Goal: Task Accomplishment & Management: Use online tool/utility

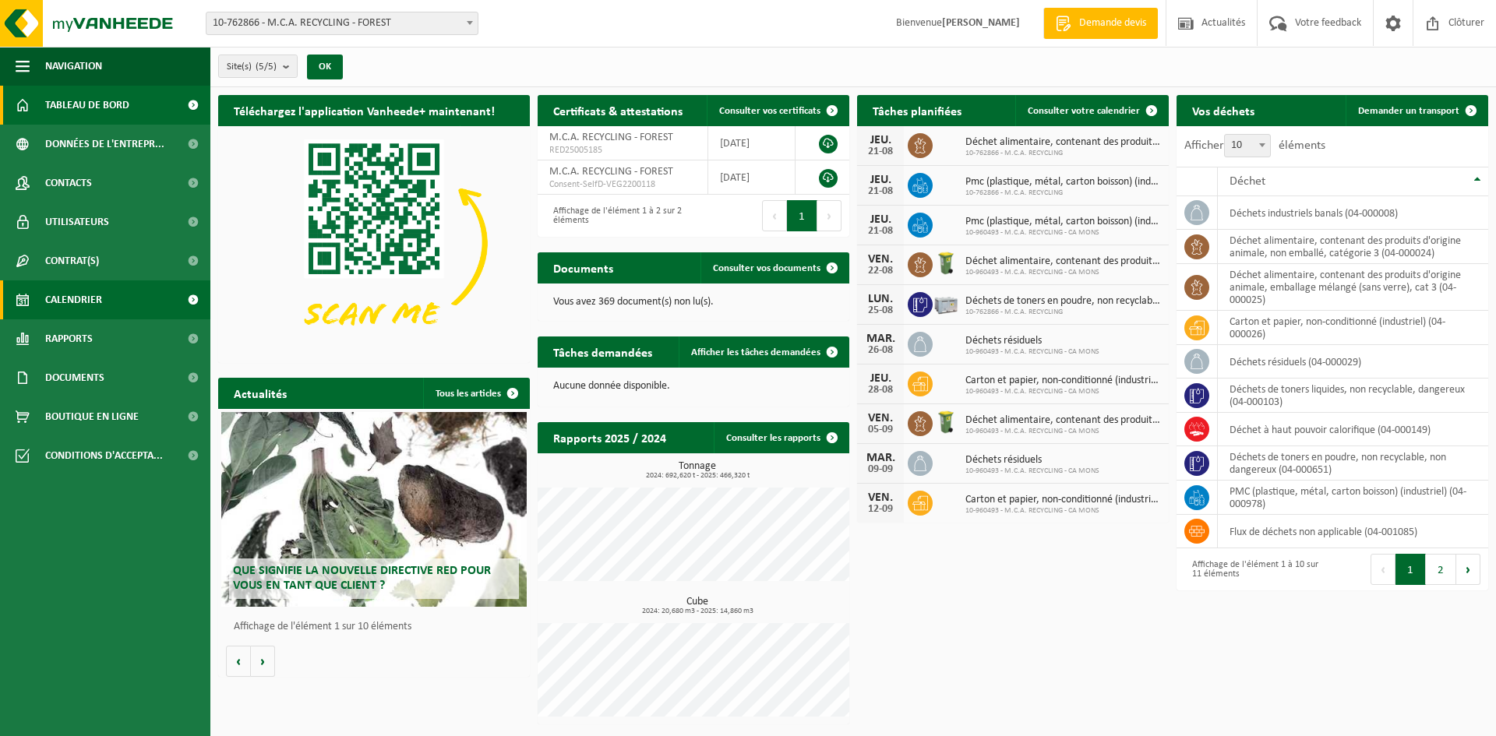
click at [65, 306] on span "Calendrier" at bounding box center [73, 300] width 57 height 39
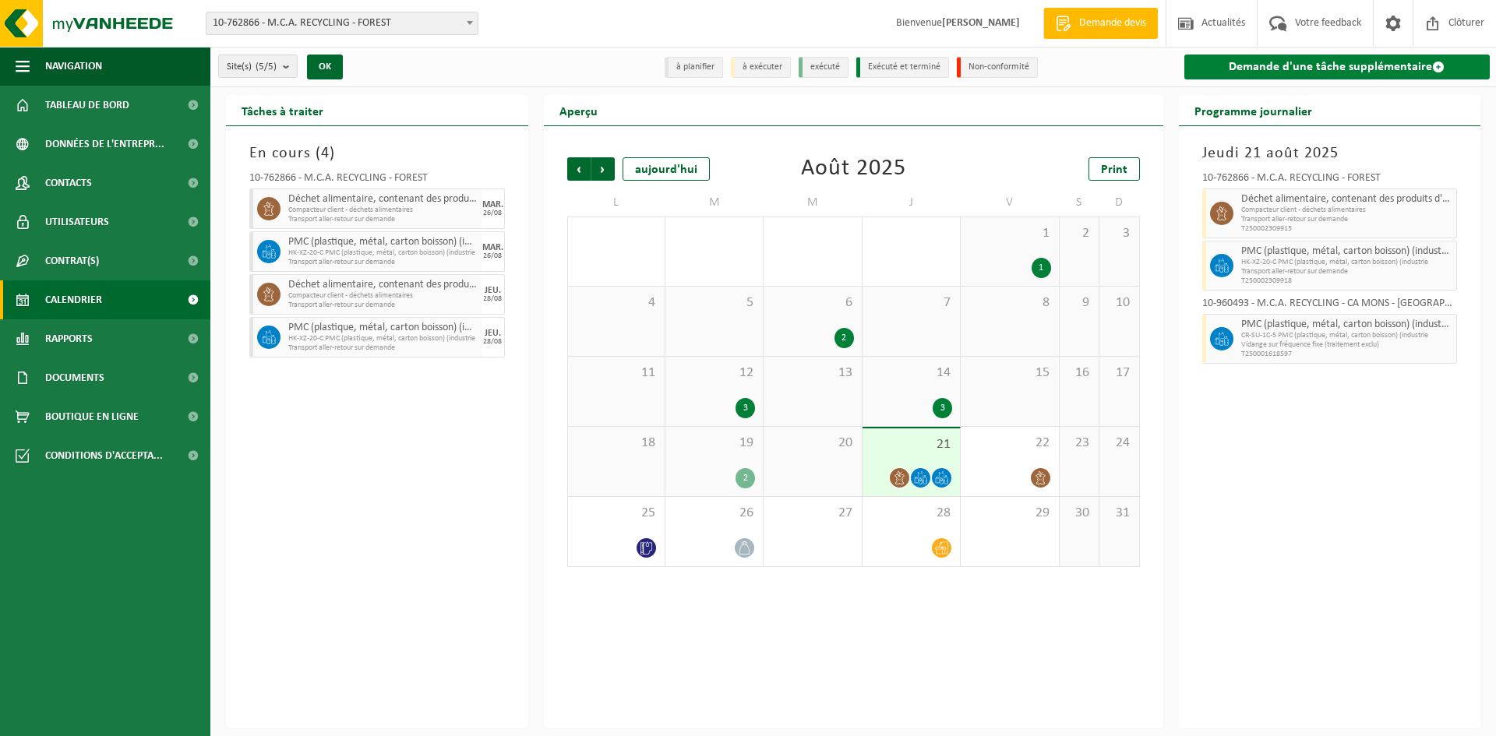
click at [1351, 75] on link "Demande d'une tâche supplémentaire" at bounding box center [1338, 67] width 306 height 25
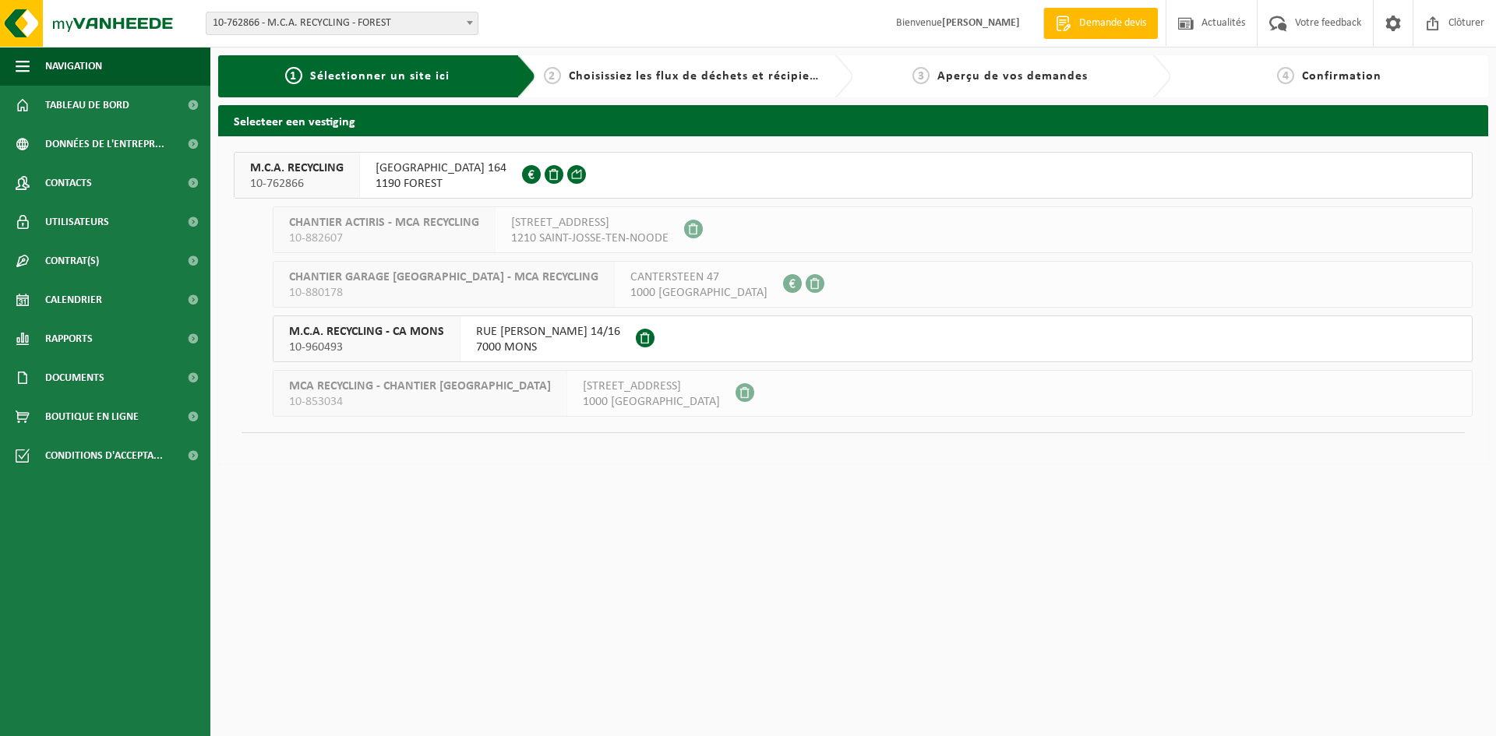
click at [296, 164] on span "M.C.A. RECYCLING" at bounding box center [297, 169] width 94 height 16
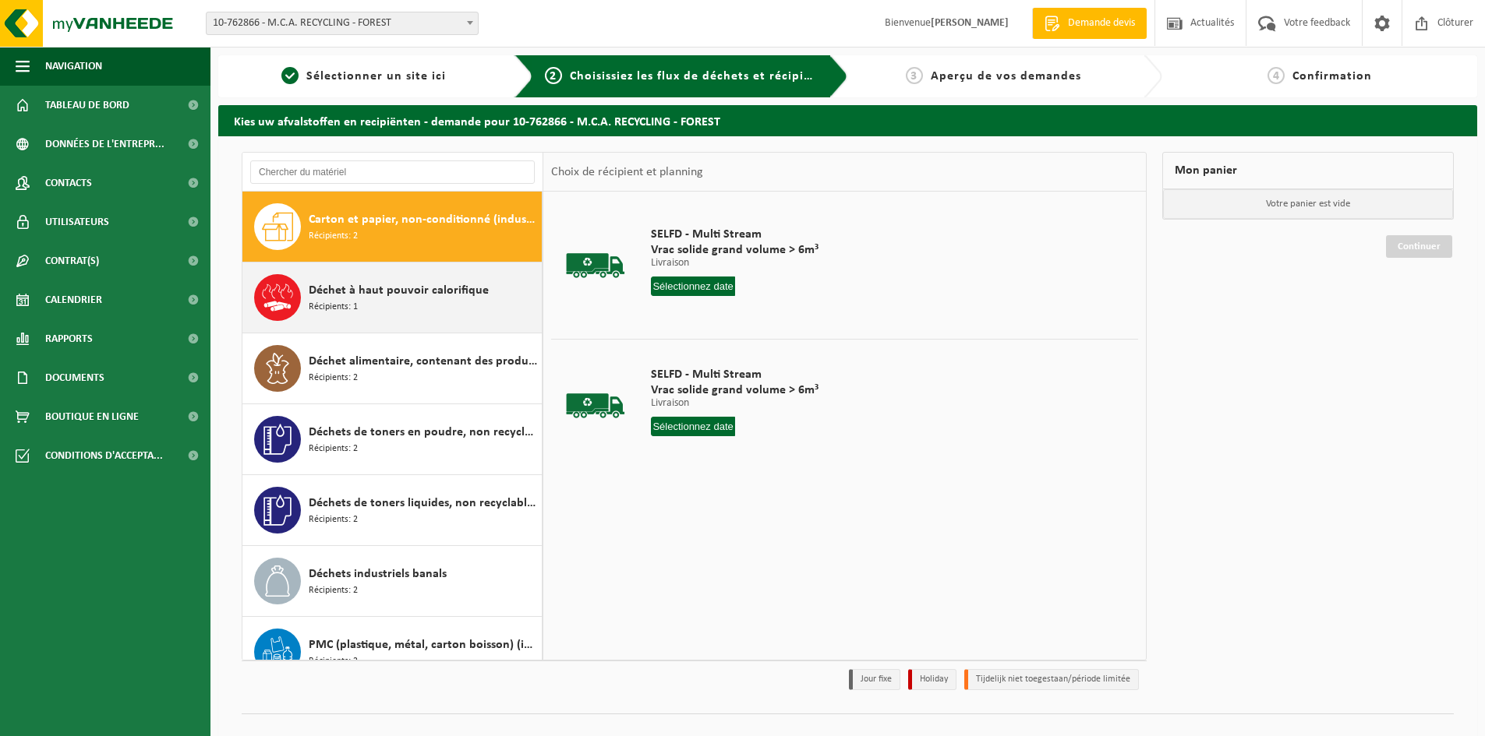
click at [406, 307] on div "Déchet à haut pouvoir calorifique Récipients: 1" at bounding box center [423, 297] width 229 height 47
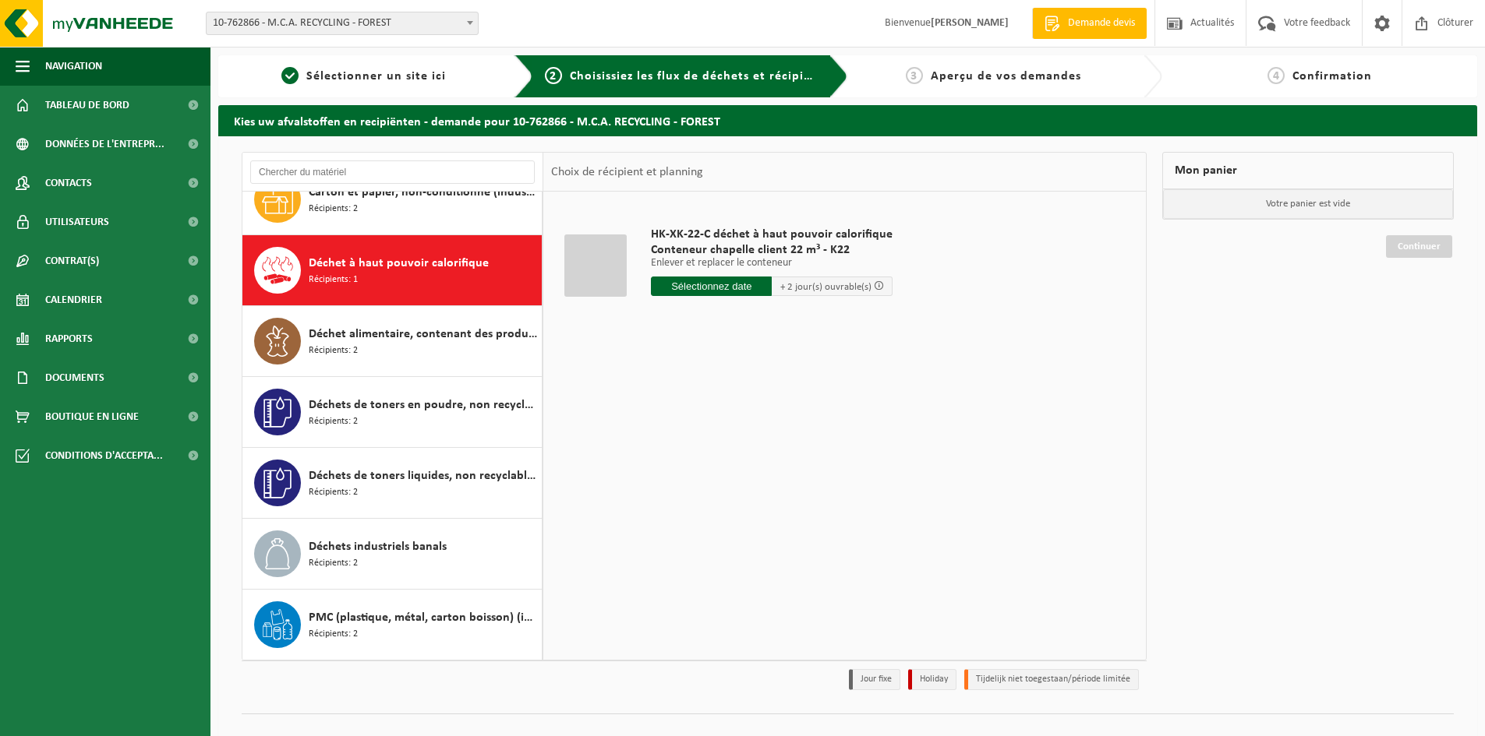
click at [711, 291] on input "text" at bounding box center [711, 286] width 121 height 19
click at [660, 478] on div "25" at bounding box center [664, 474] width 27 height 25
type input "à partir de 2025-08-25"
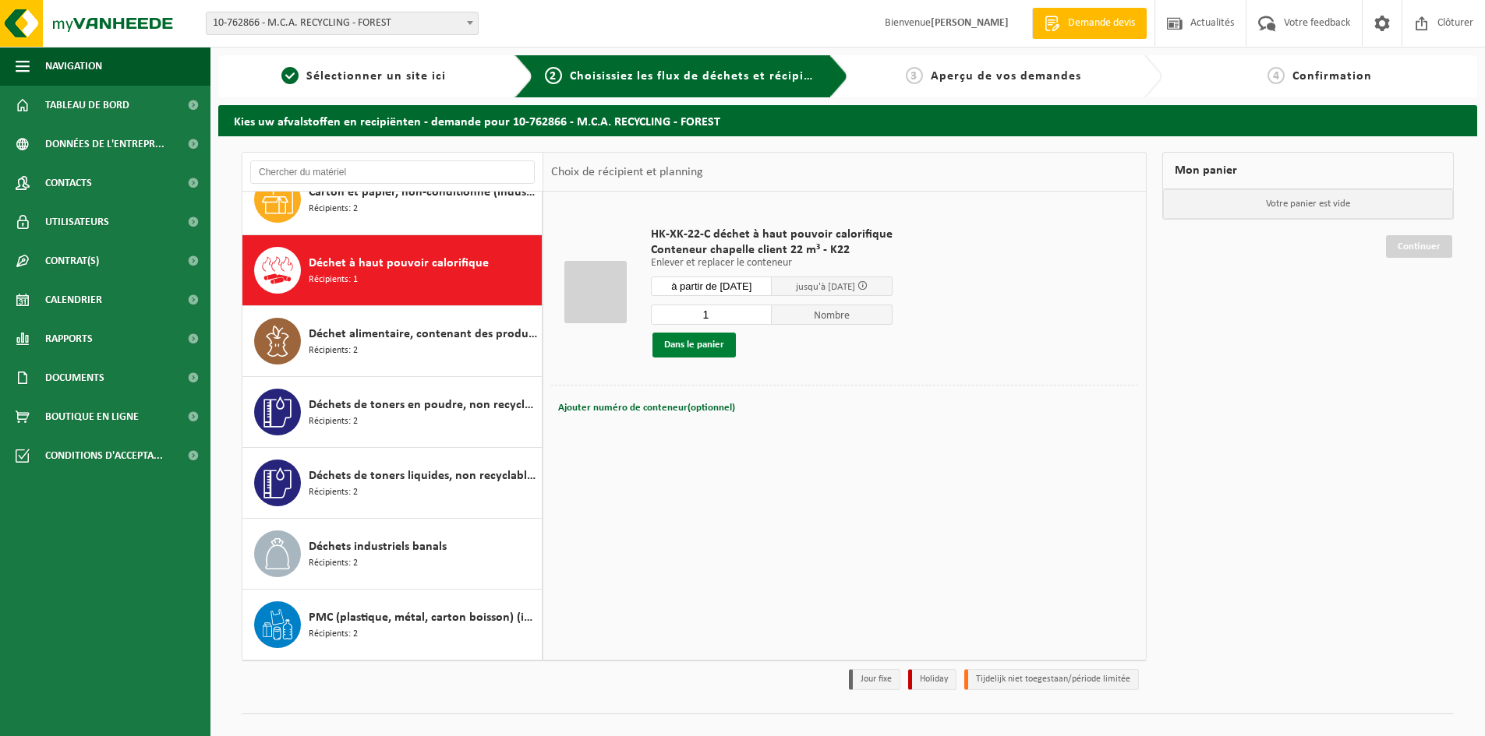
click at [682, 346] on button "Dans le panier" at bounding box center [693, 345] width 83 height 25
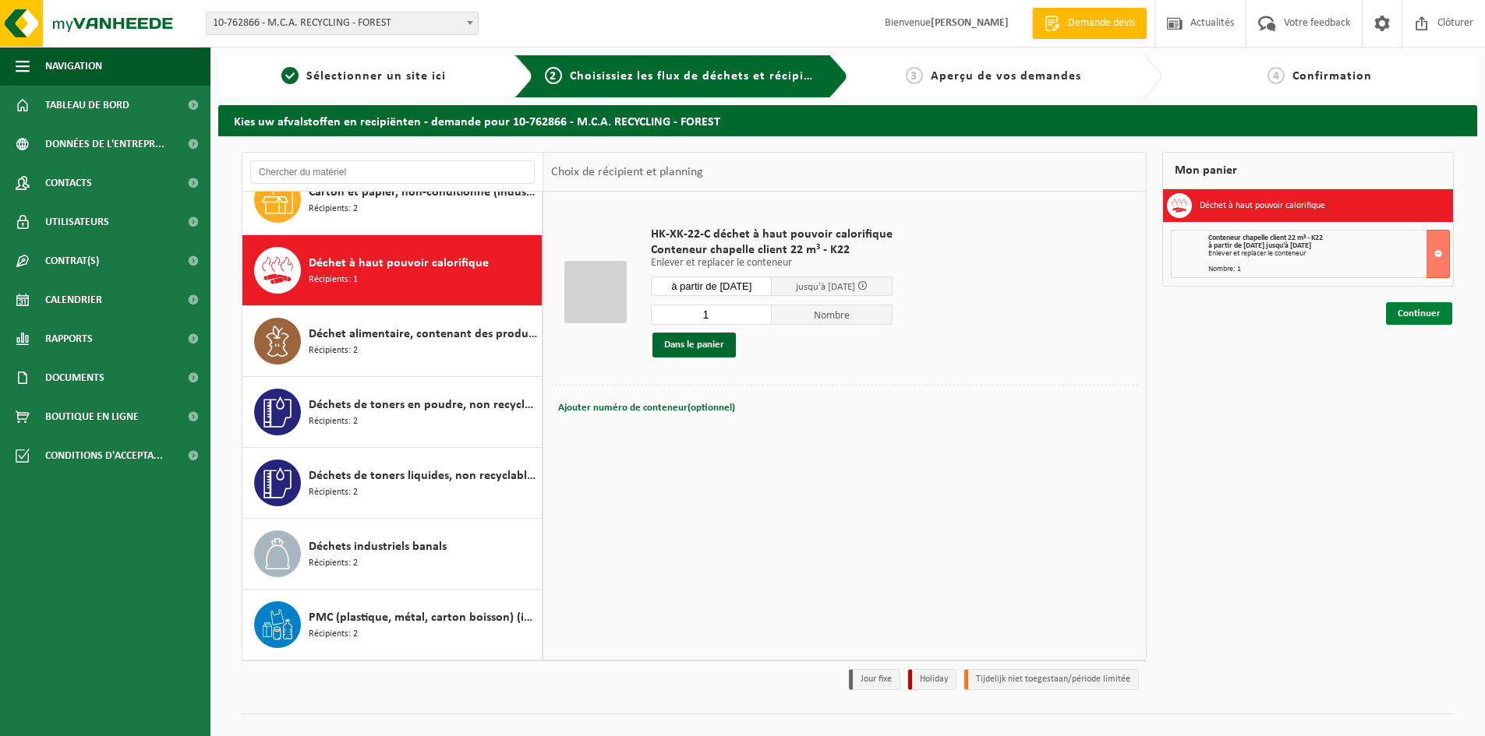
click at [1414, 314] on link "Continuer" at bounding box center [1419, 313] width 66 height 23
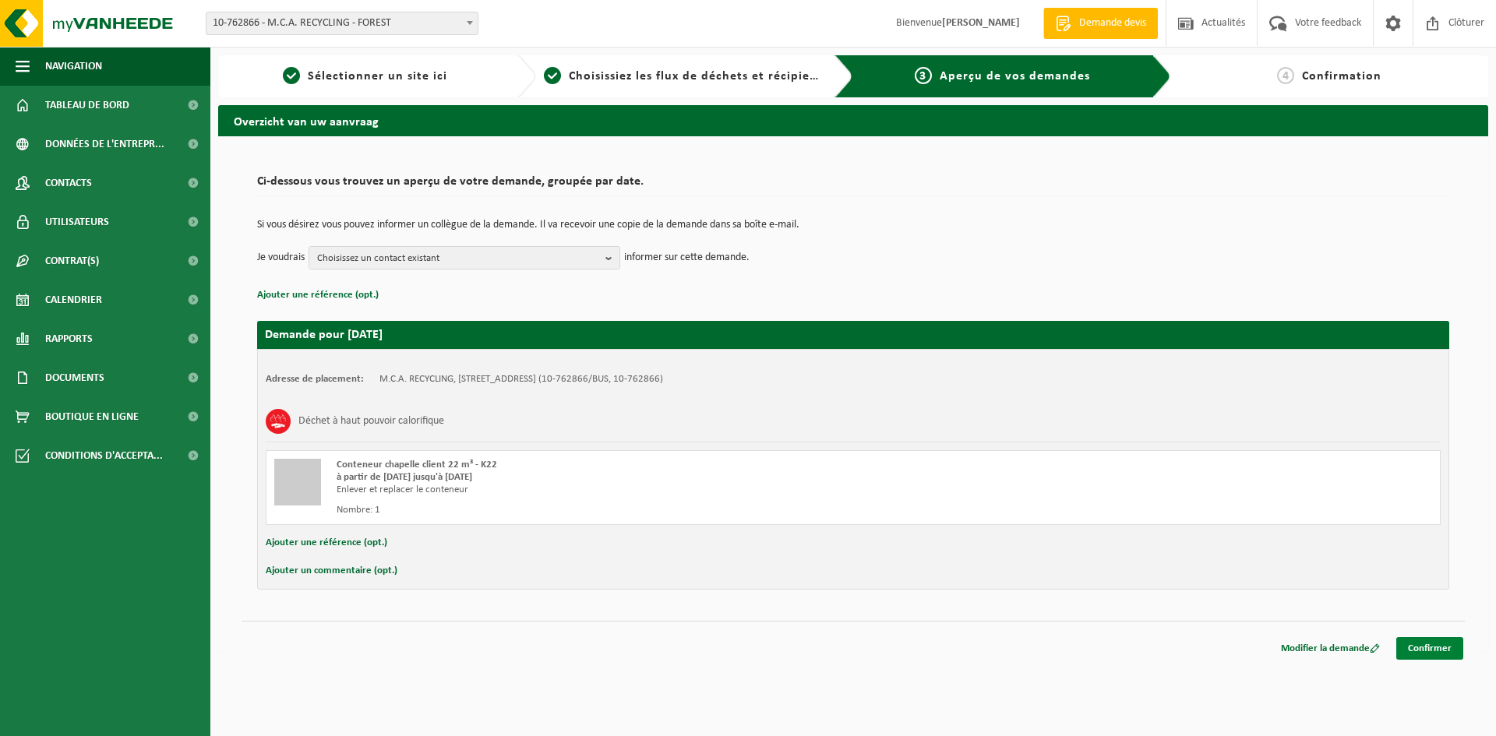
click at [1449, 649] on link "Confirmer" at bounding box center [1429, 648] width 67 height 23
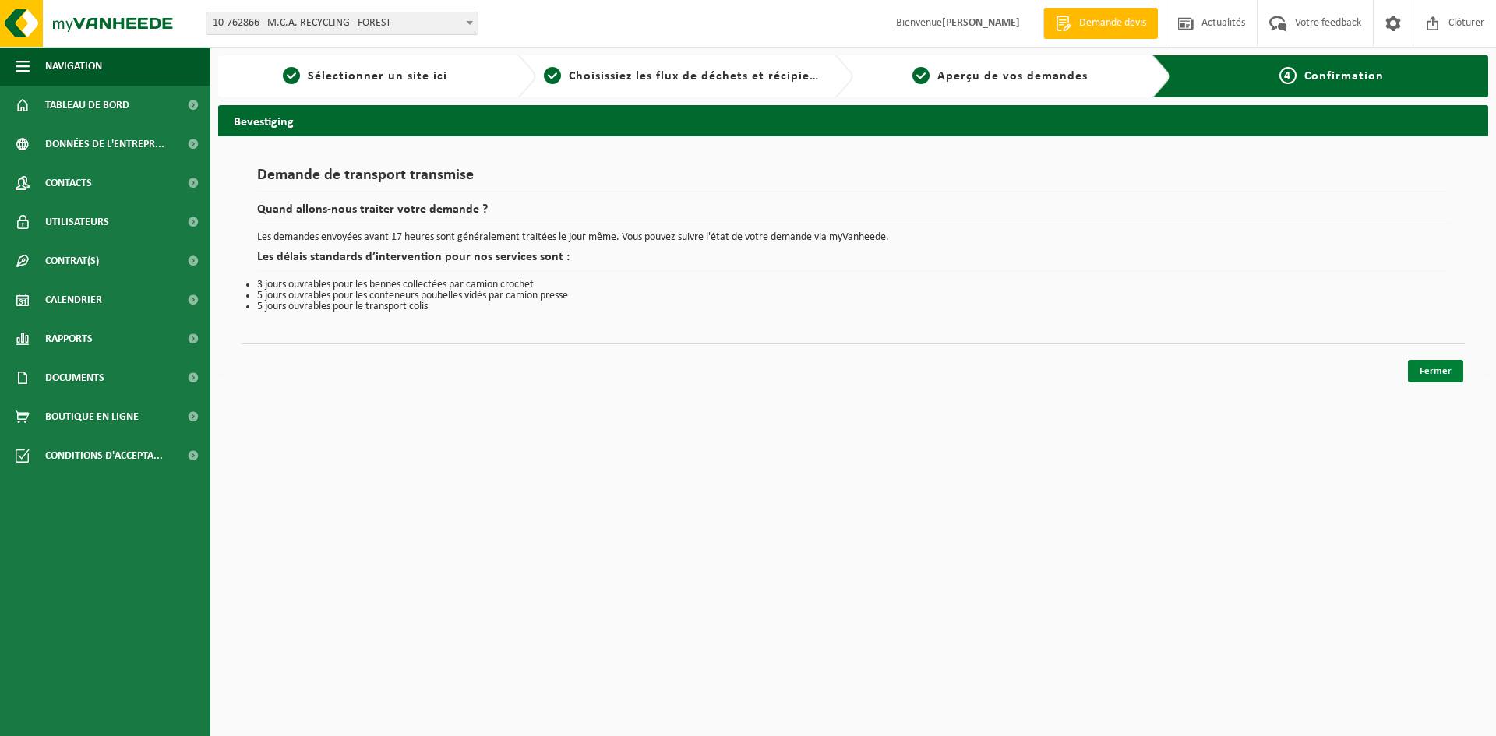
click at [1435, 360] on link "Fermer" at bounding box center [1435, 371] width 55 height 23
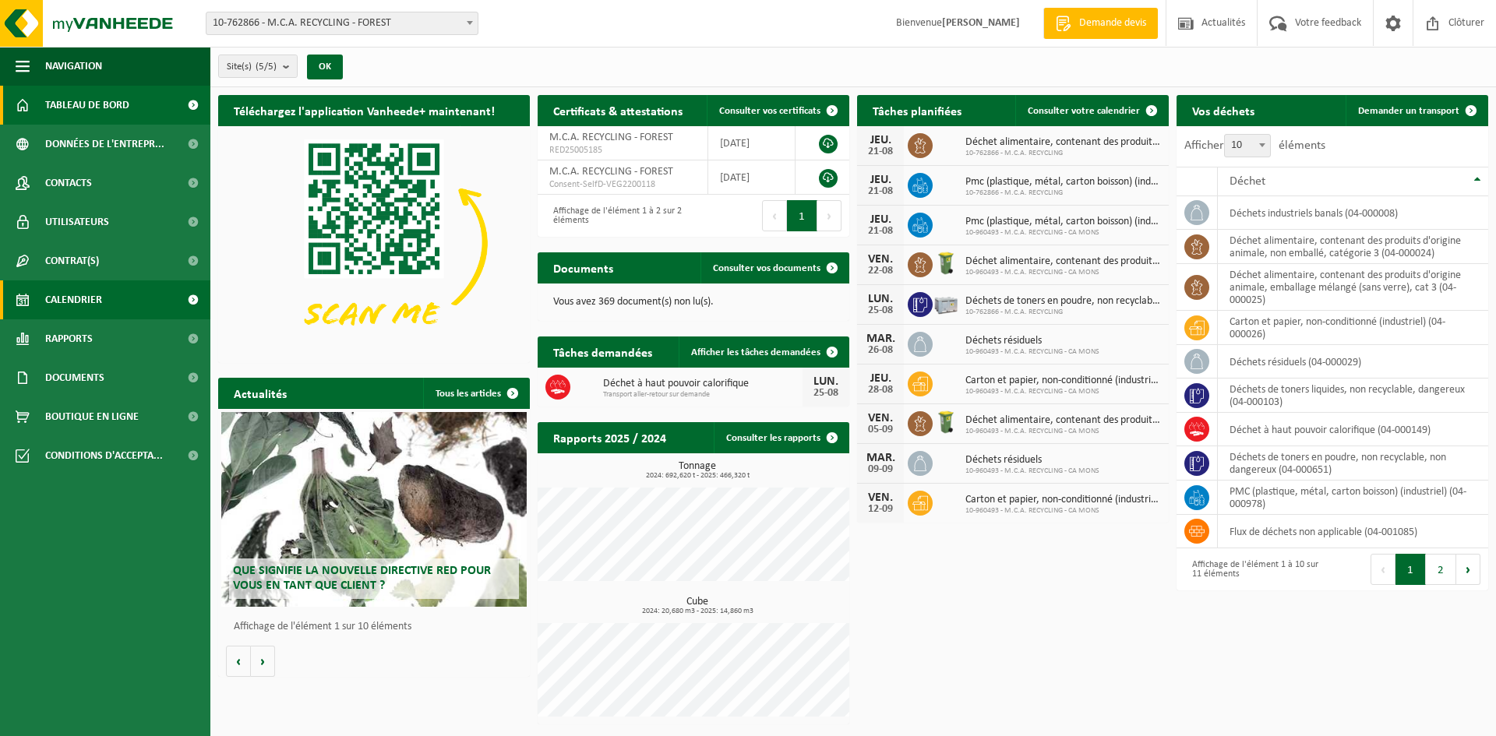
click at [127, 309] on link "Calendrier" at bounding box center [105, 300] width 210 height 39
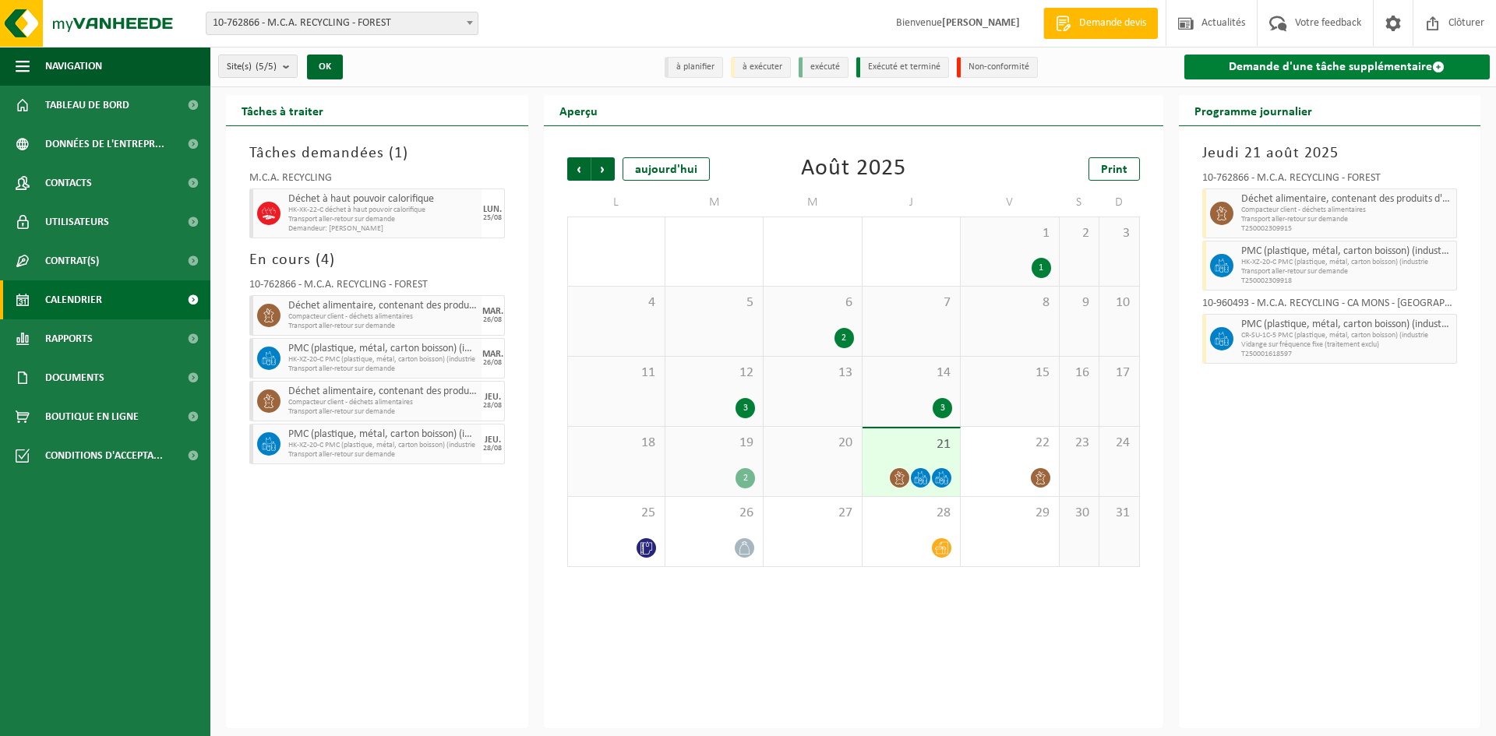
click at [1367, 62] on link "Demande d'une tâche supplémentaire" at bounding box center [1338, 67] width 306 height 25
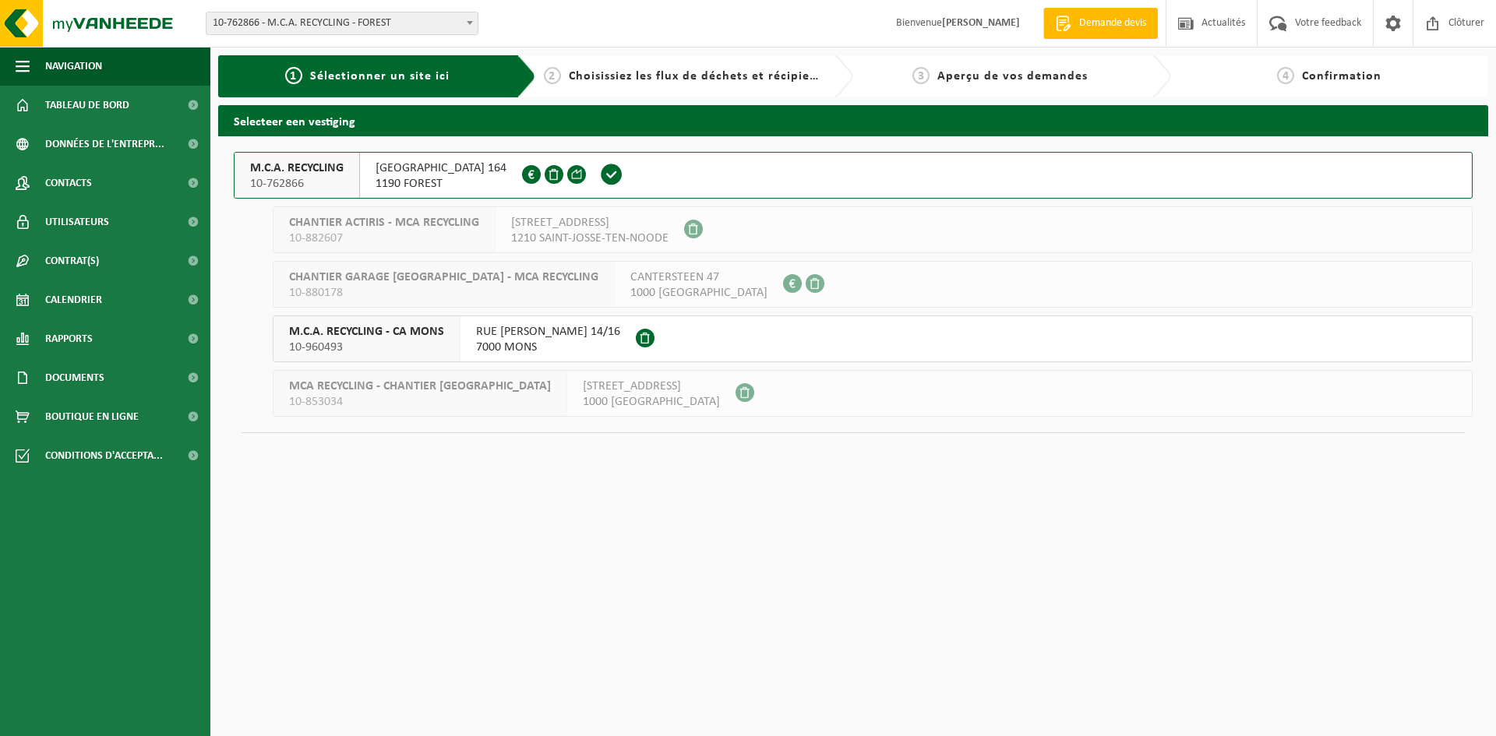
click at [429, 185] on span "1190 FOREST" at bounding box center [441, 184] width 131 height 16
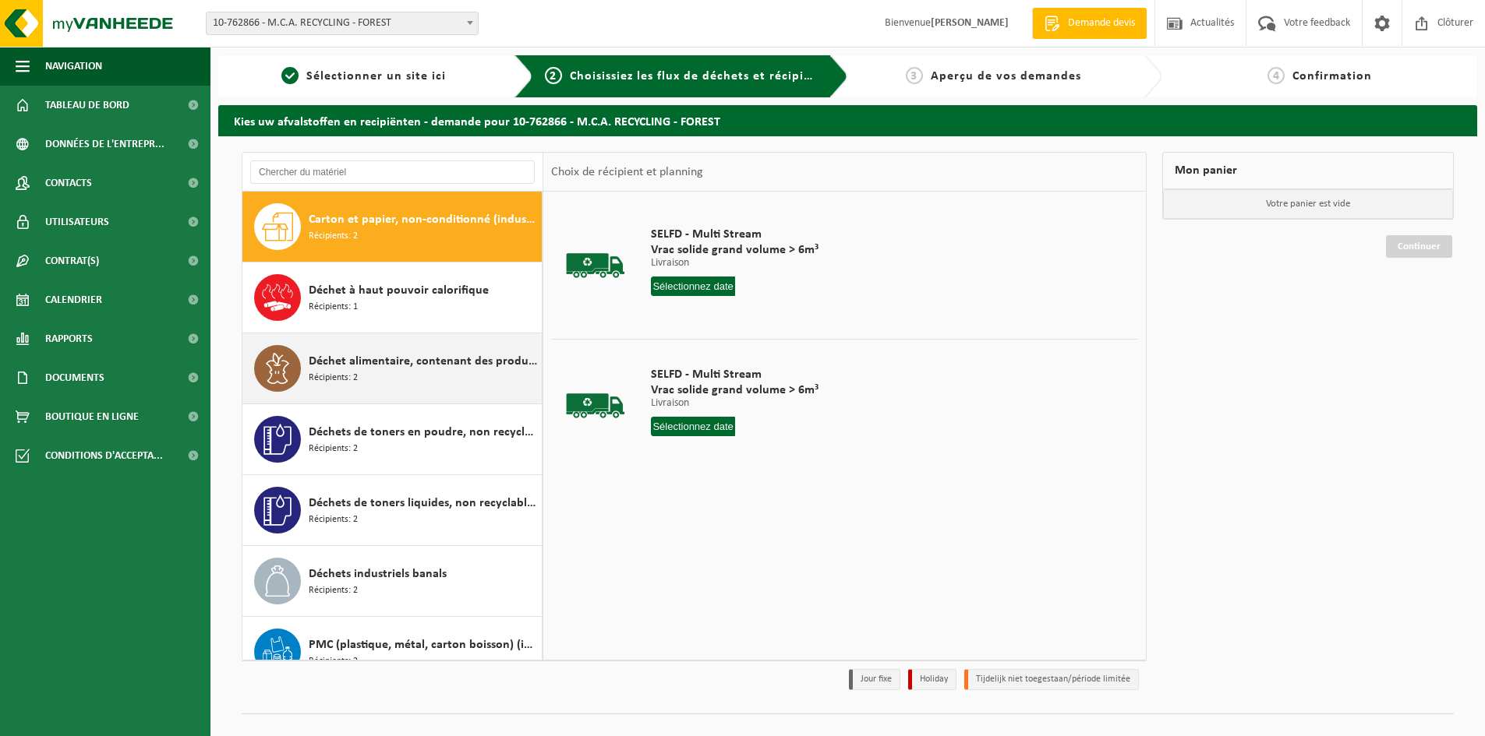
click at [378, 383] on div "Déchet alimentaire, contenant des produits d'origine animale, emballage mélangé…" at bounding box center [423, 368] width 229 height 47
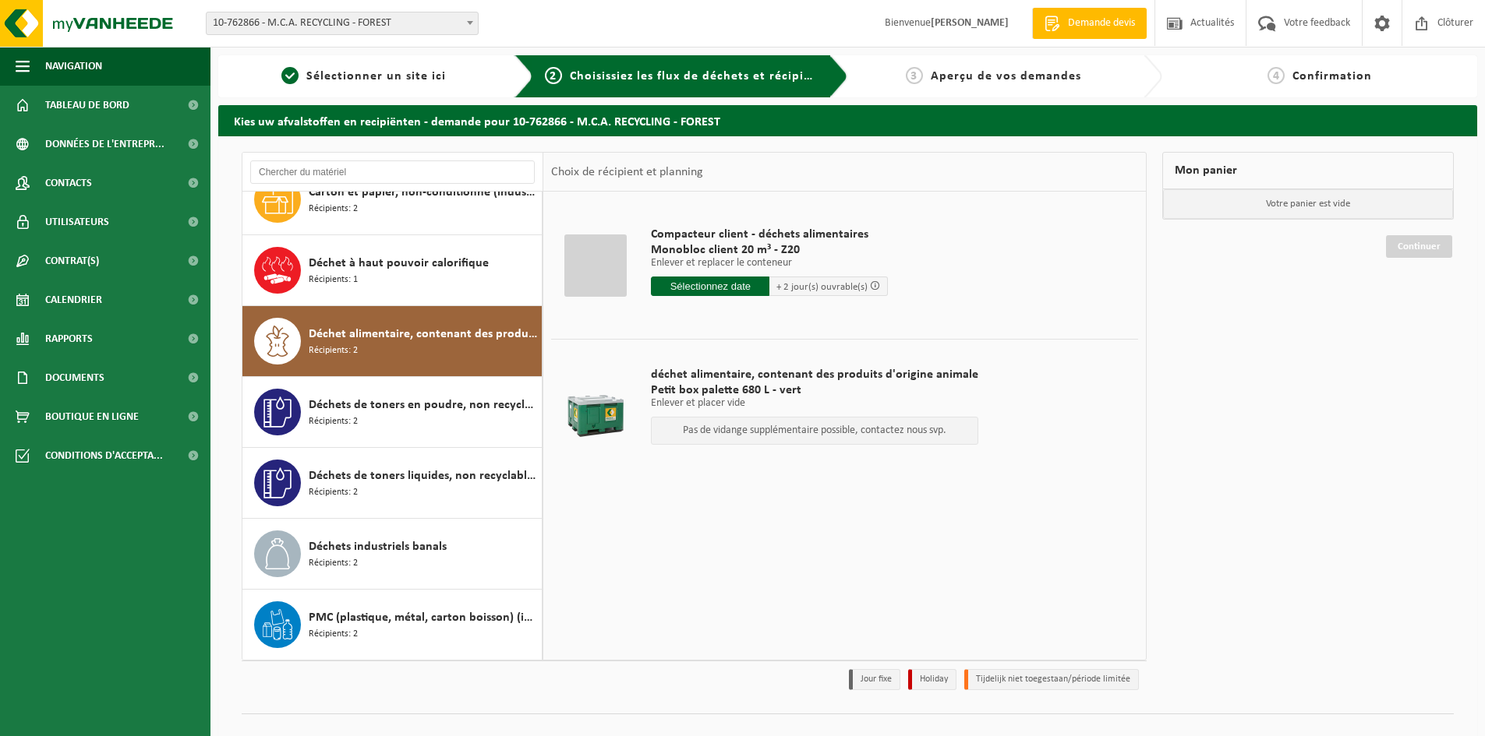
click at [708, 285] on input "text" at bounding box center [710, 286] width 118 height 19
click at [829, 328] on icon at bounding box center [827, 321] width 25 height 25
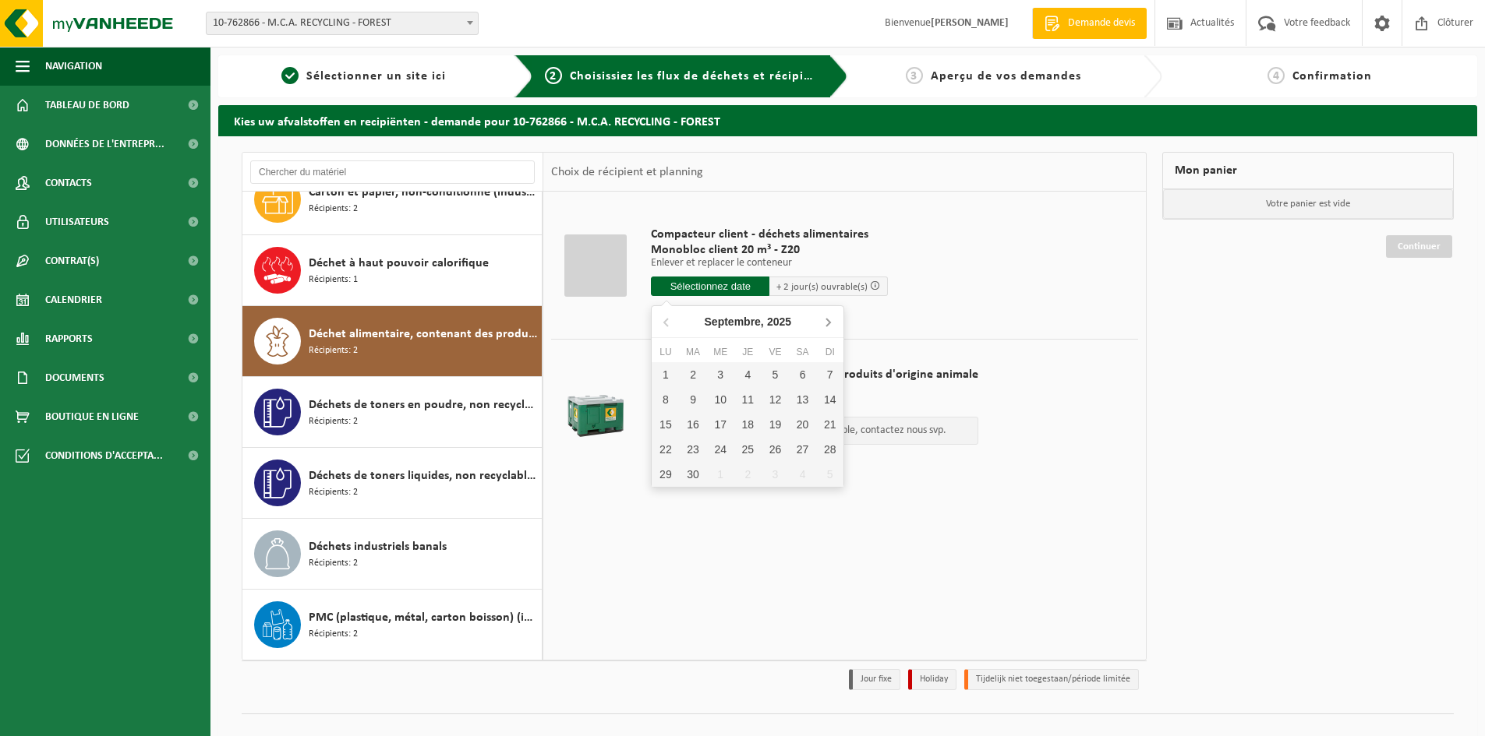
click at [829, 328] on icon at bounding box center [827, 321] width 25 height 25
click at [673, 322] on icon at bounding box center [667, 321] width 25 height 25
click at [55, 307] on span "Calendrier" at bounding box center [73, 300] width 57 height 39
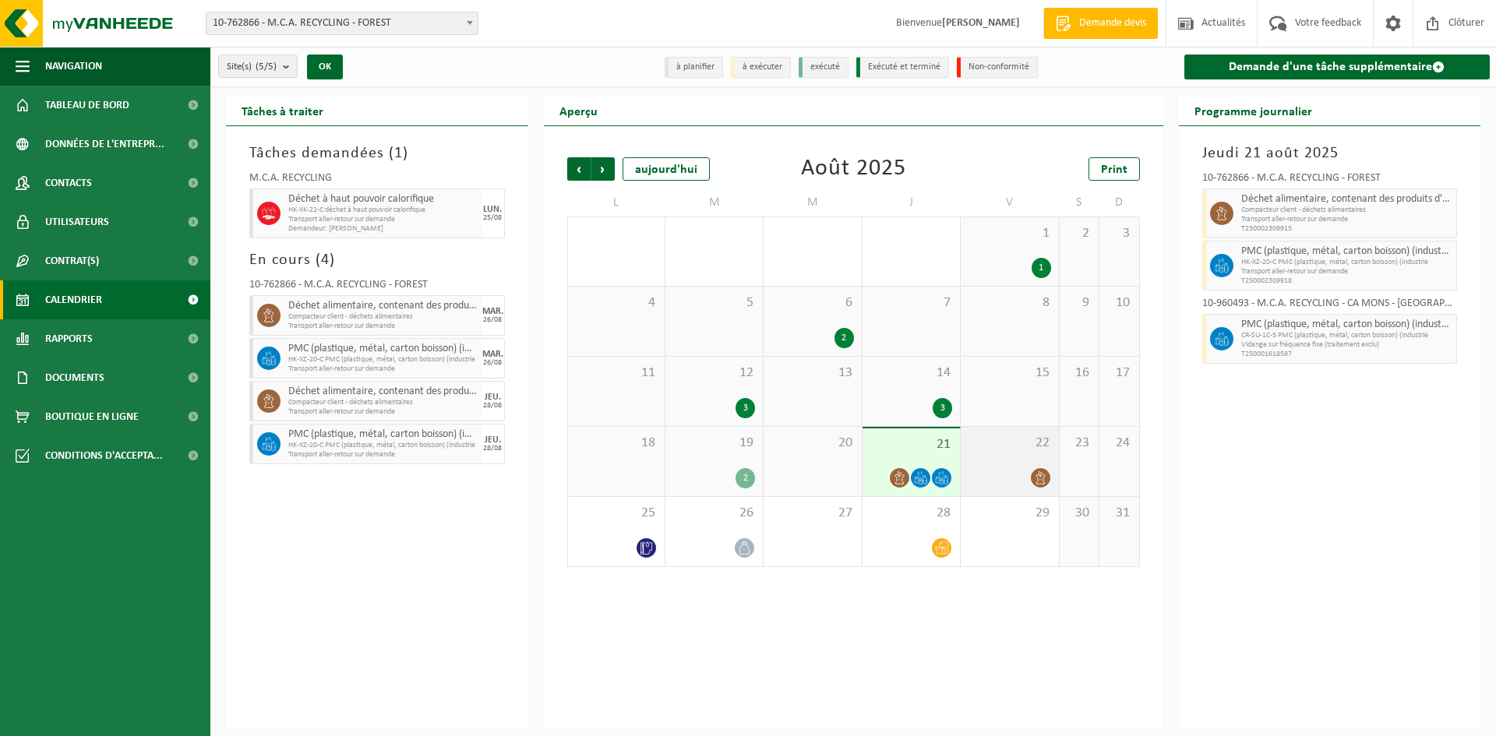
click at [1019, 481] on div at bounding box center [1010, 478] width 82 height 21
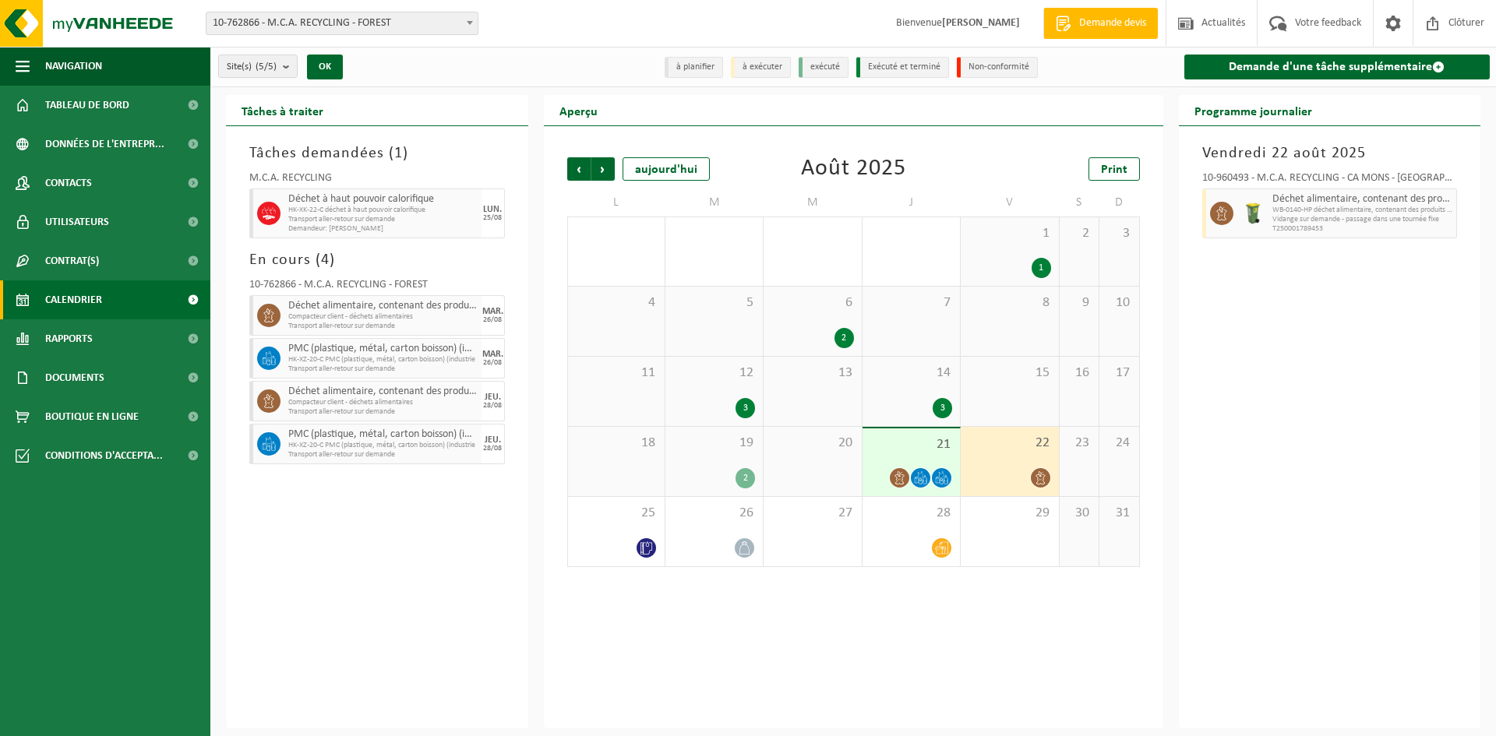
click at [921, 475] on icon at bounding box center [920, 477] width 13 height 13
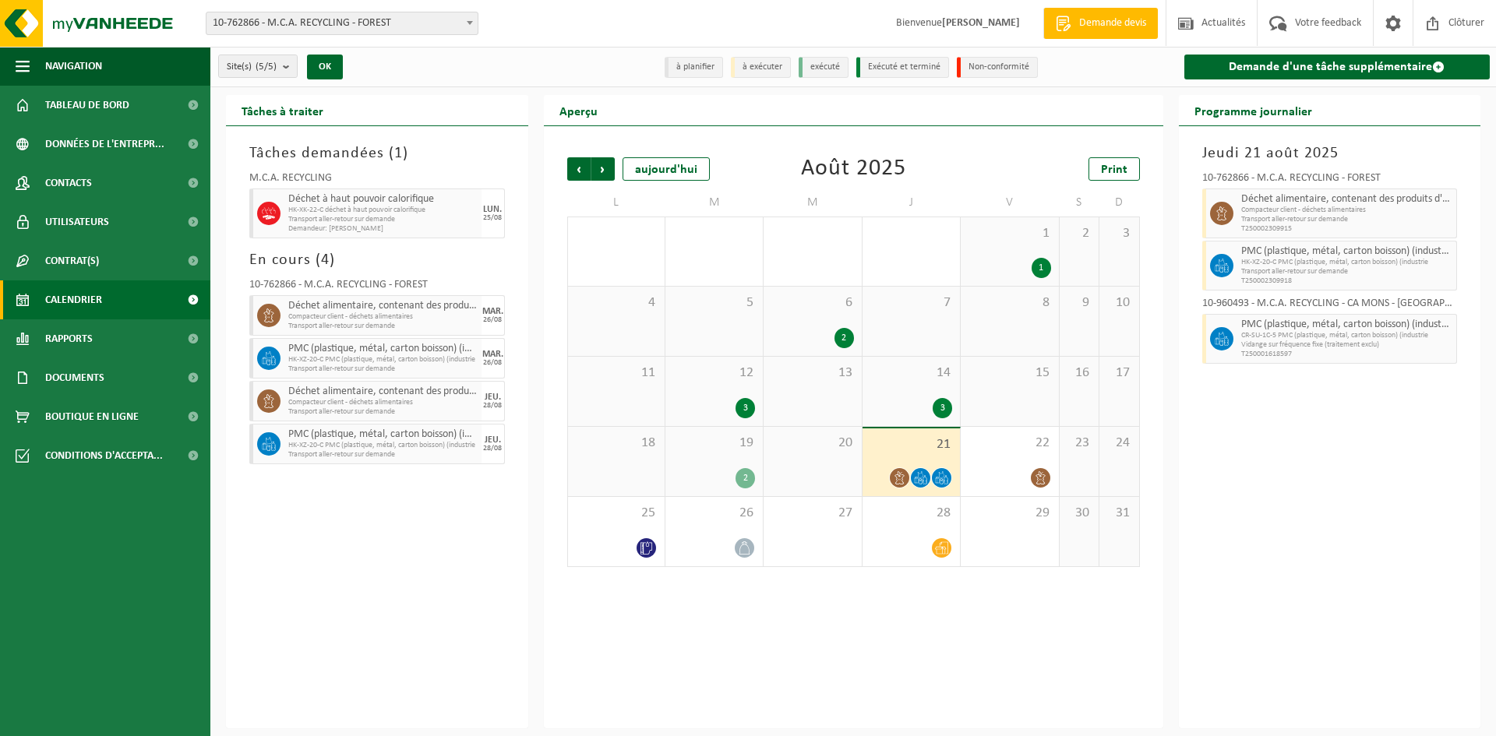
click at [701, 444] on span "19" at bounding box center [714, 443] width 82 height 17
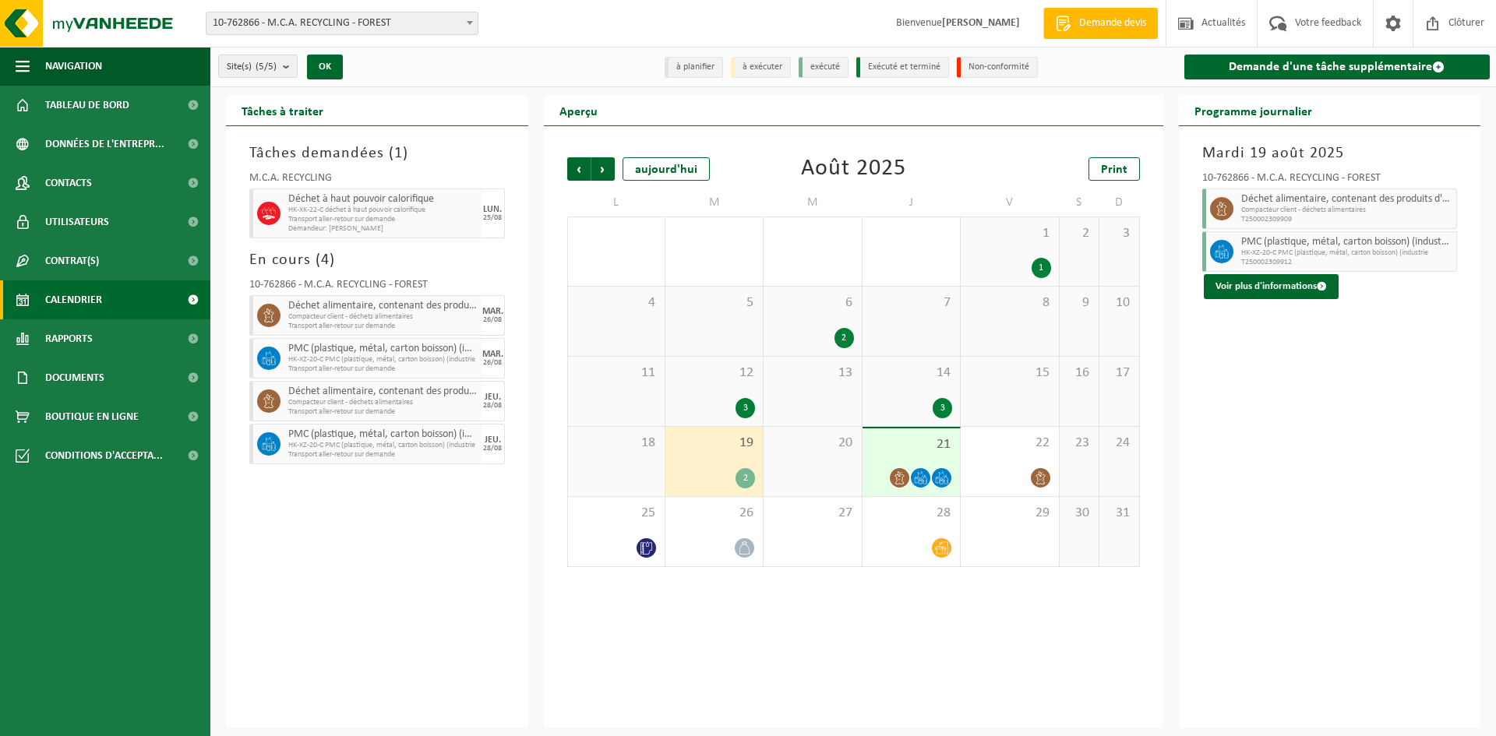
click at [916, 456] on div "21" at bounding box center [911, 463] width 97 height 68
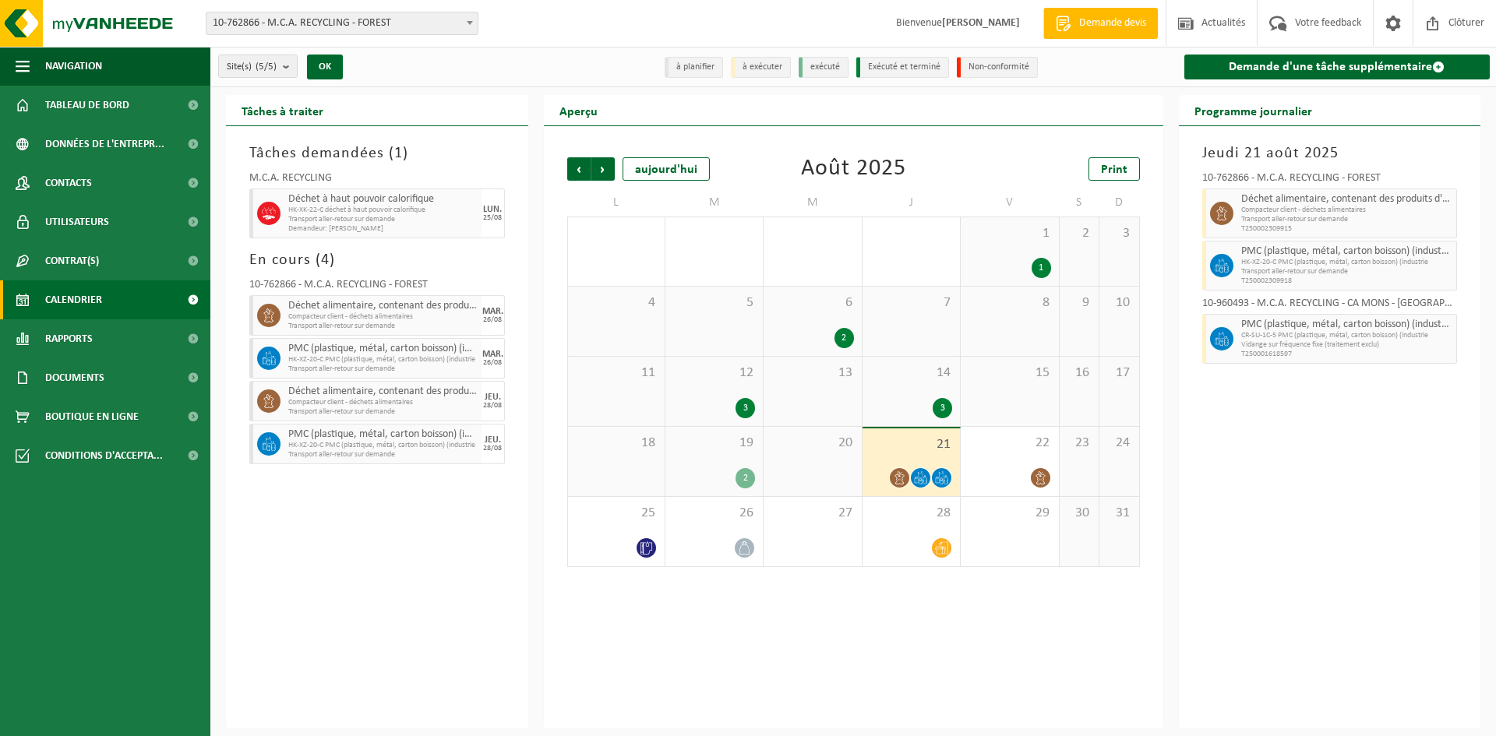
click at [69, 302] on span "Calendrier" at bounding box center [73, 300] width 57 height 39
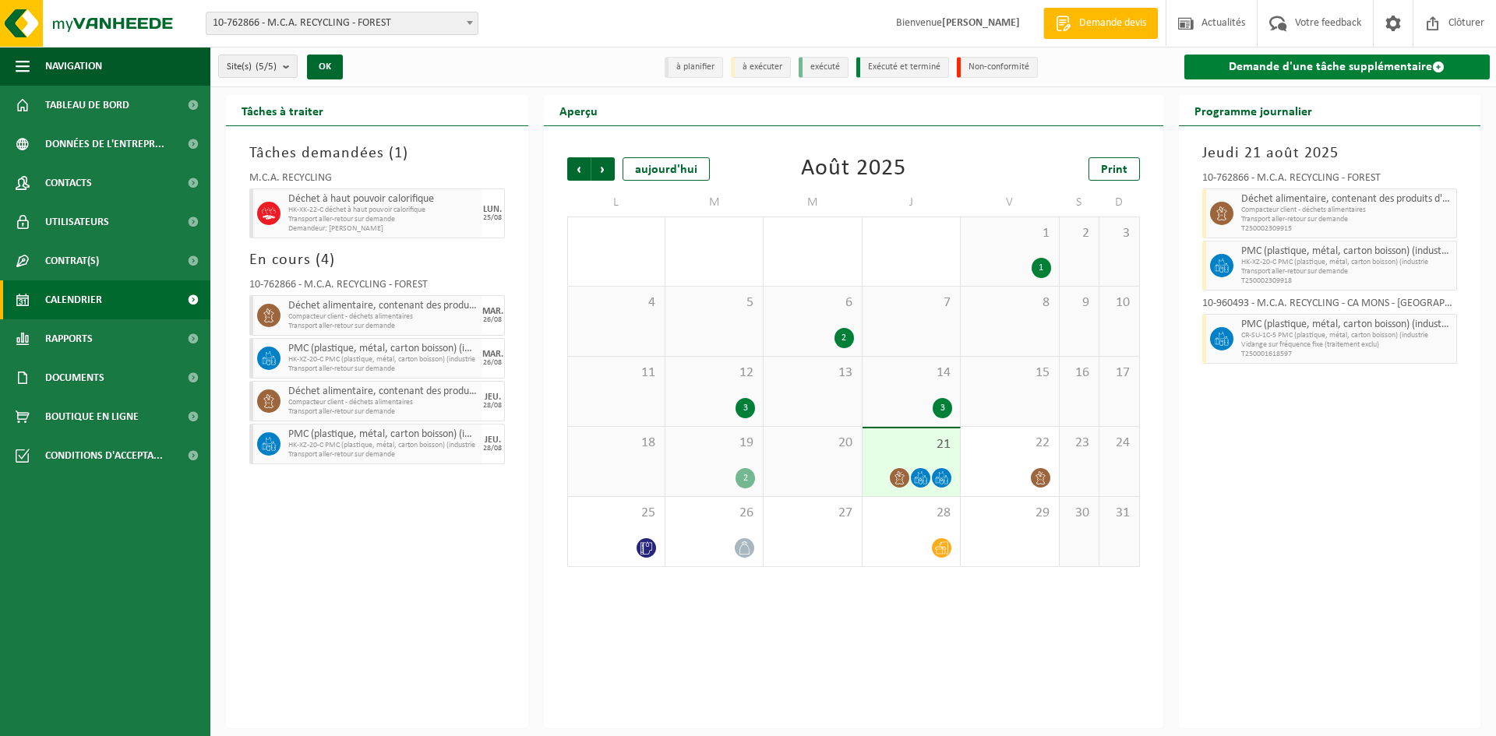
click at [1313, 67] on link "Demande d'une tâche supplémentaire" at bounding box center [1338, 67] width 306 height 25
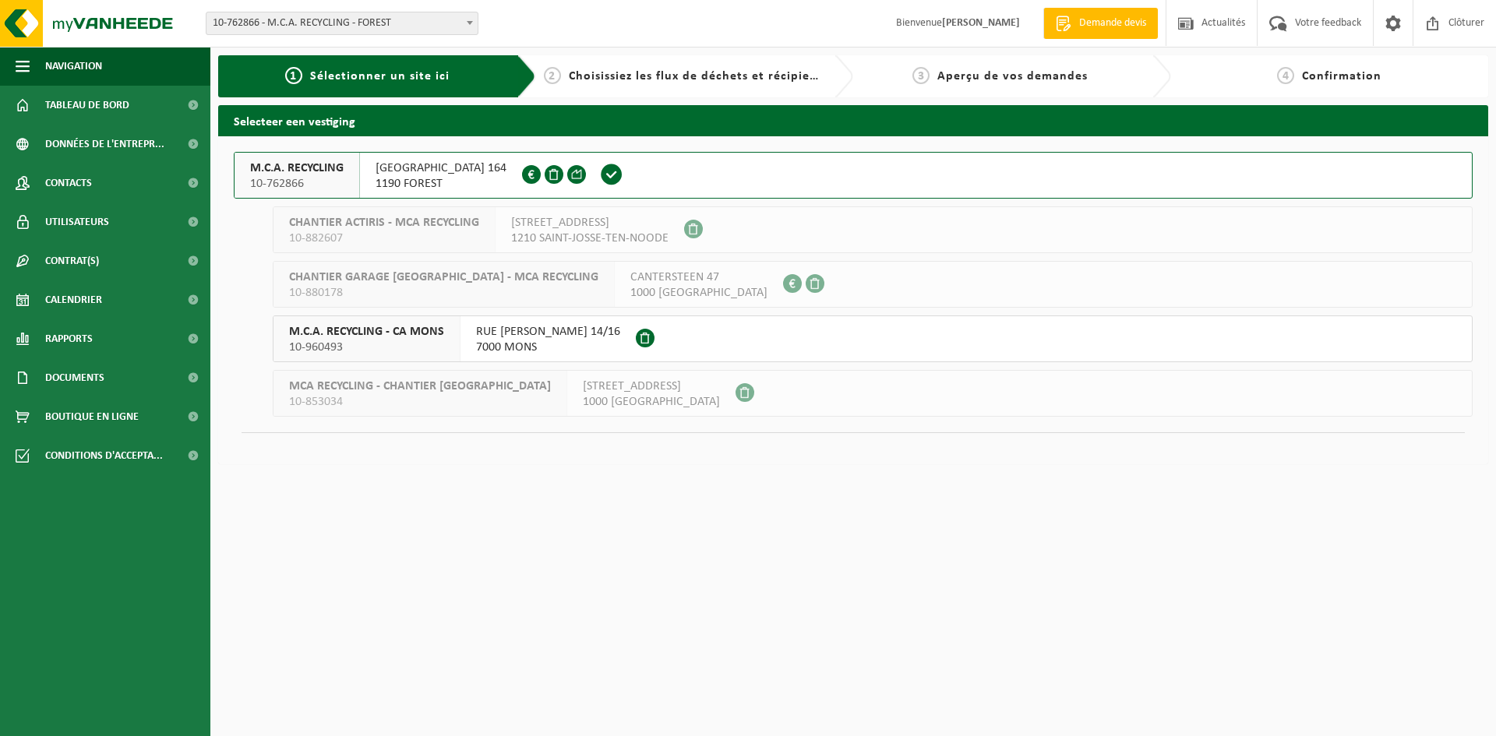
click at [453, 181] on span "1190 FOREST" at bounding box center [441, 184] width 131 height 16
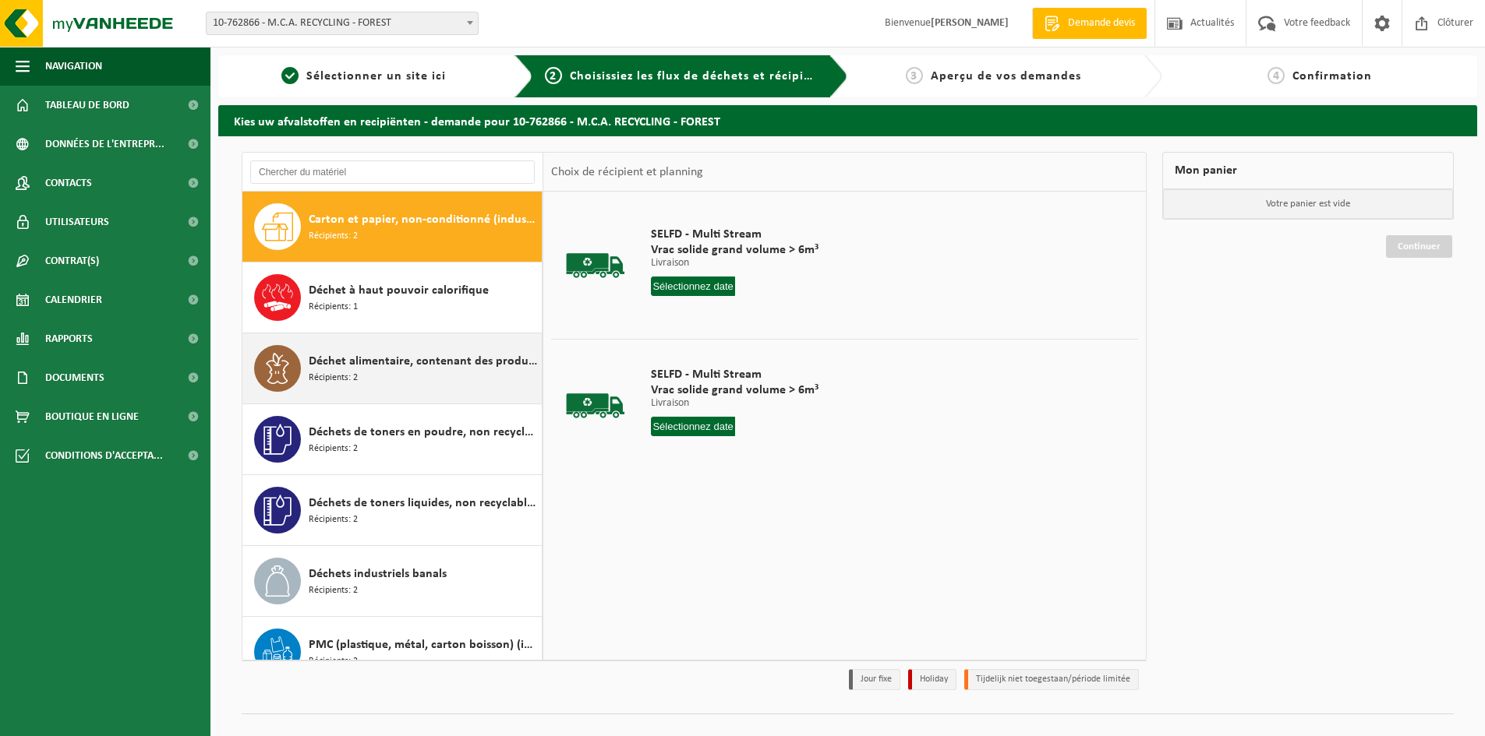
click at [382, 388] on div "Déchet alimentaire, contenant des produits d'origine animale, emballage mélangé…" at bounding box center [423, 368] width 229 height 47
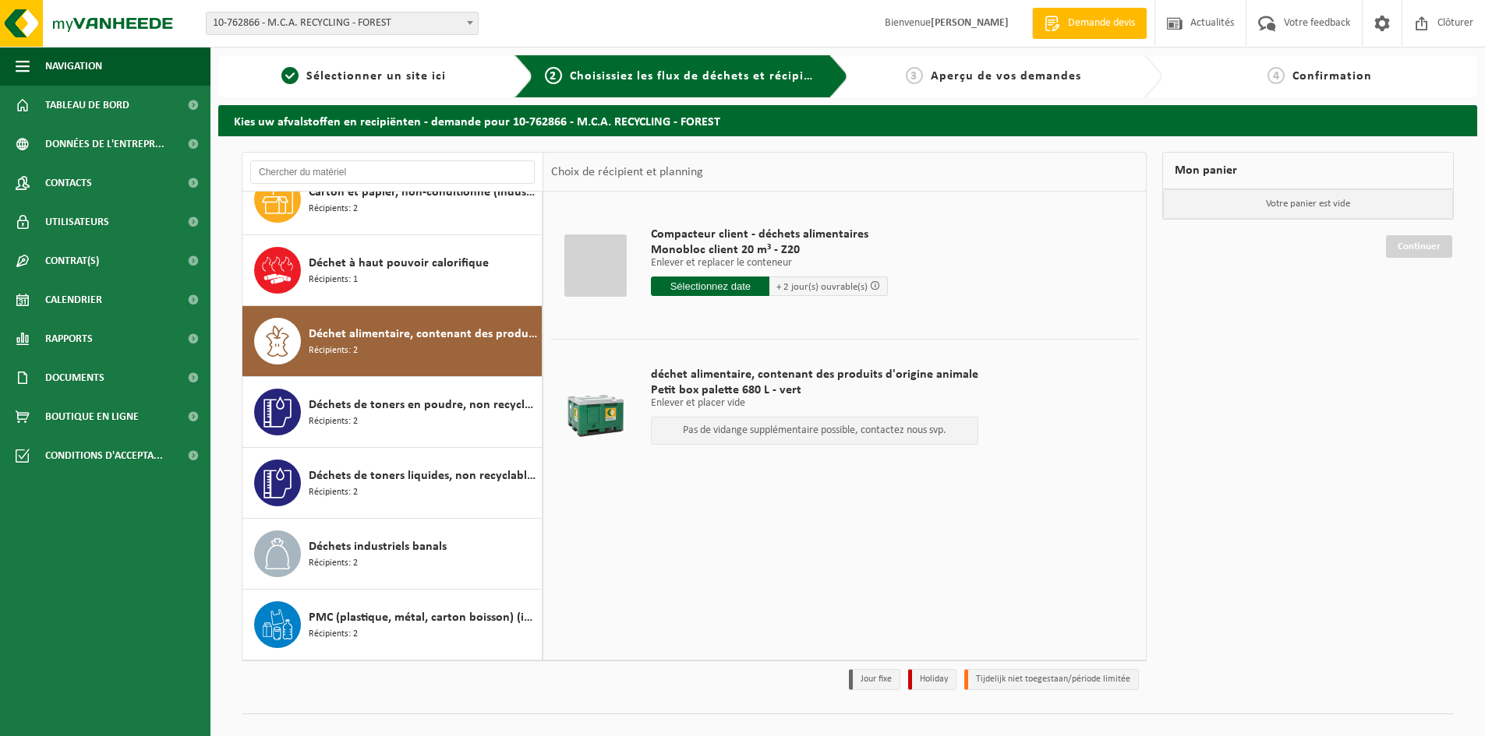
click at [709, 296] on div "Compacteur client - déchets alimentaires Monobloc client 20 m³ - Z20 Enlever et…" at bounding box center [769, 265] width 252 height 108
click at [709, 289] on input "text" at bounding box center [710, 286] width 118 height 19
click at [822, 322] on icon at bounding box center [827, 321] width 25 height 25
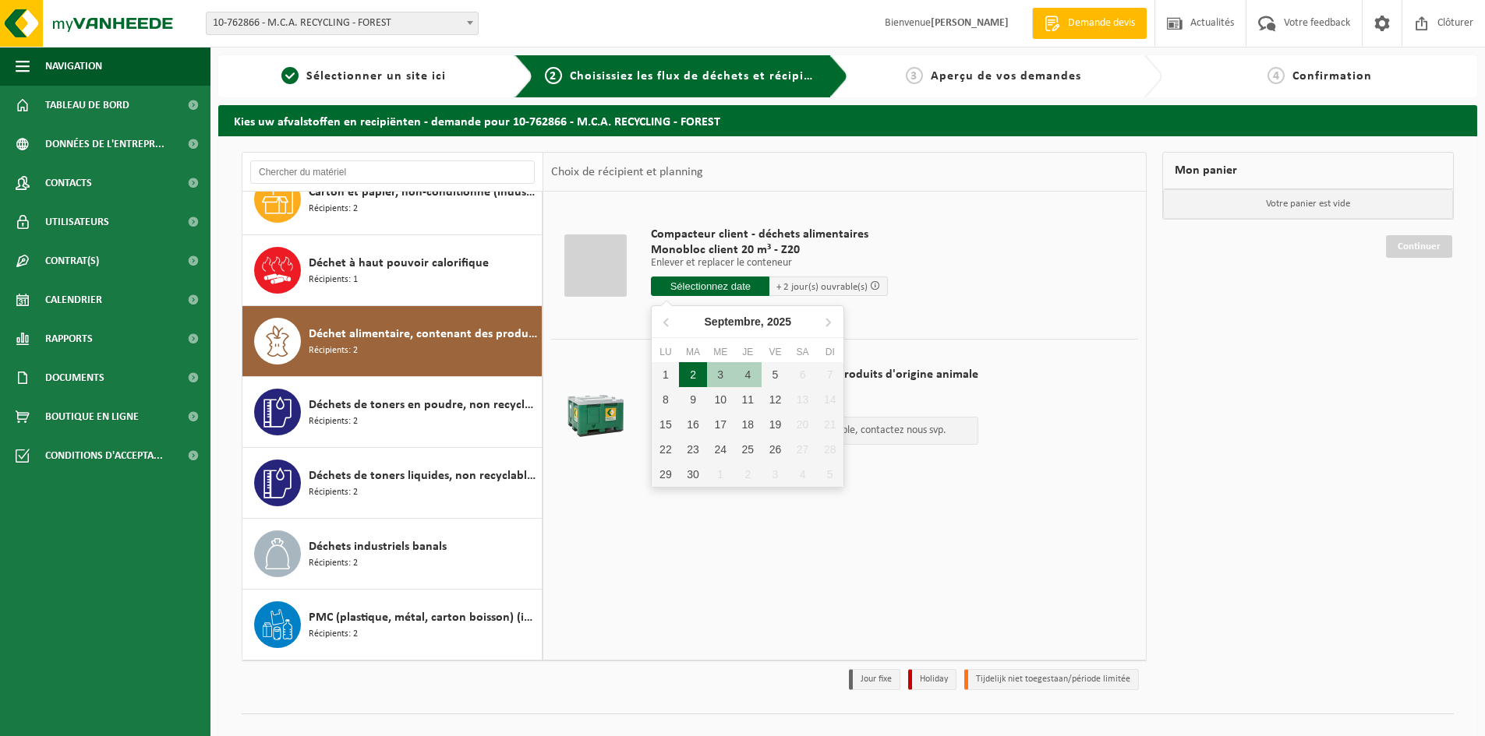
click at [687, 375] on div "2" at bounding box center [692, 374] width 27 height 25
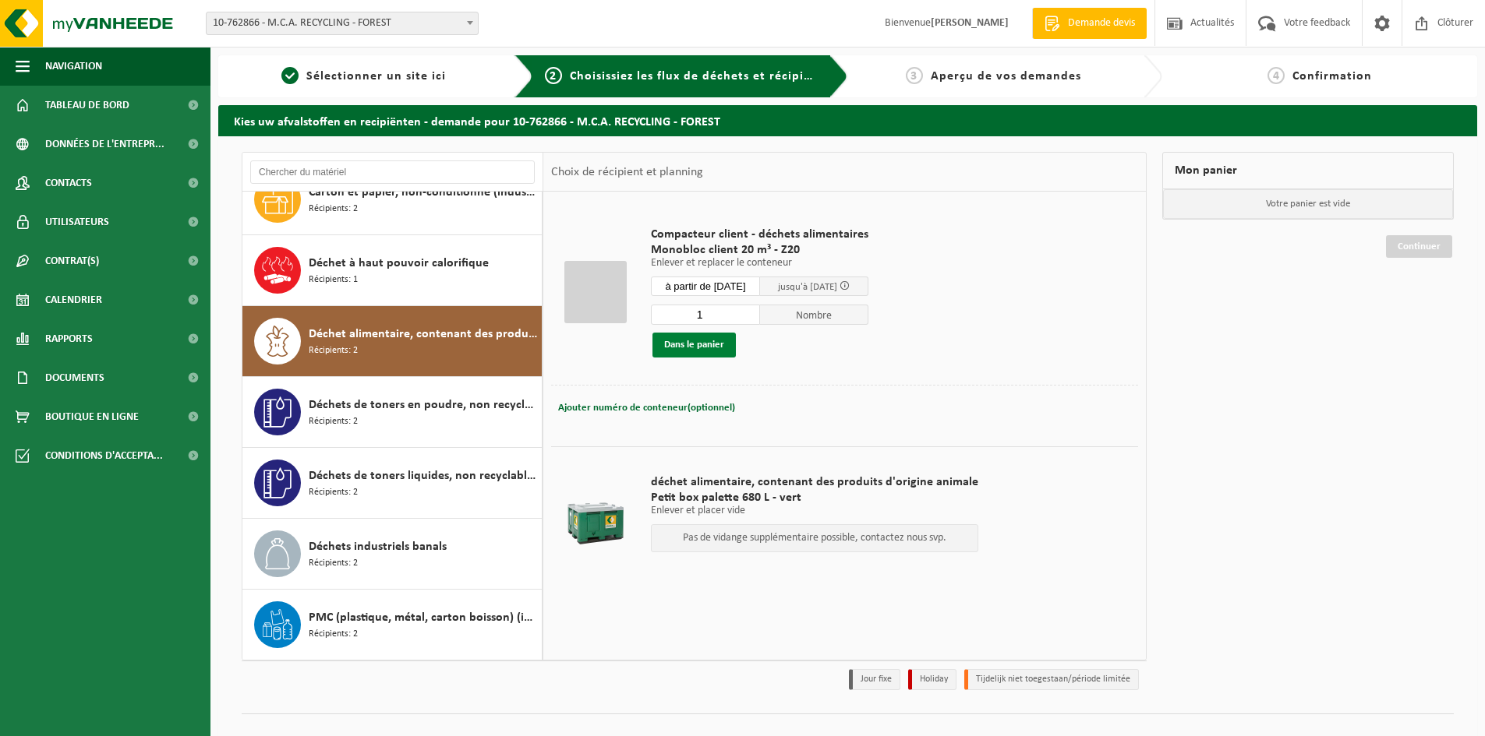
click at [702, 348] on button "Dans le panier" at bounding box center [693, 345] width 83 height 25
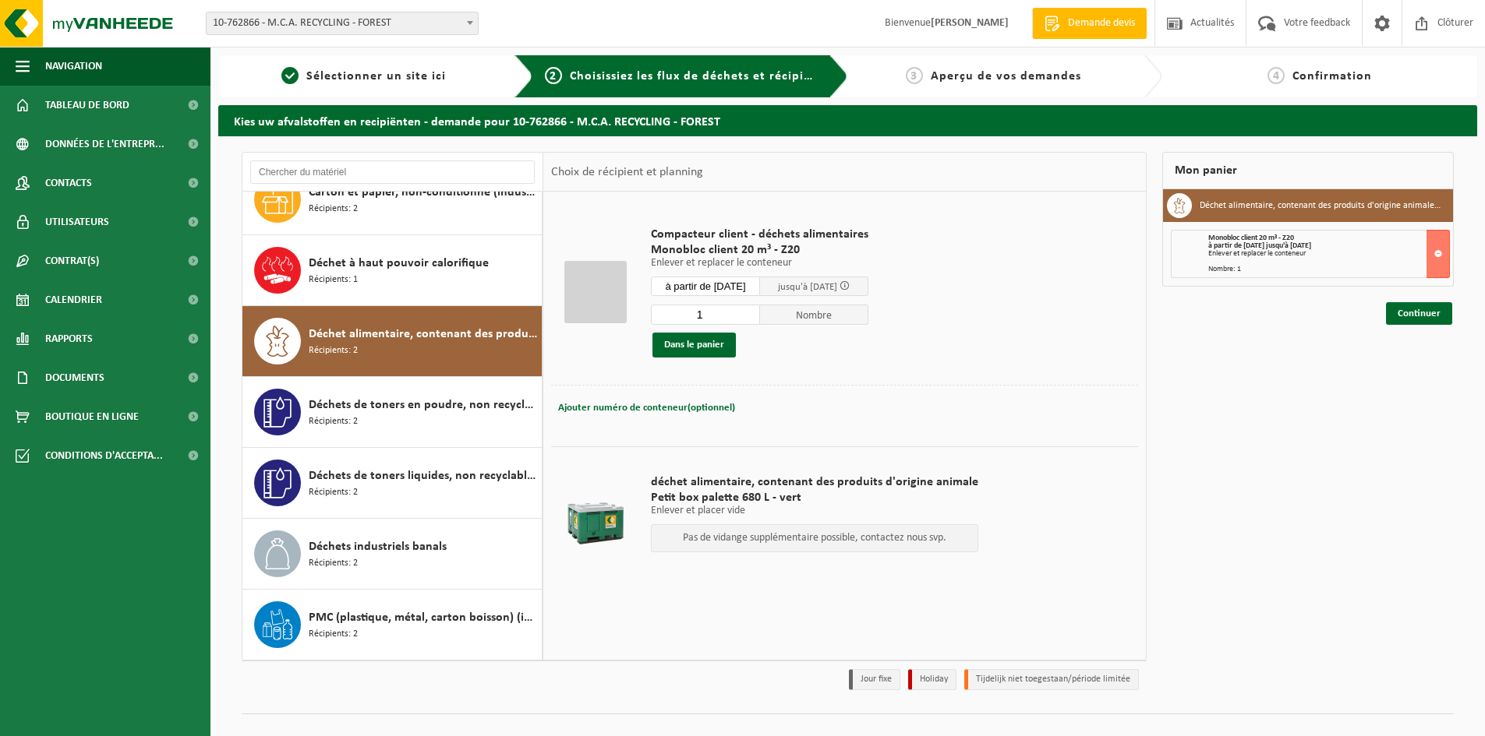
click at [719, 291] on input "à partir de 2025-09-02" at bounding box center [705, 286] width 109 height 19
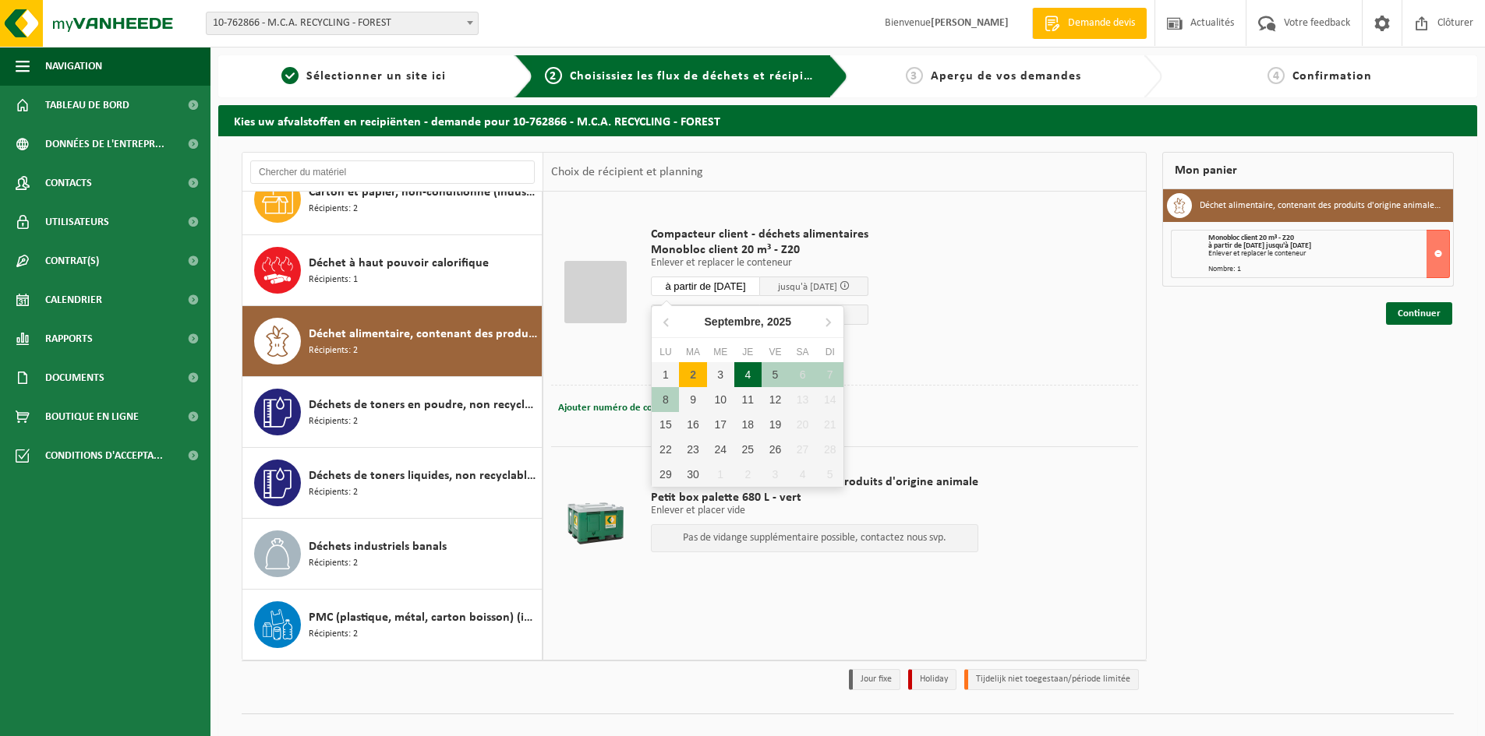
click at [739, 369] on div "4" at bounding box center [747, 374] width 27 height 25
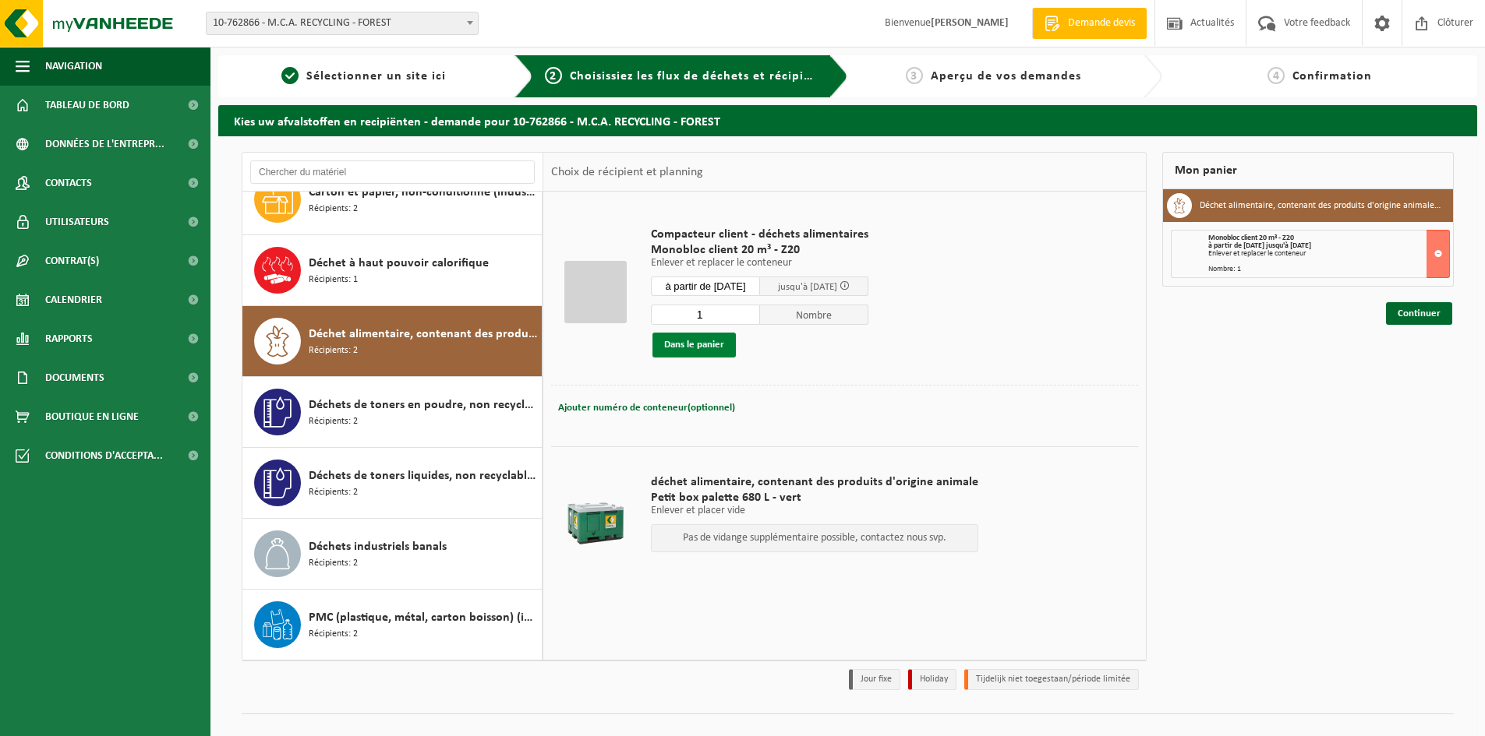
click at [708, 350] on button "Dans le panier" at bounding box center [693, 345] width 83 height 25
click at [715, 284] on input "à partir de 2025-09-04" at bounding box center [705, 286] width 109 height 19
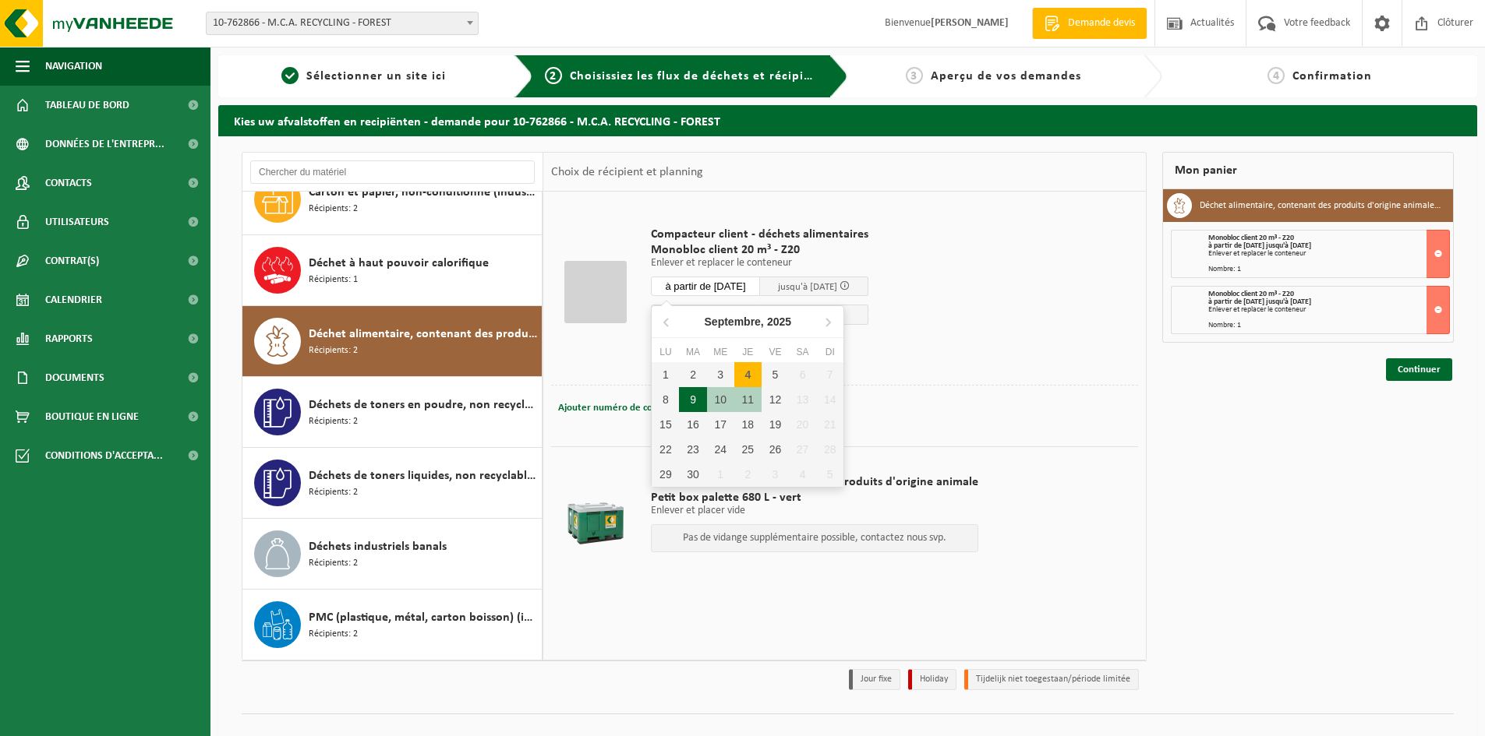
click at [694, 401] on div "9" at bounding box center [692, 399] width 27 height 25
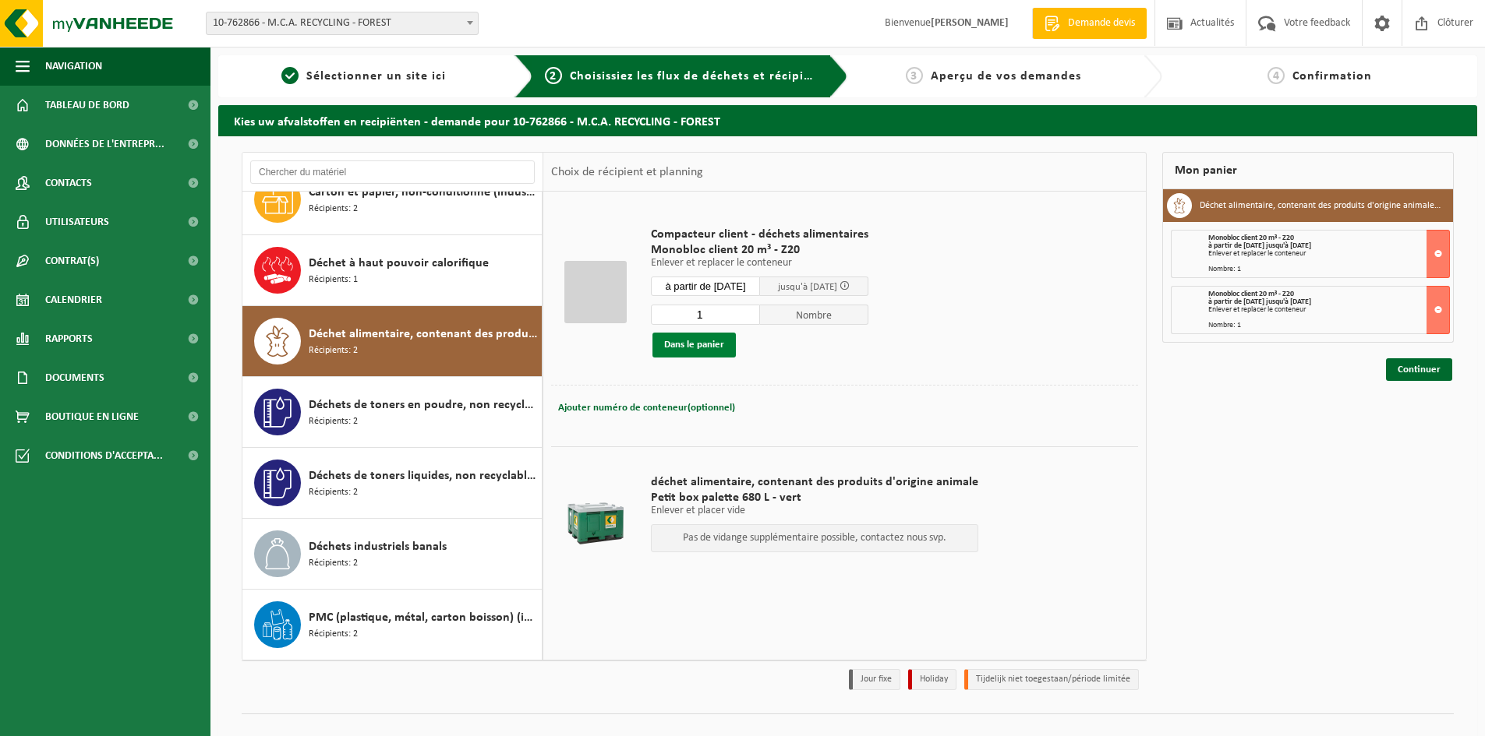
click at [689, 348] on button "Dans le panier" at bounding box center [693, 345] width 83 height 25
click at [703, 288] on input "à partir de 2025-09-09" at bounding box center [705, 286] width 109 height 19
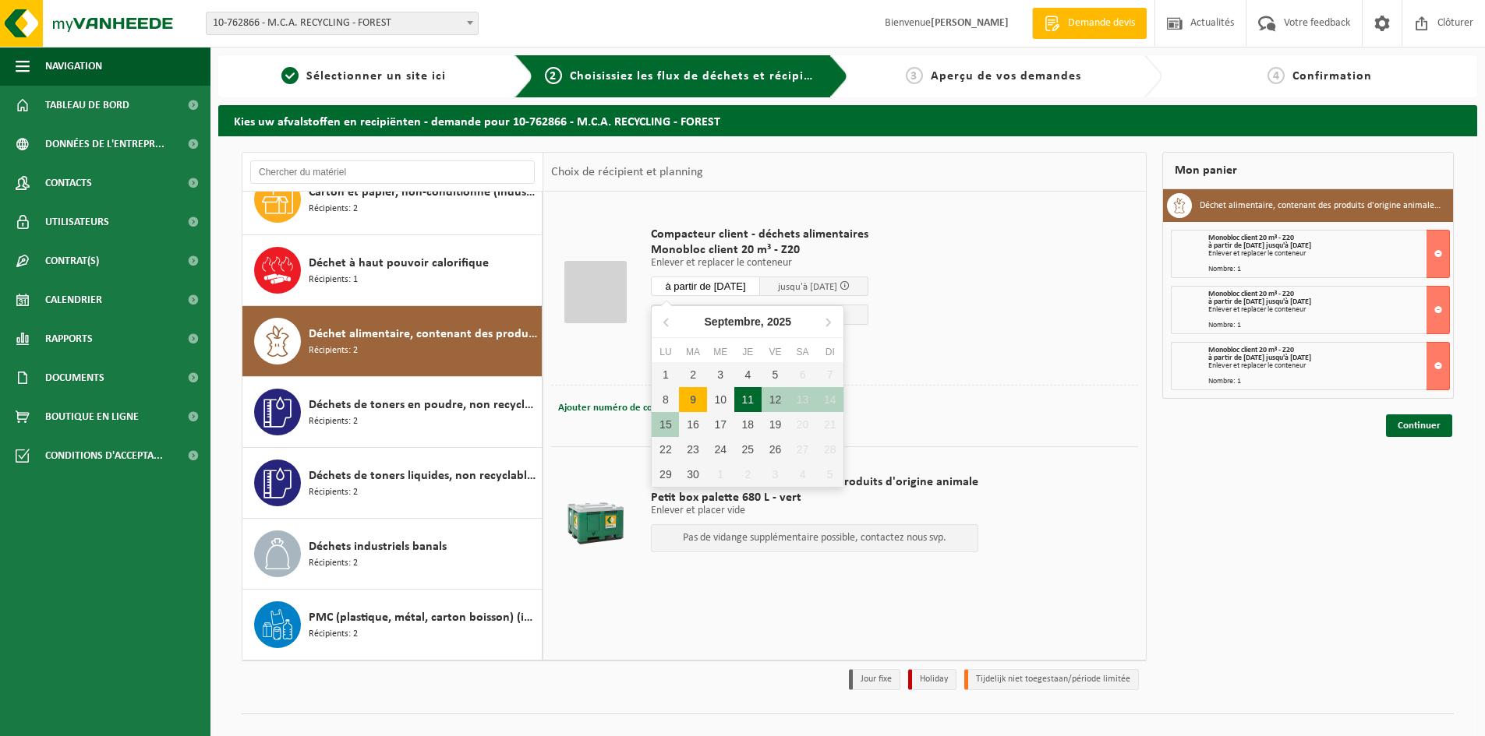
click at [742, 404] on div "11" at bounding box center [747, 399] width 27 height 25
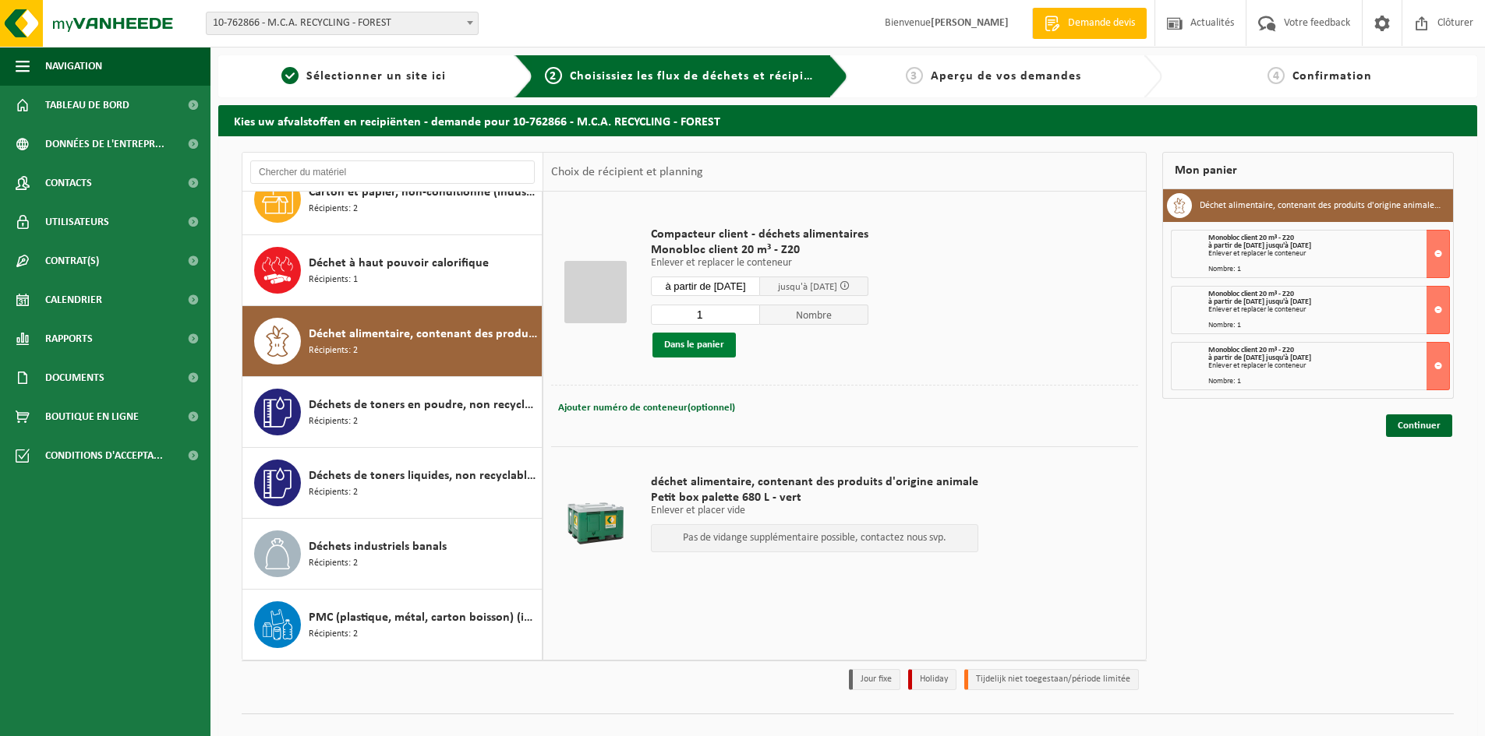
click at [704, 341] on button "Dans le panier" at bounding box center [693, 345] width 83 height 25
click at [693, 289] on input "à partir de 2025-09-11" at bounding box center [705, 286] width 109 height 19
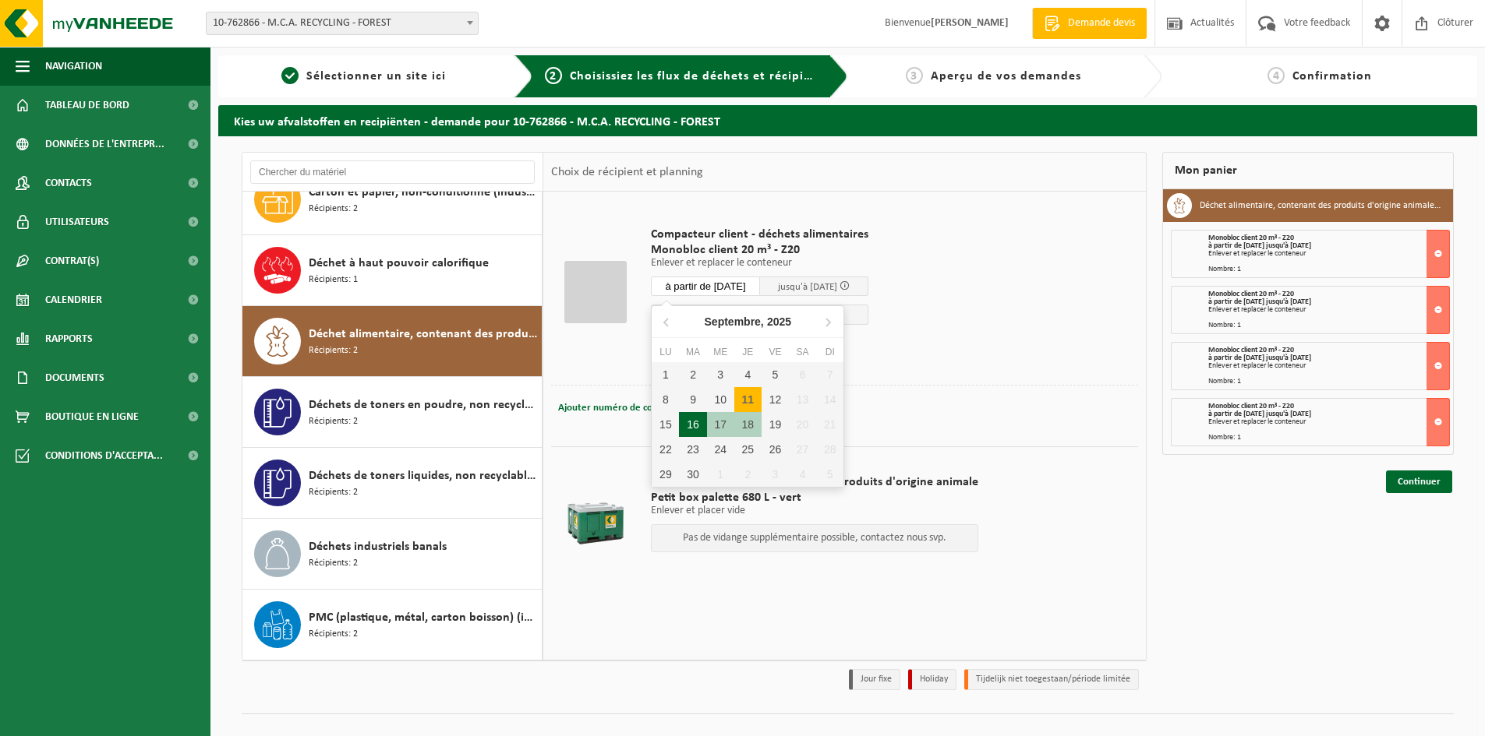
click at [690, 422] on div "16" at bounding box center [692, 424] width 27 height 25
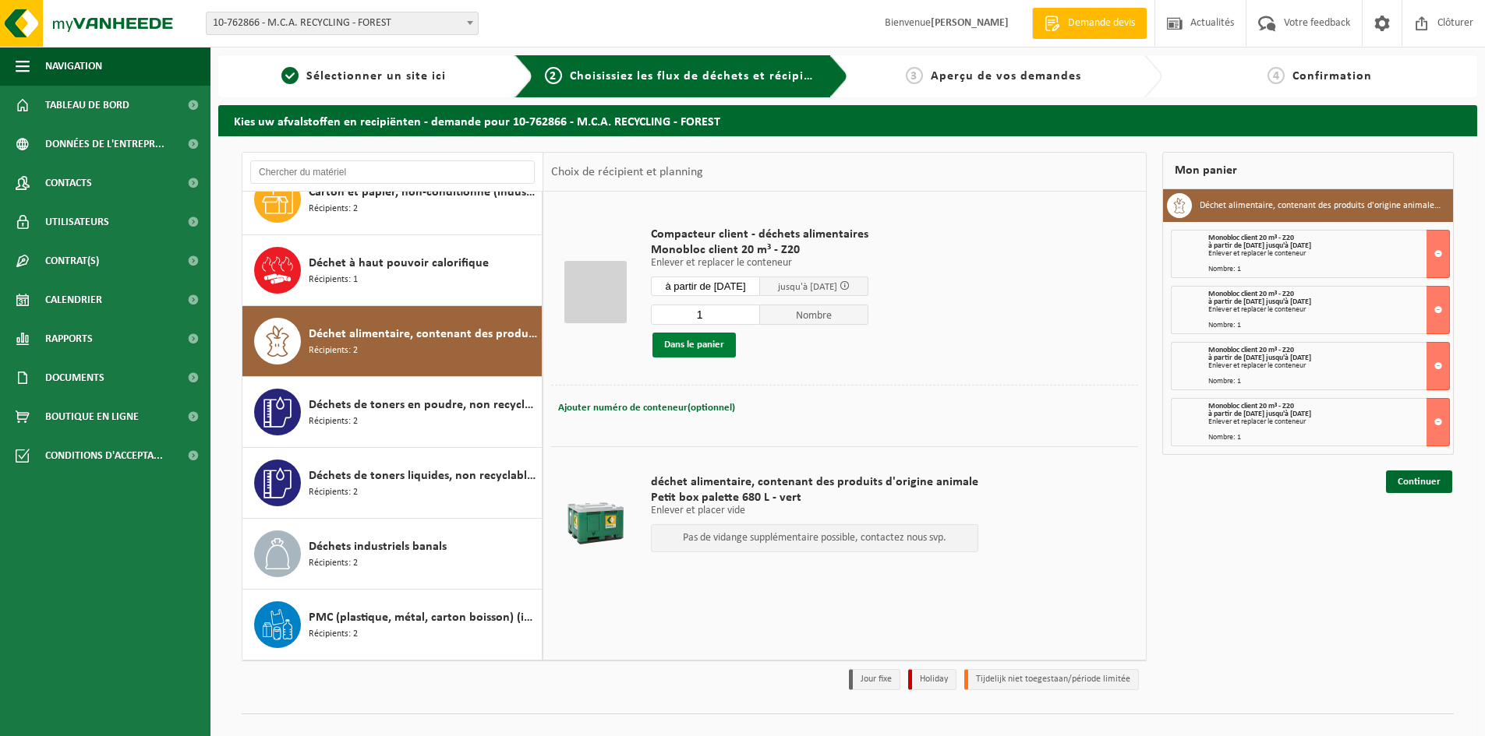
click at [691, 346] on button "Dans le panier" at bounding box center [693, 345] width 83 height 25
click at [725, 287] on input "à partir de 2025-09-16" at bounding box center [705, 286] width 109 height 19
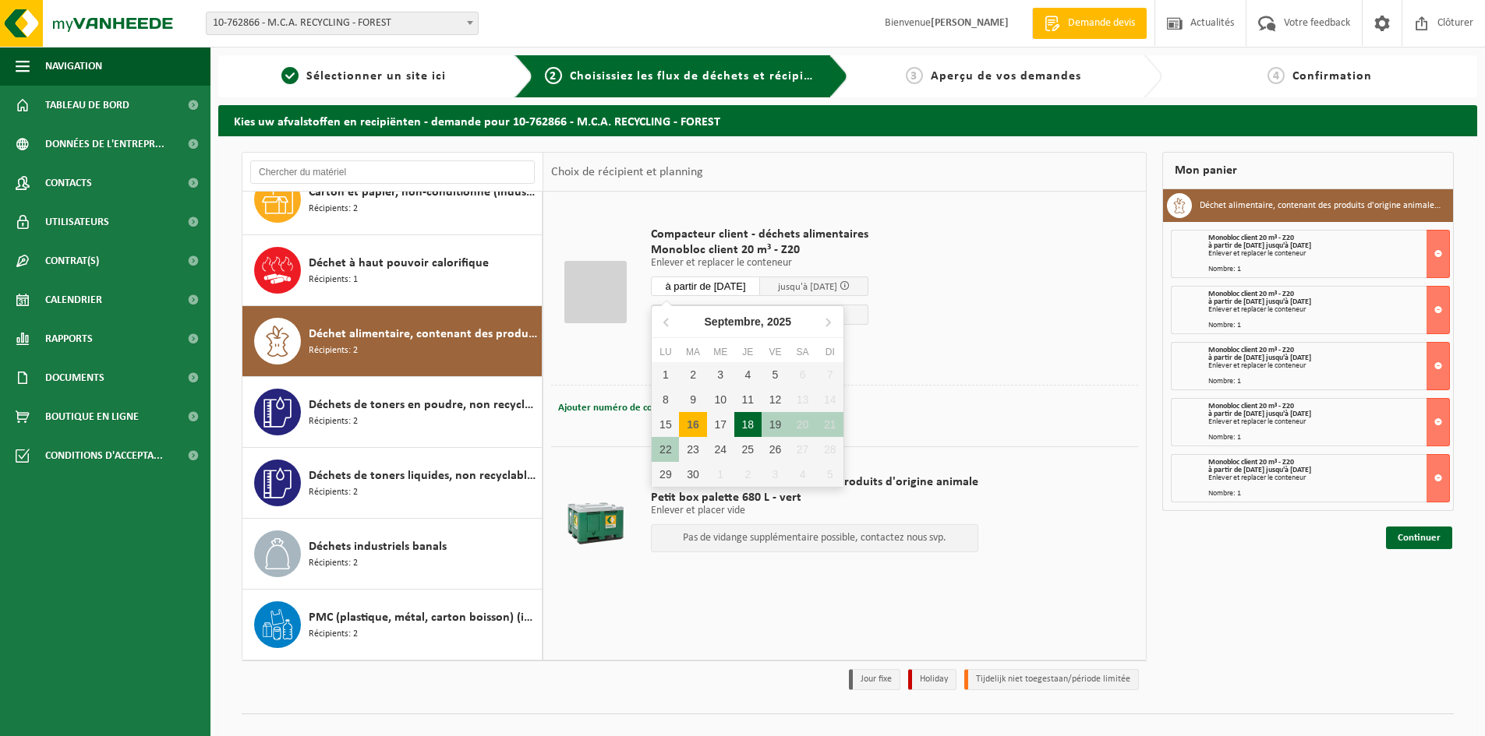
click at [740, 425] on div "18" at bounding box center [747, 424] width 27 height 25
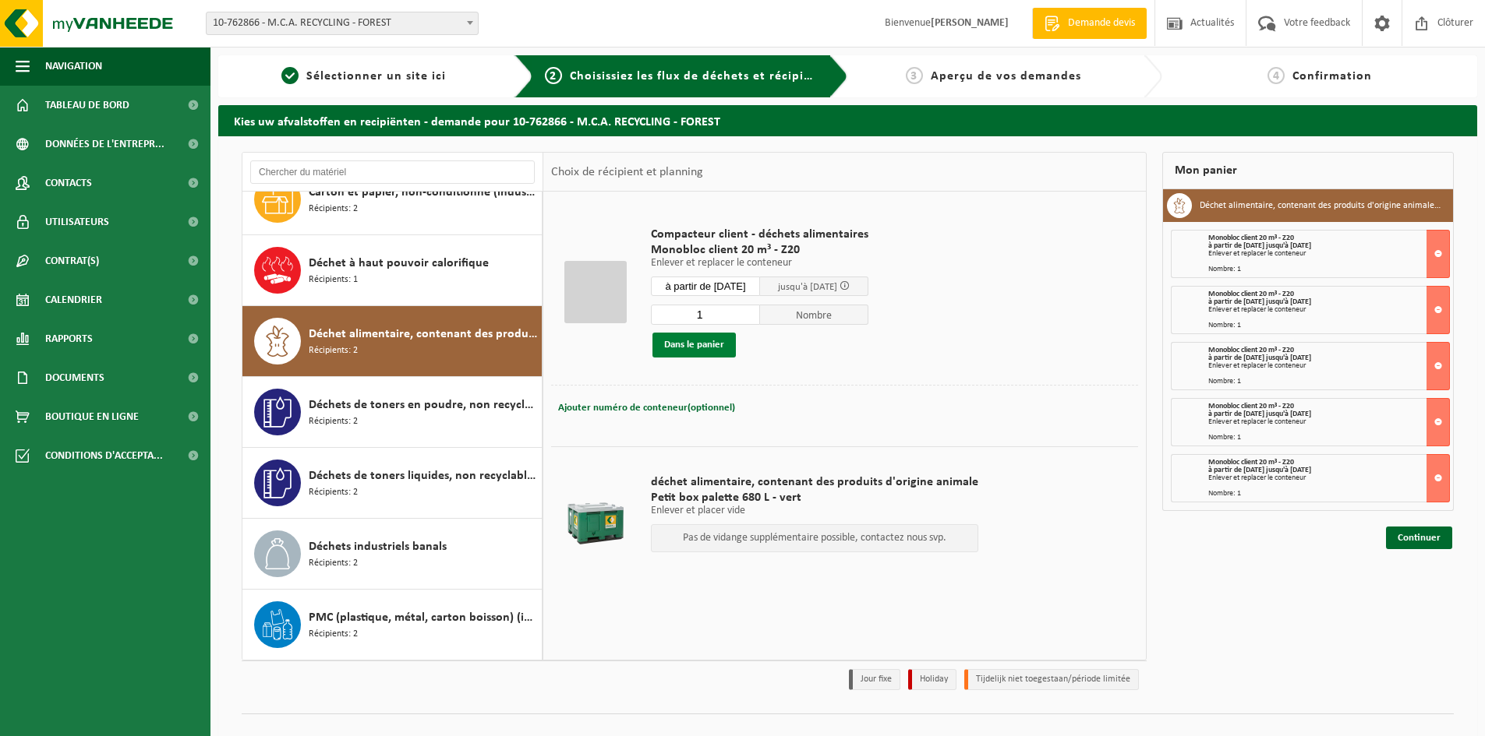
click at [704, 348] on button "Dans le panier" at bounding box center [693, 345] width 83 height 25
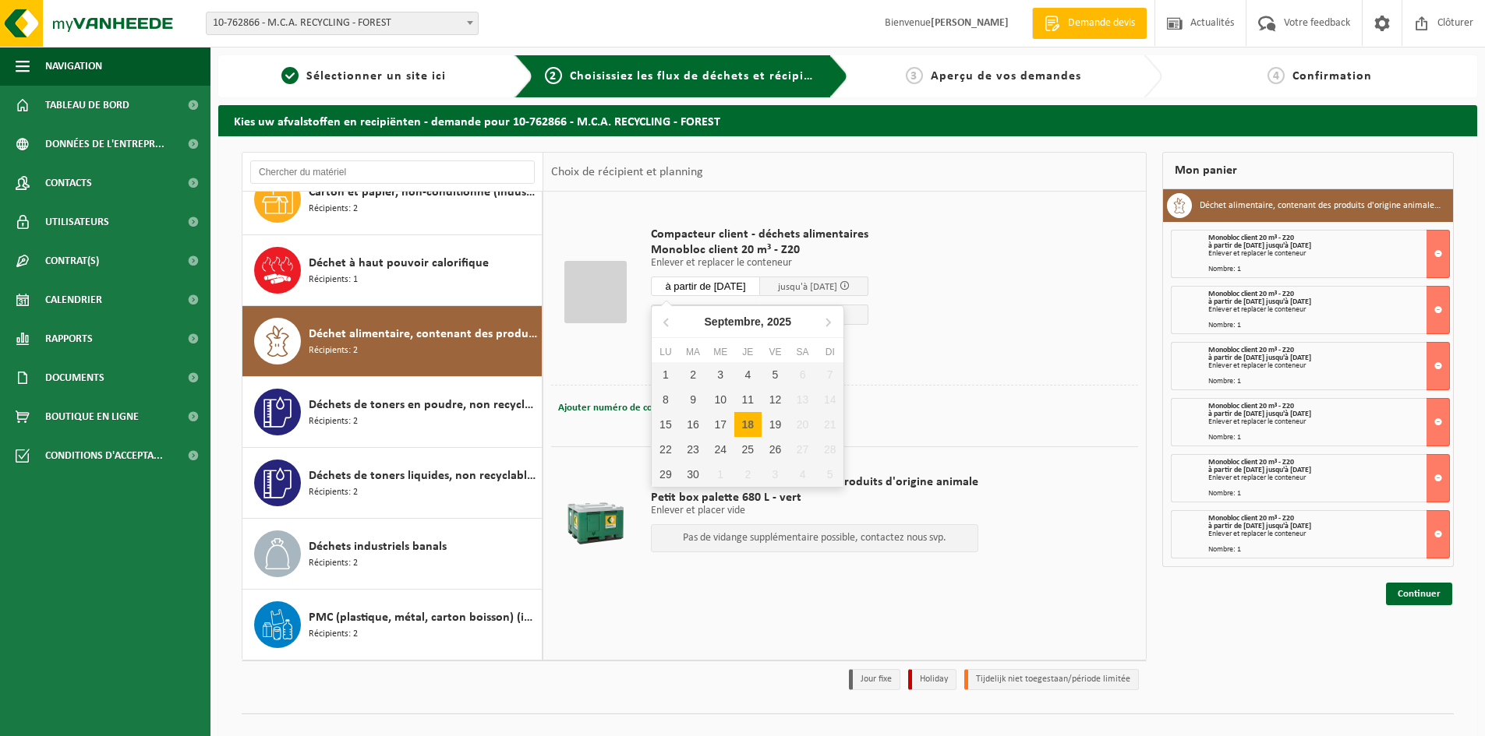
click at [694, 287] on input "à partir de 2025-09-18" at bounding box center [705, 286] width 109 height 19
click at [697, 455] on div "23" at bounding box center [692, 449] width 27 height 25
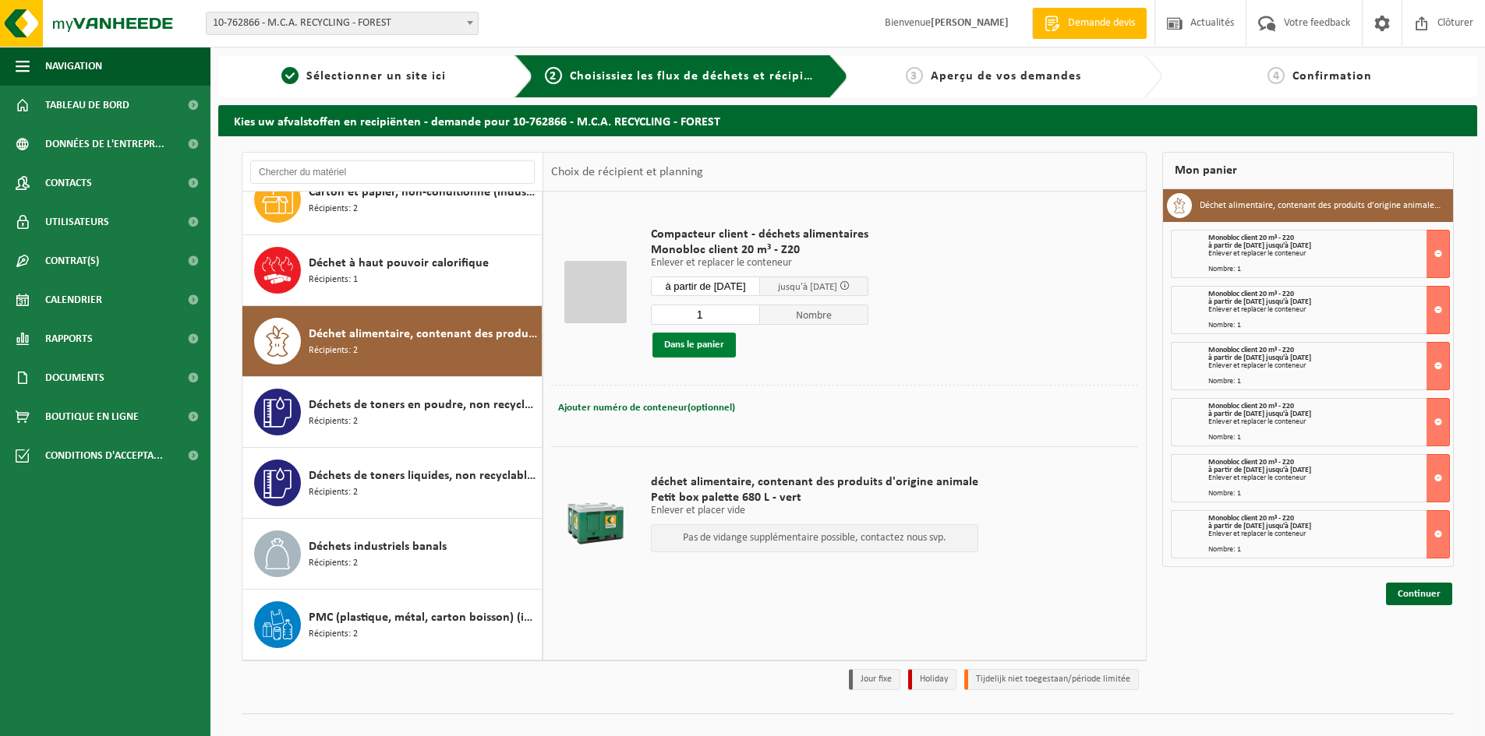
click at [694, 344] on button "Dans le panier" at bounding box center [693, 345] width 83 height 25
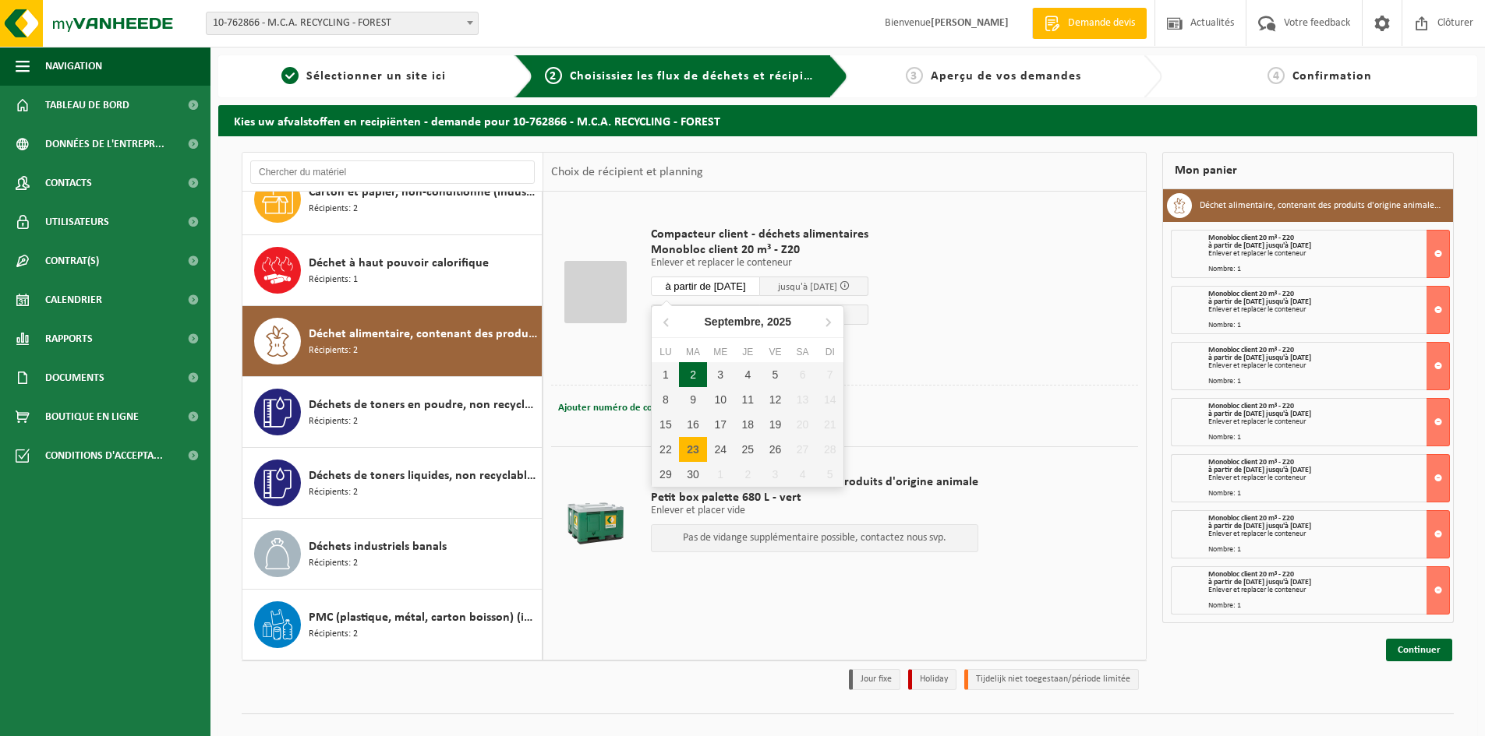
click at [708, 290] on input "à partir de 2025-09-23" at bounding box center [705, 286] width 109 height 19
click at [751, 446] on div "25" at bounding box center [747, 449] width 27 height 25
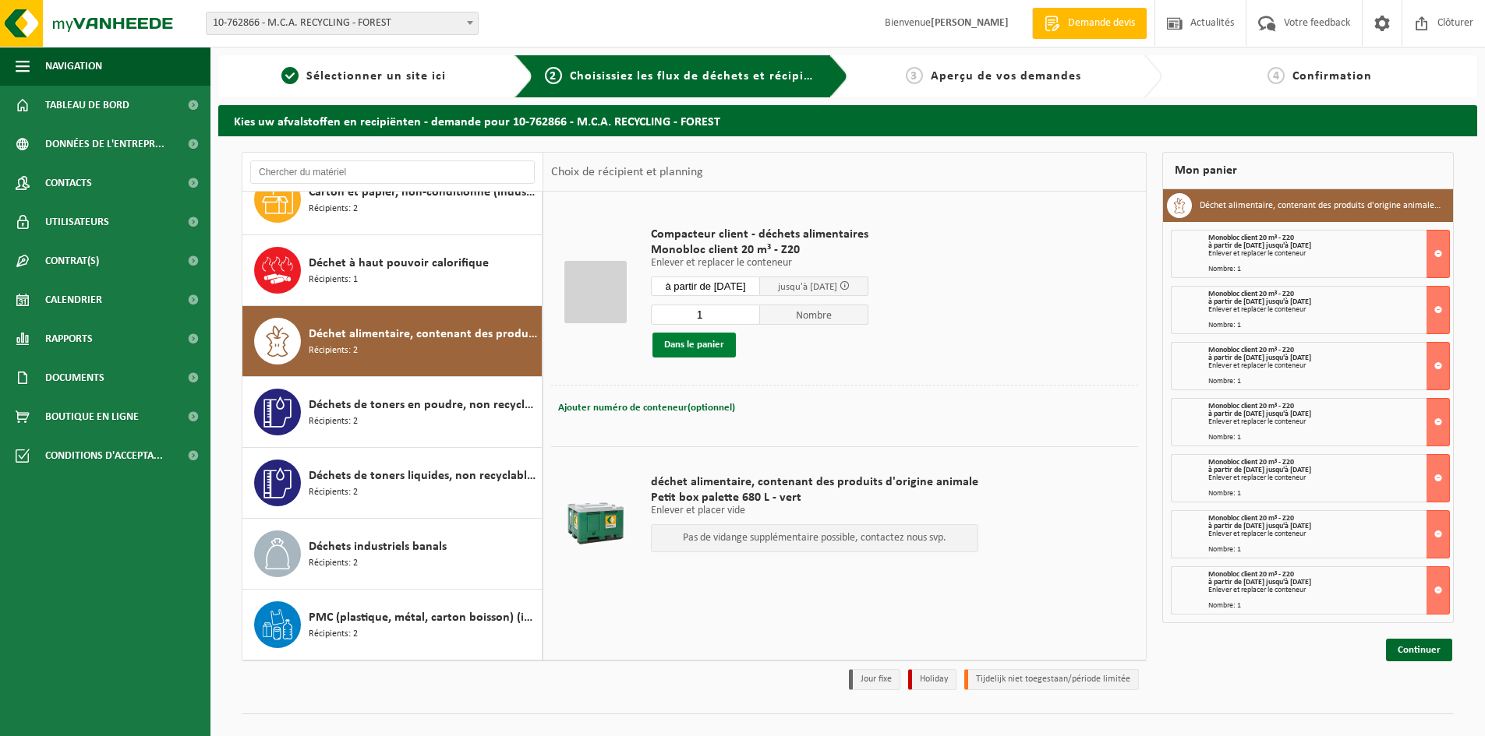
click at [706, 346] on button "Dans le panier" at bounding box center [693, 345] width 83 height 25
click at [708, 291] on input "à partir de 2025-09-25" at bounding box center [705, 286] width 109 height 19
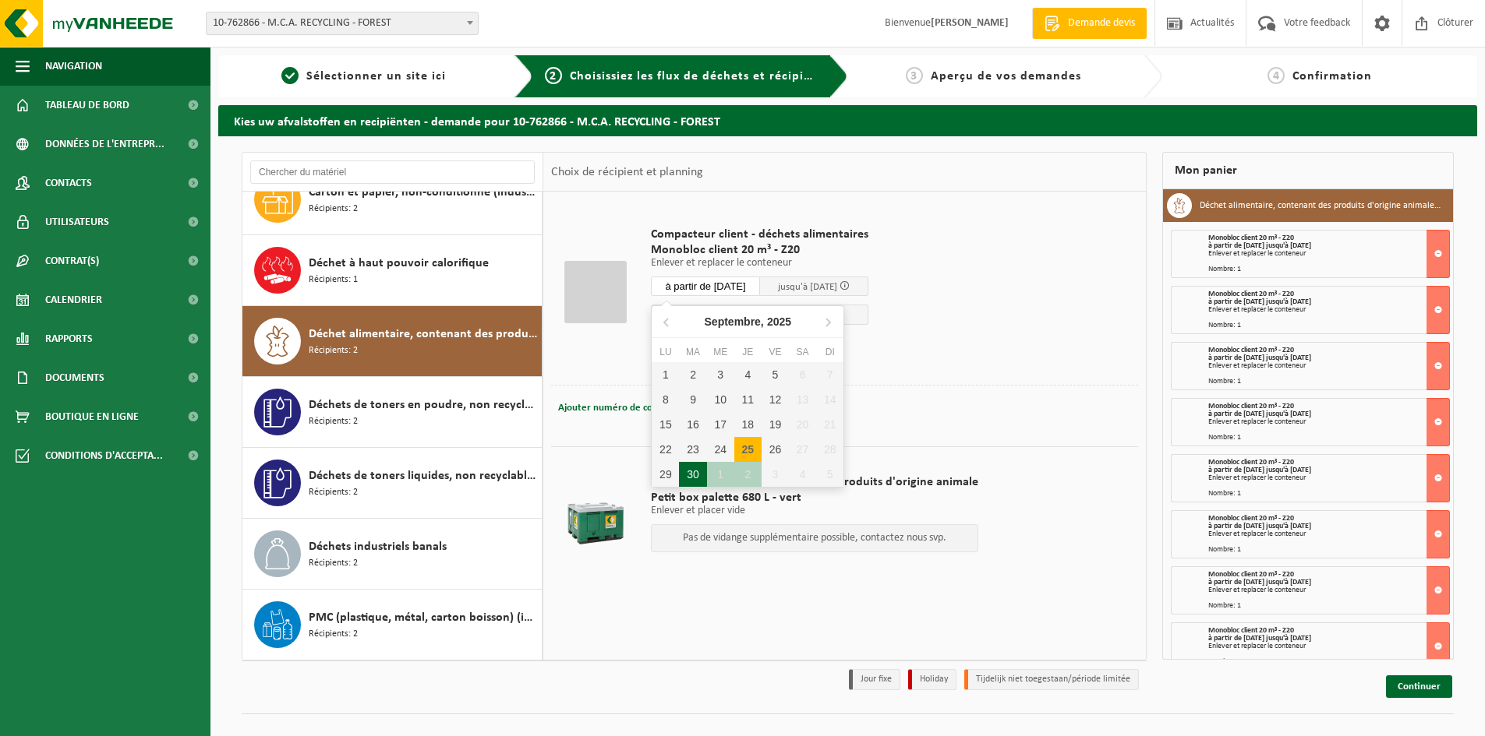
click at [689, 475] on div "30" at bounding box center [692, 474] width 27 height 25
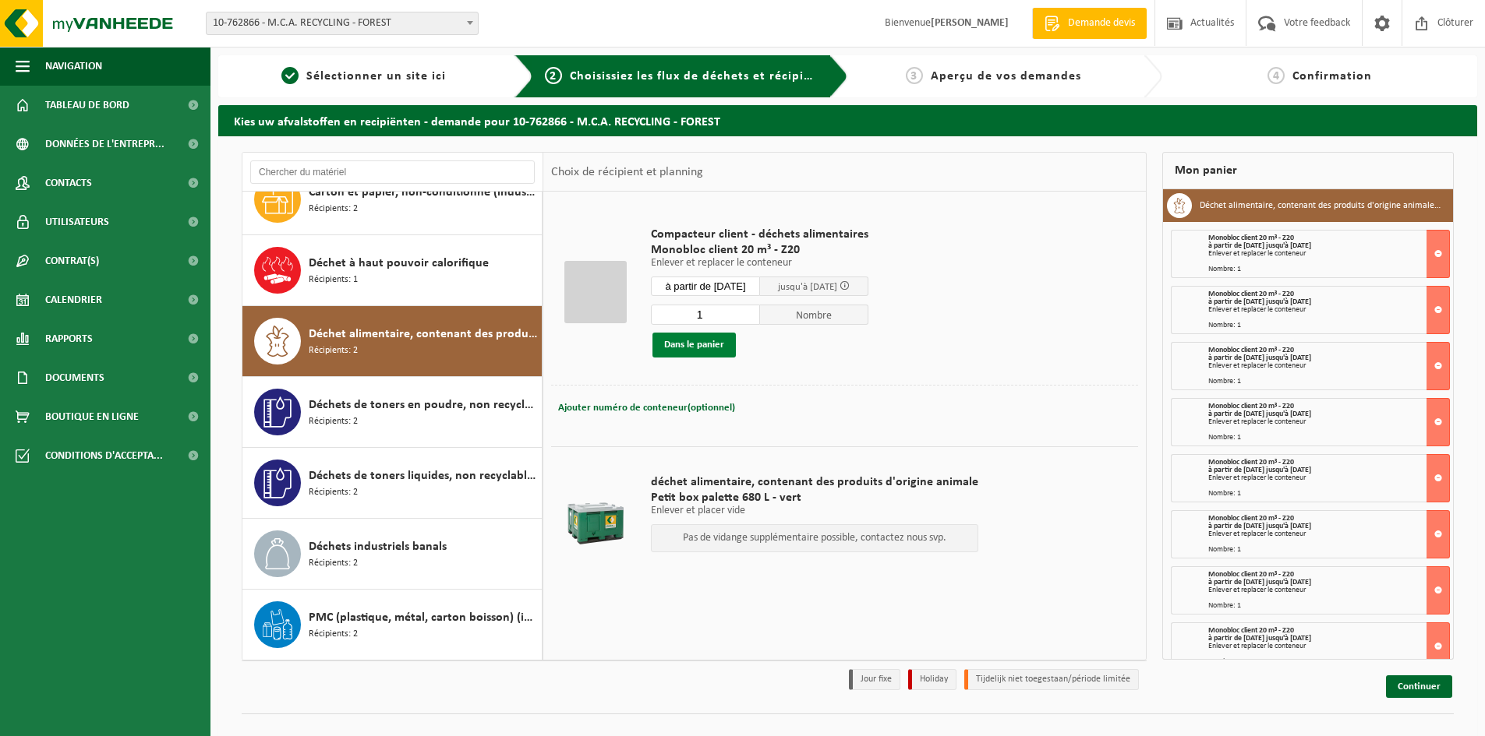
click at [688, 337] on button "Dans le panier" at bounding box center [693, 345] width 83 height 25
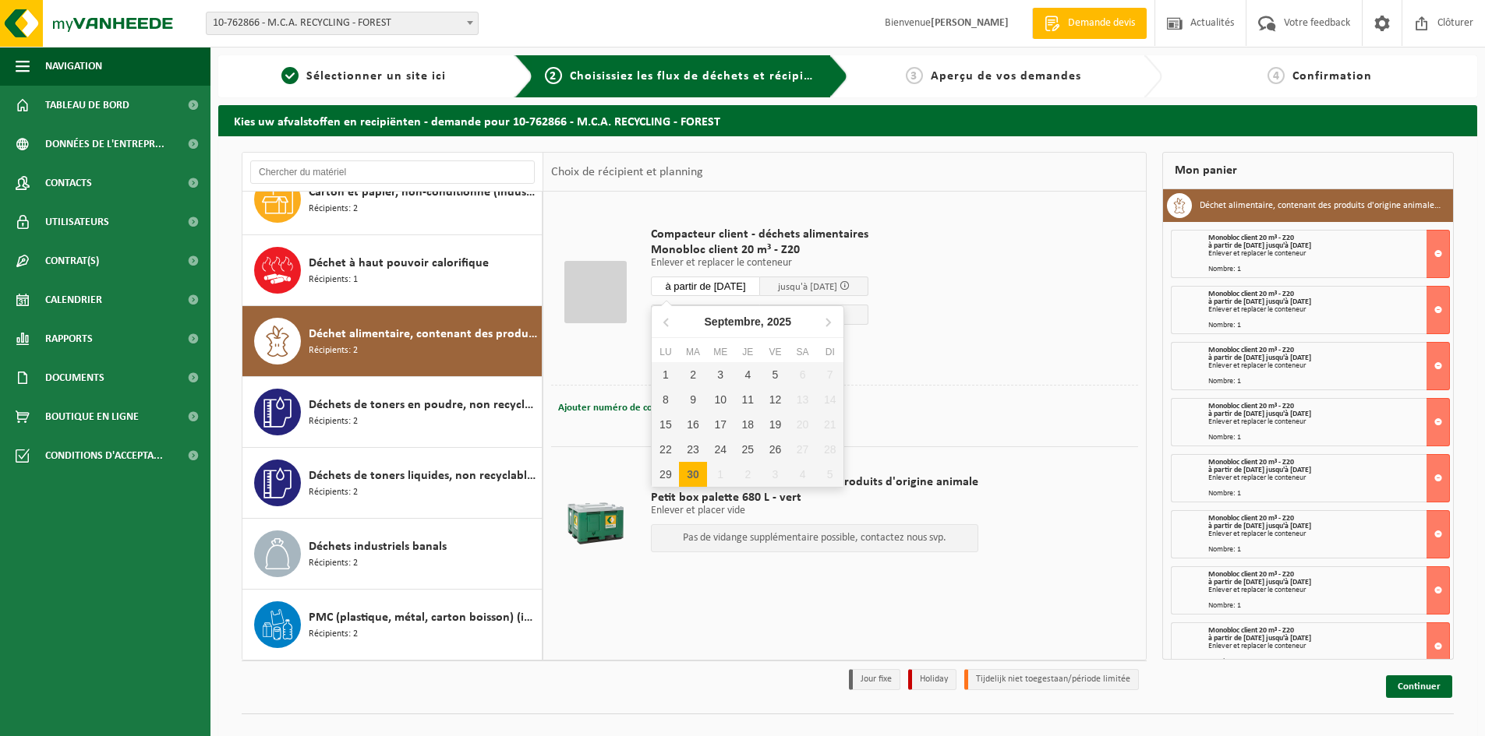
click at [707, 284] on input "à partir de 2025-09-30" at bounding box center [705, 286] width 109 height 19
click at [827, 324] on icon at bounding box center [827, 321] width 25 height 25
click at [743, 375] on div "2" at bounding box center [747, 374] width 27 height 25
type input "à partir de 2025-10-02"
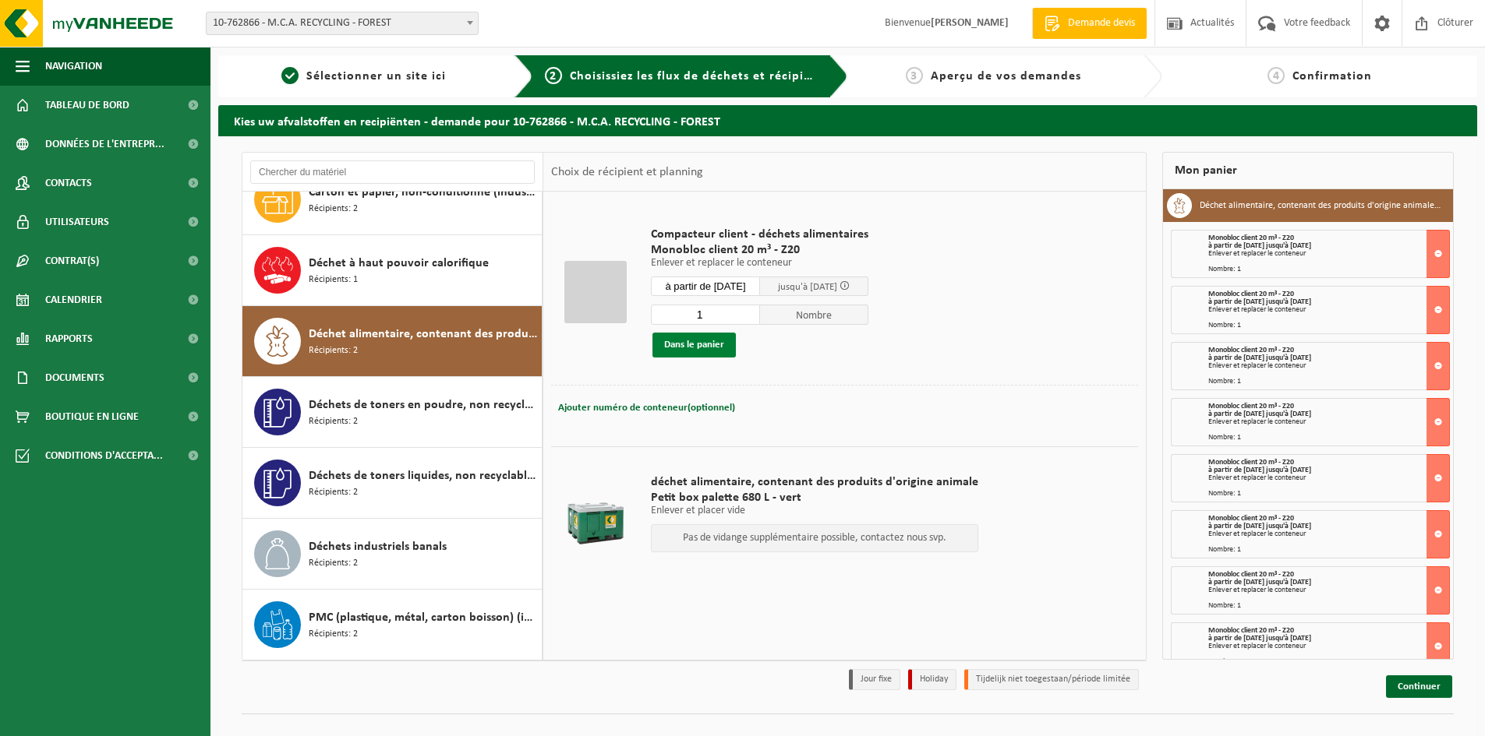
click at [716, 339] on button "Dans le panier" at bounding box center [693, 345] width 83 height 25
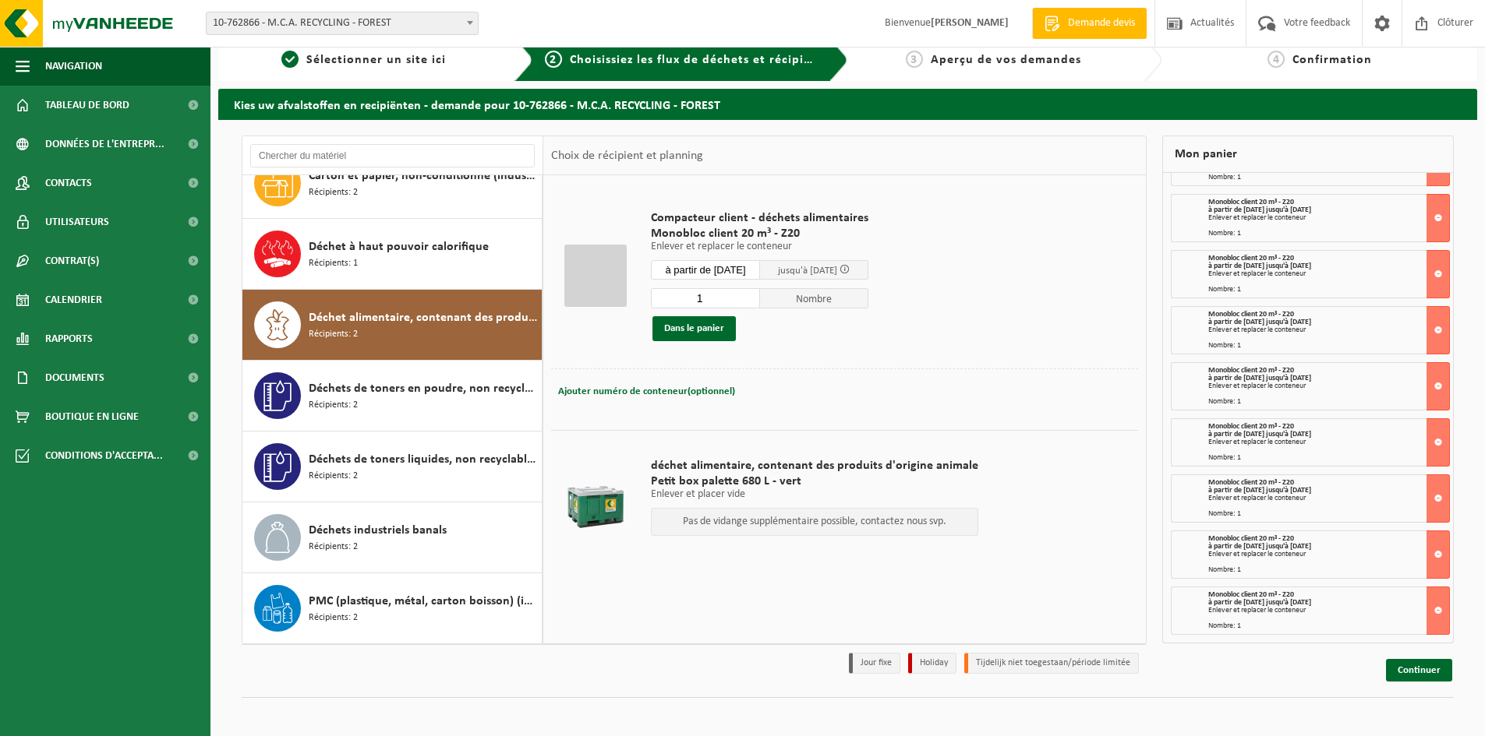
scroll to position [25, 0]
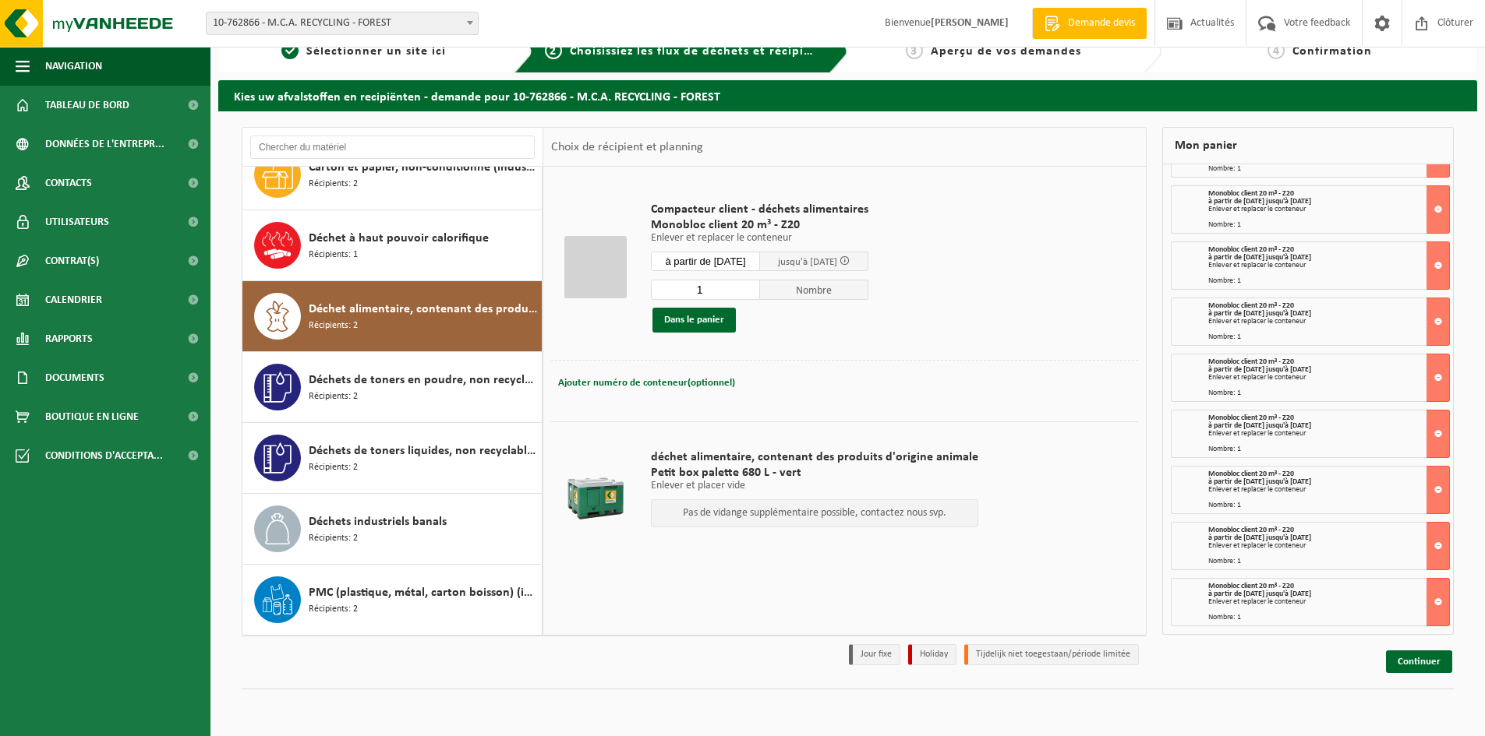
click at [747, 266] on input "à partir de 2025-10-02" at bounding box center [705, 261] width 109 height 19
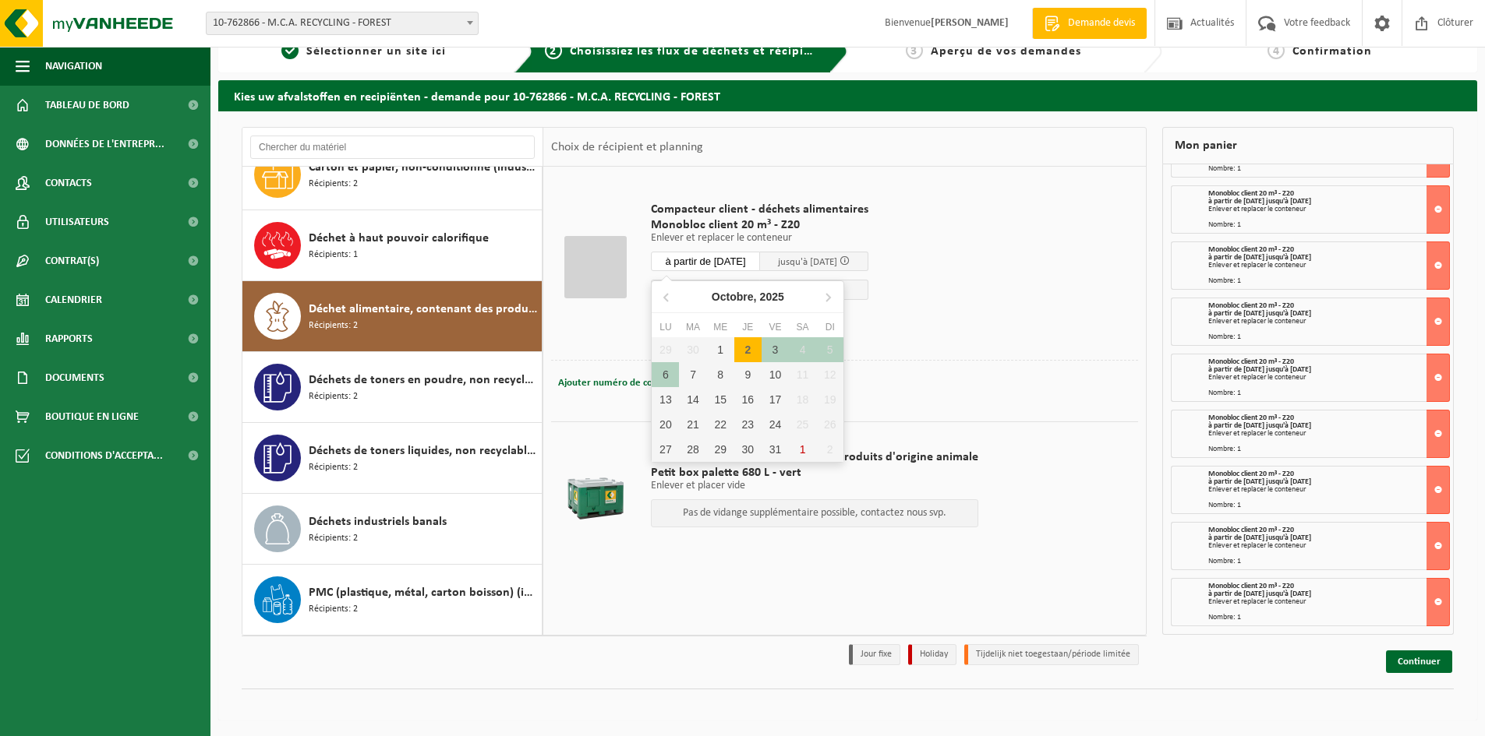
click at [743, 352] on div "2" at bounding box center [747, 349] width 27 height 25
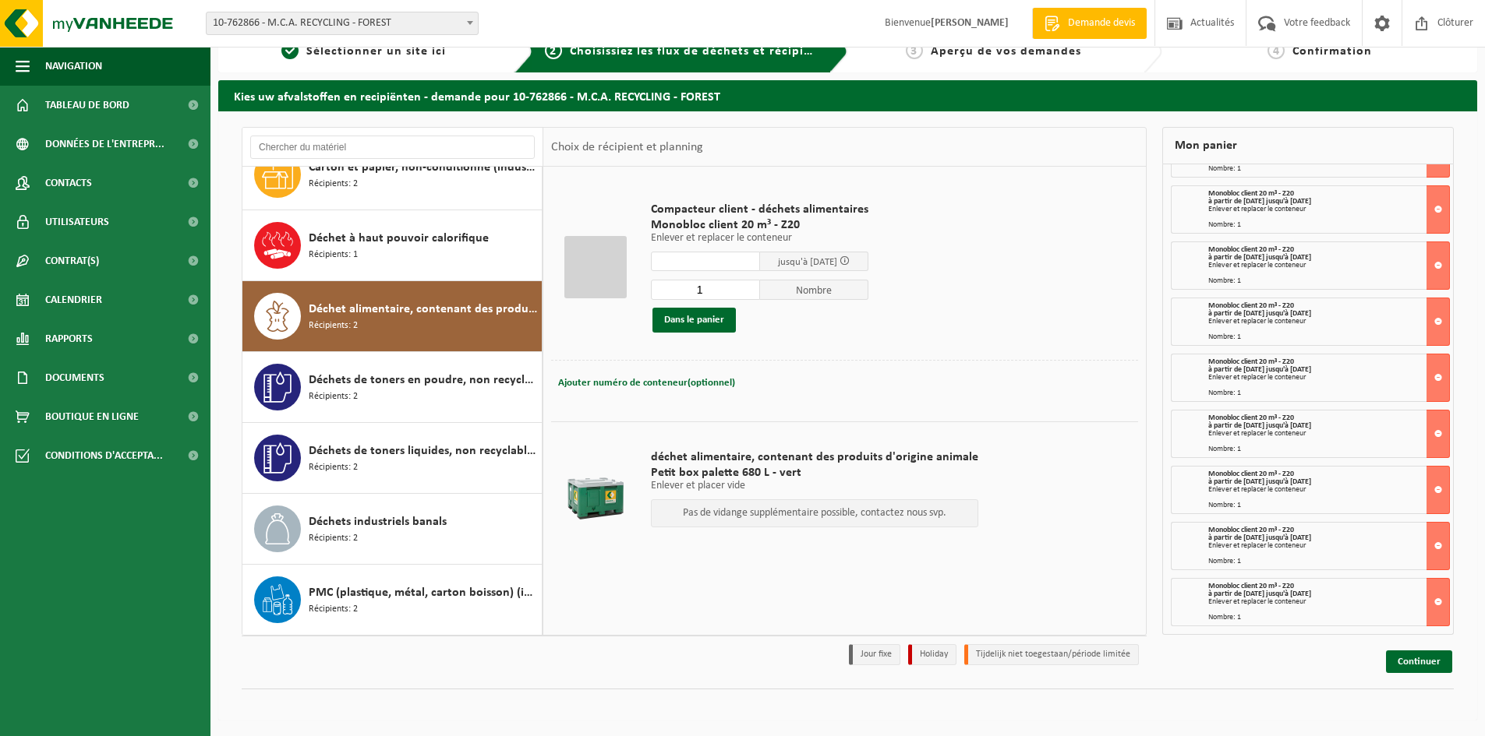
click at [1060, 347] on td "Compacteur client - déchets alimentaires Monobloc client 20 m³ - Z20 Enlever et…" at bounding box center [888, 267] width 499 height 185
click at [695, 264] on input "text" at bounding box center [705, 261] width 109 height 19
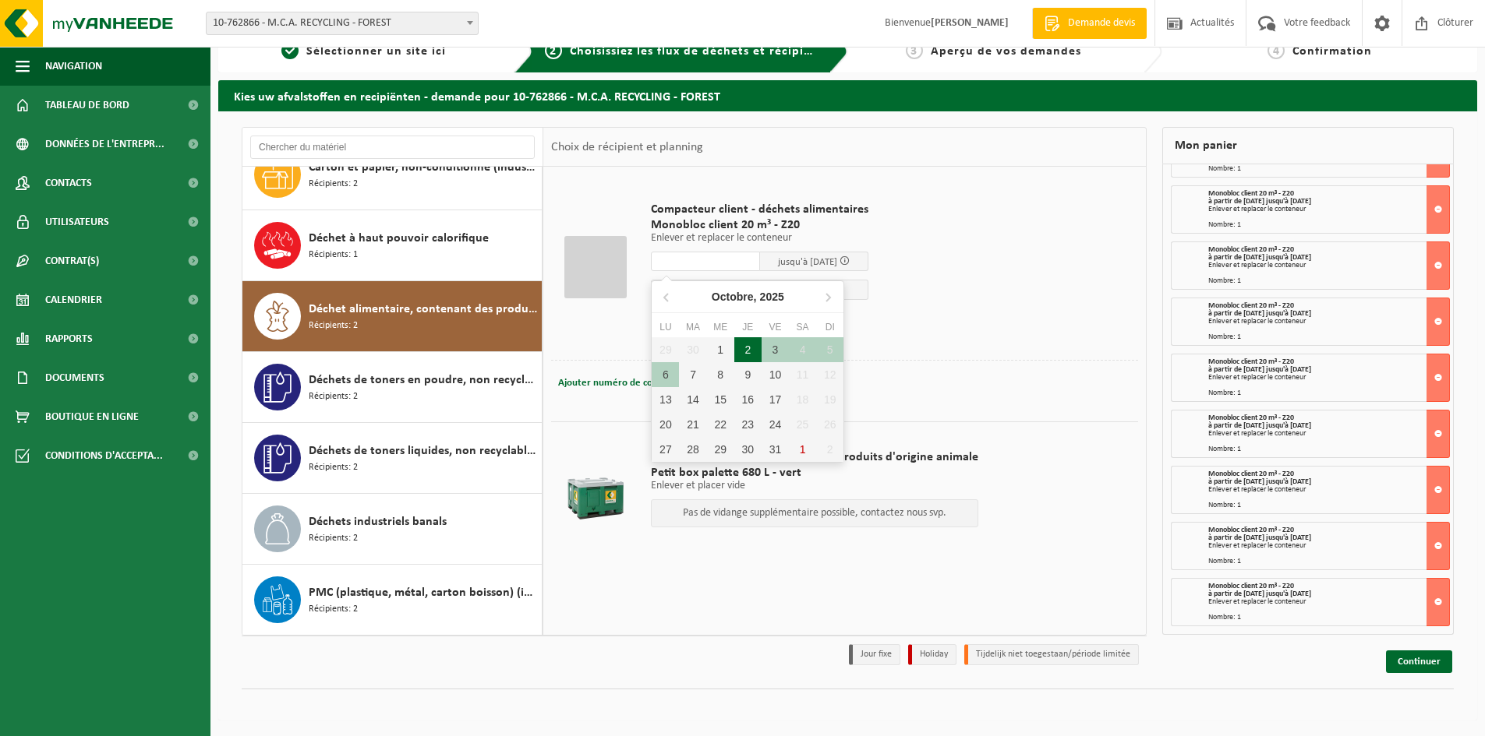
click at [742, 351] on div "2" at bounding box center [747, 349] width 27 height 25
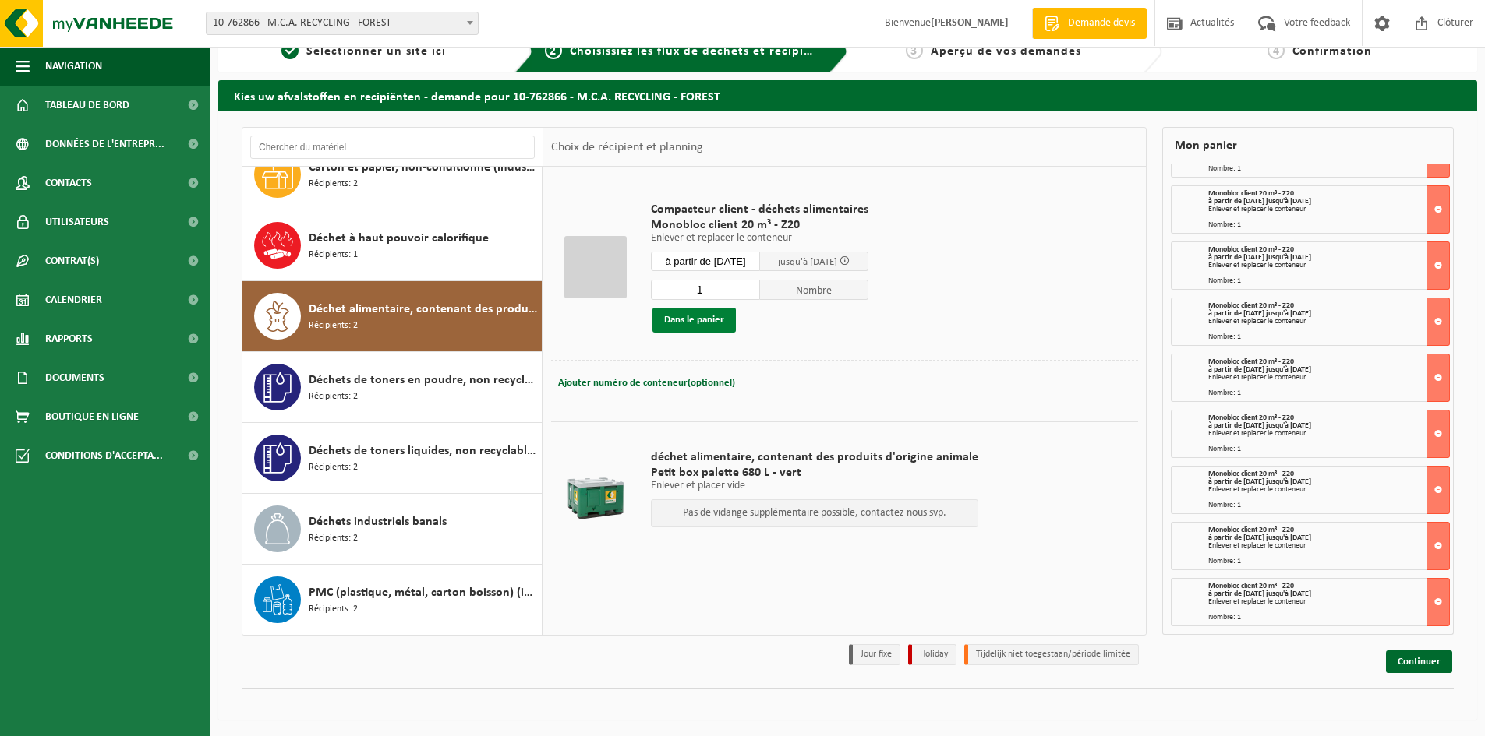
click at [687, 316] on button "Dans le panier" at bounding box center [693, 320] width 83 height 25
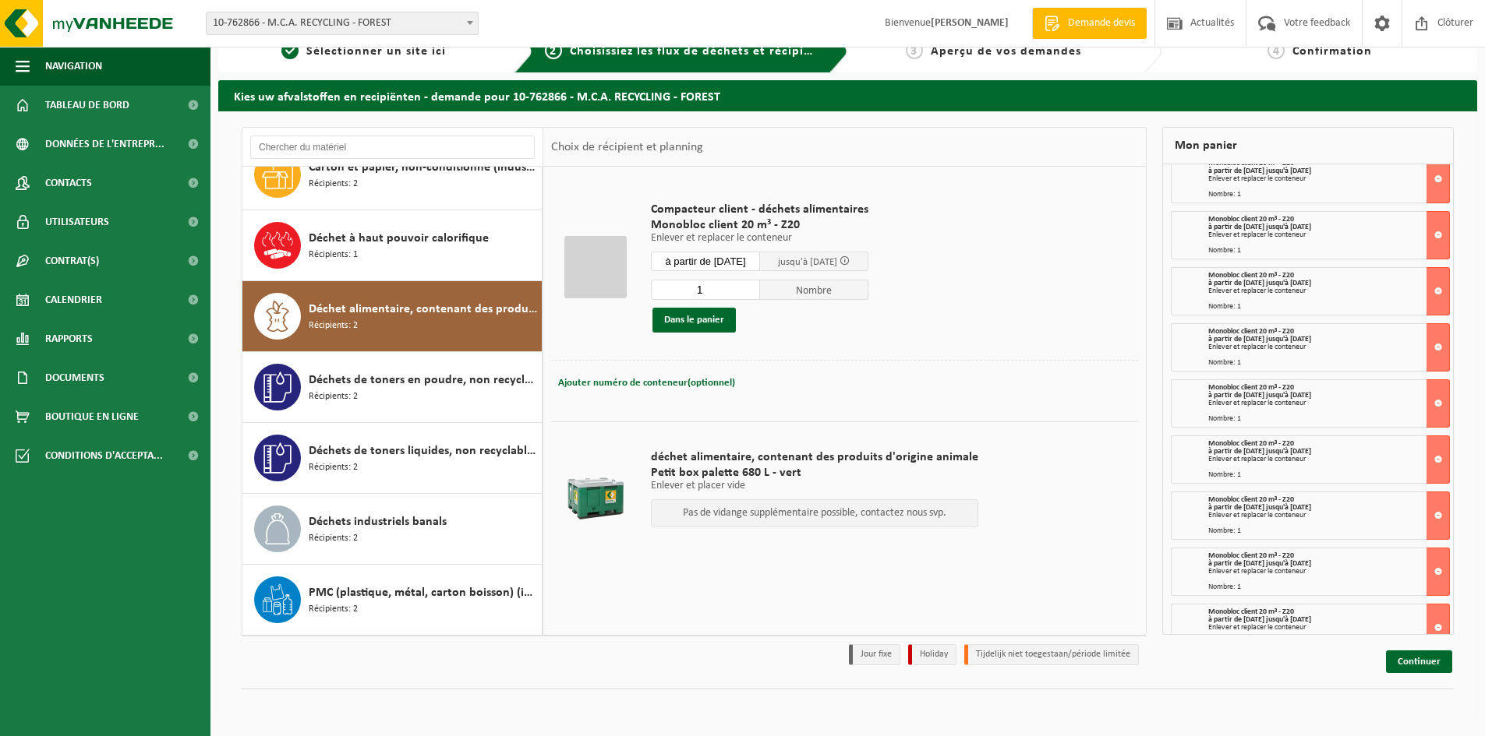
scroll to position [132, 0]
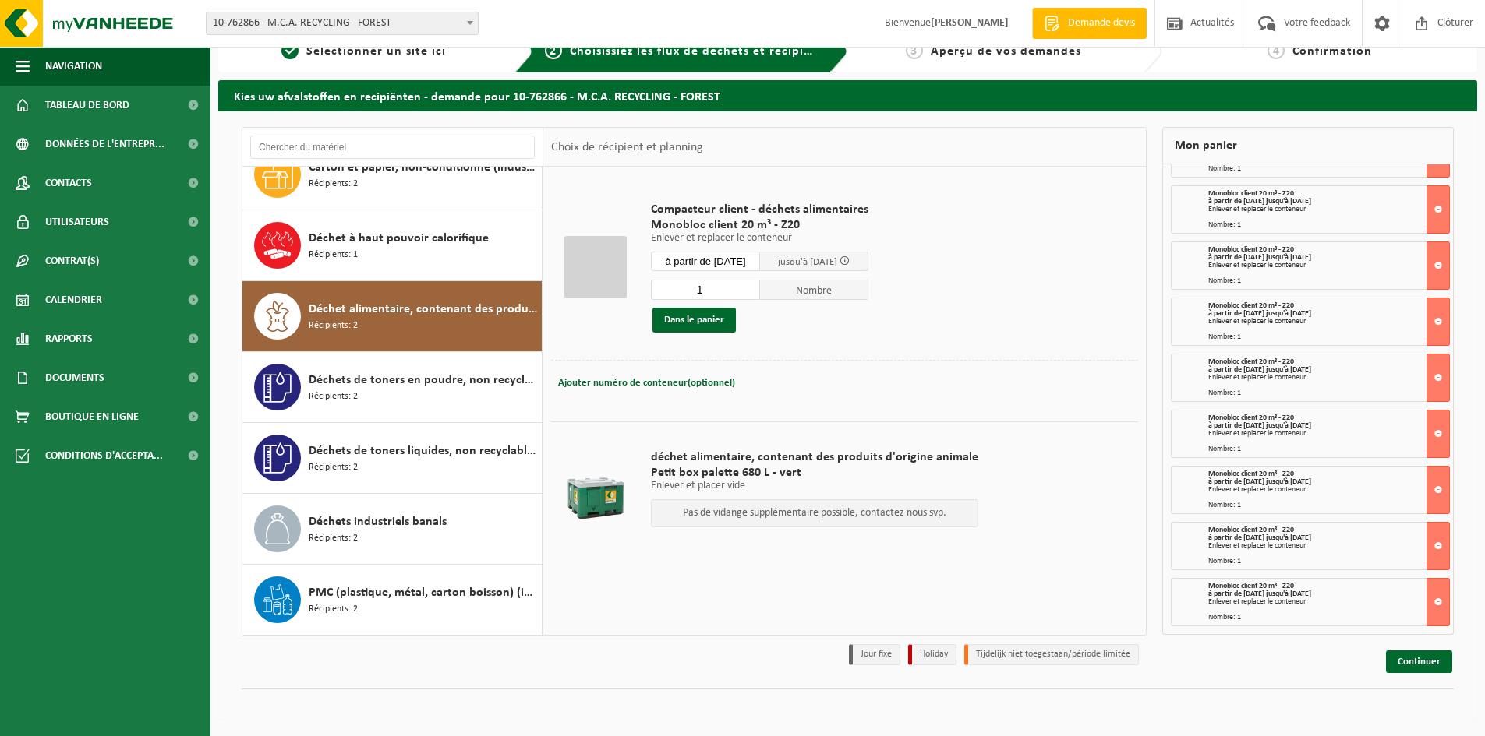
click at [708, 269] on input "à partir de 2025-10-02" at bounding box center [705, 261] width 109 height 19
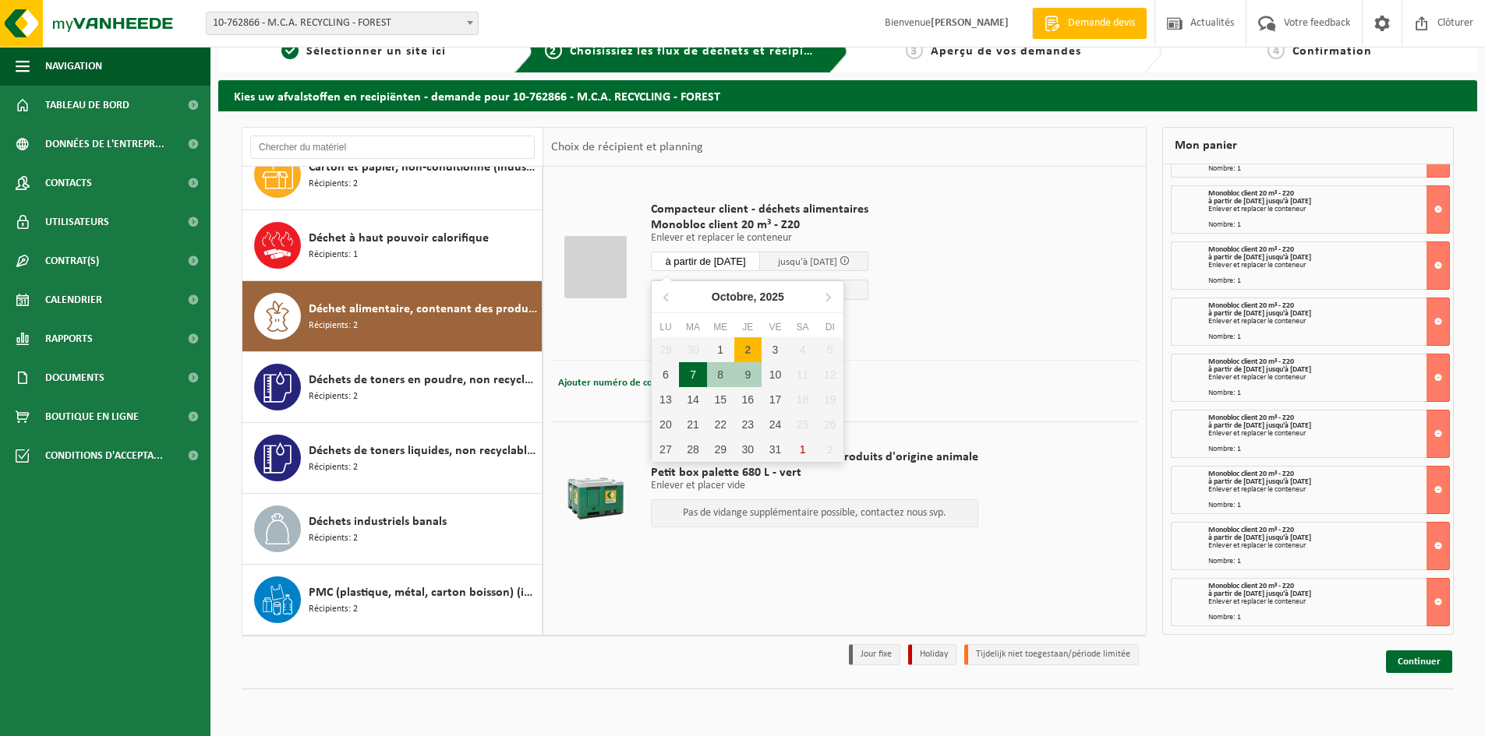
click at [695, 376] on div "7" at bounding box center [692, 374] width 27 height 25
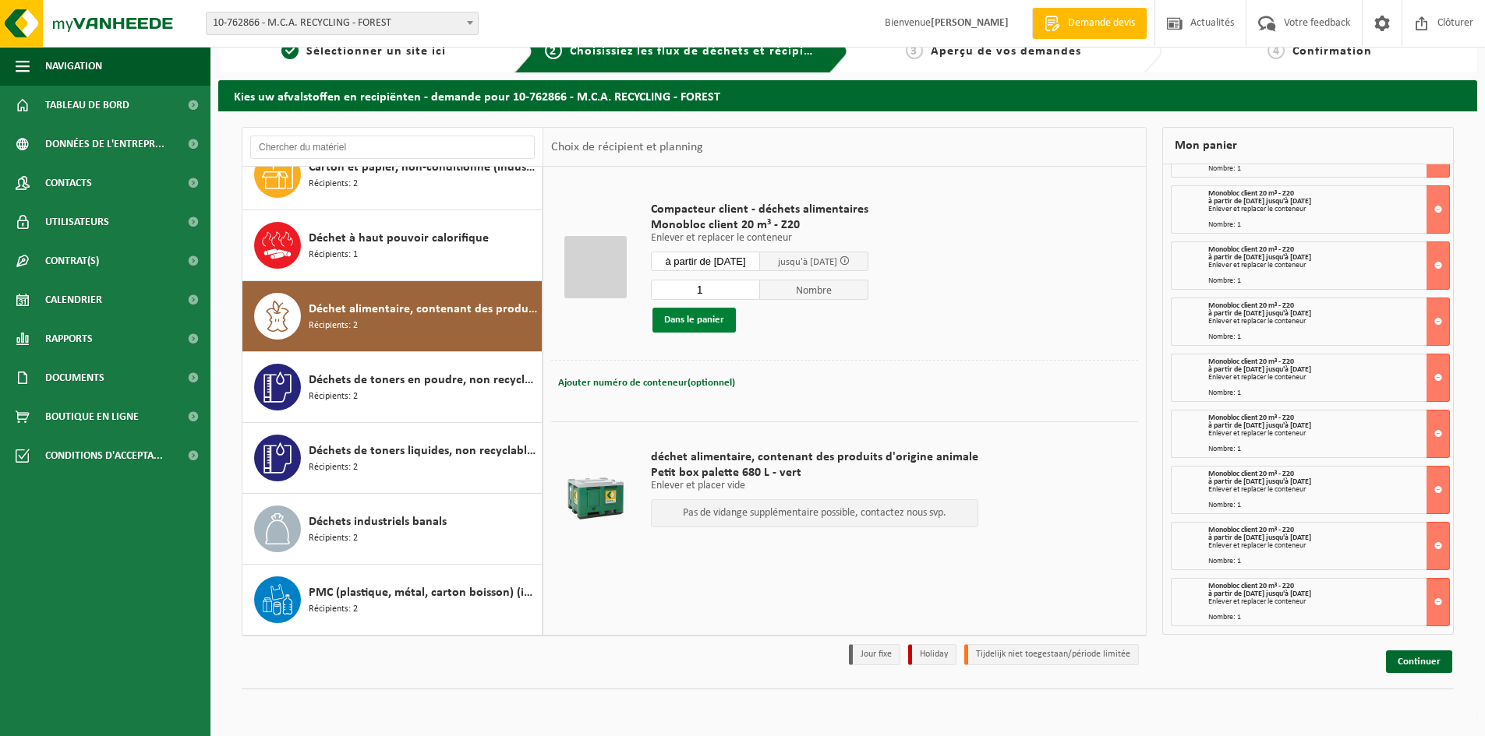
click at [689, 323] on button "Dans le panier" at bounding box center [693, 320] width 83 height 25
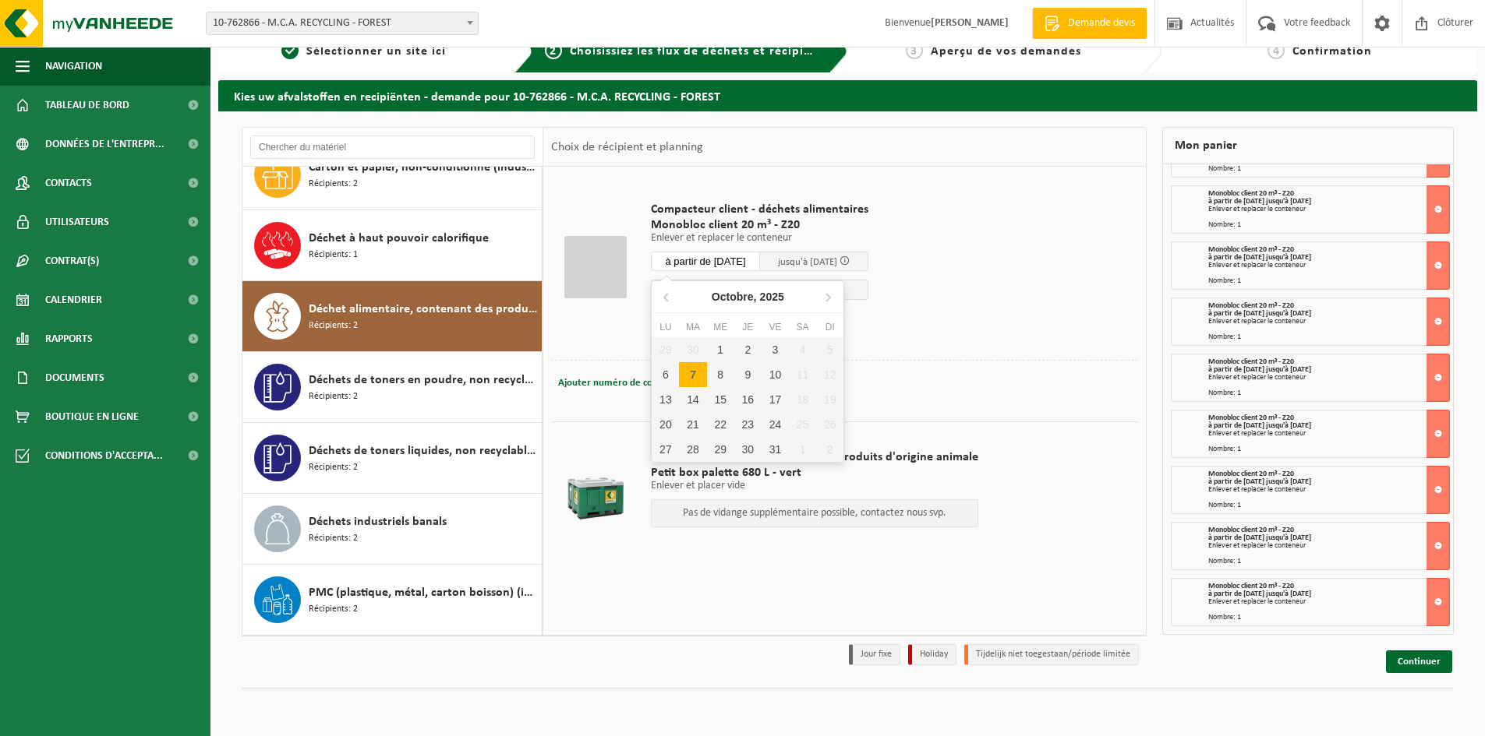
click at [721, 261] on input "à partir de 2025-10-07" at bounding box center [705, 261] width 109 height 19
click at [749, 379] on div "9" at bounding box center [747, 374] width 27 height 25
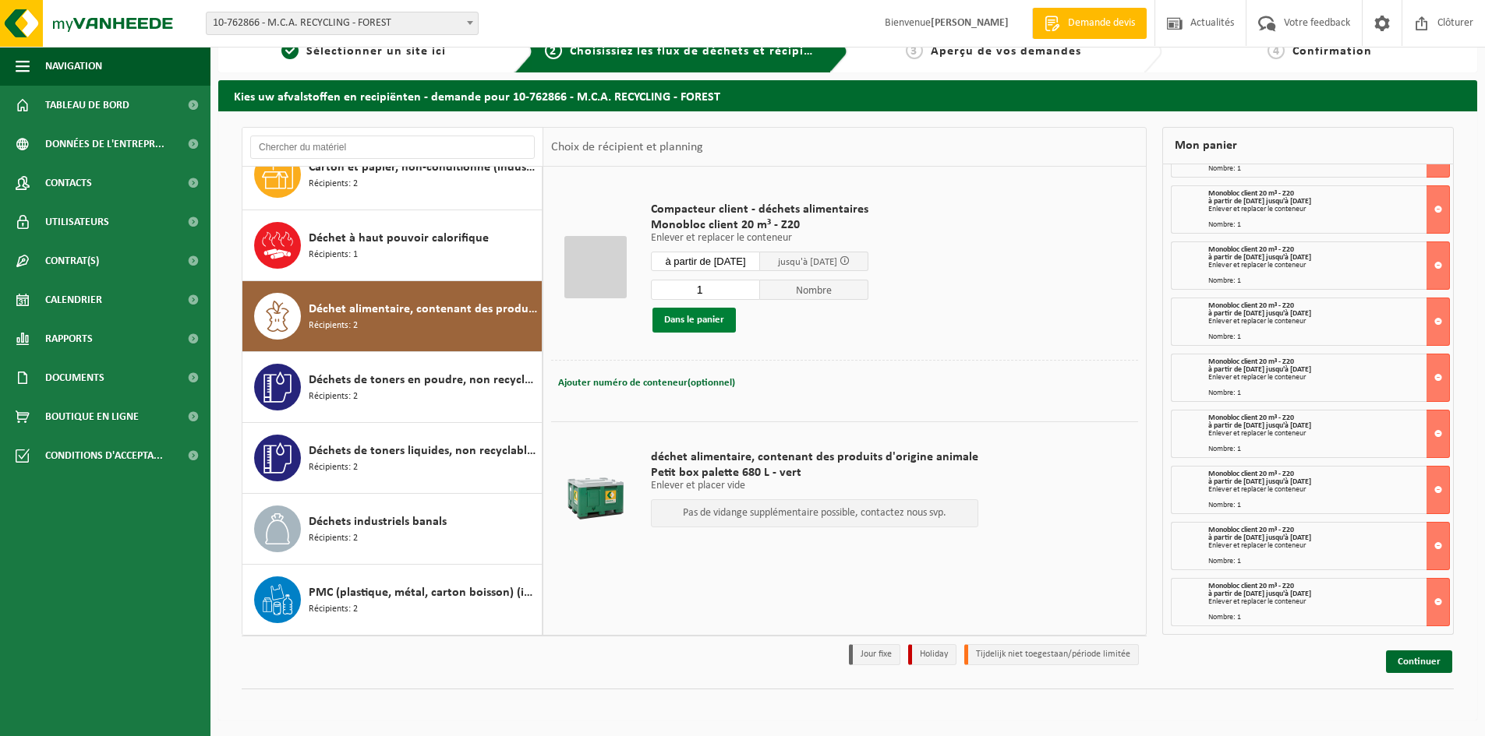
click at [704, 318] on button "Dans le panier" at bounding box center [693, 320] width 83 height 25
click at [709, 260] on input "à partir de 2025-10-09" at bounding box center [705, 261] width 109 height 19
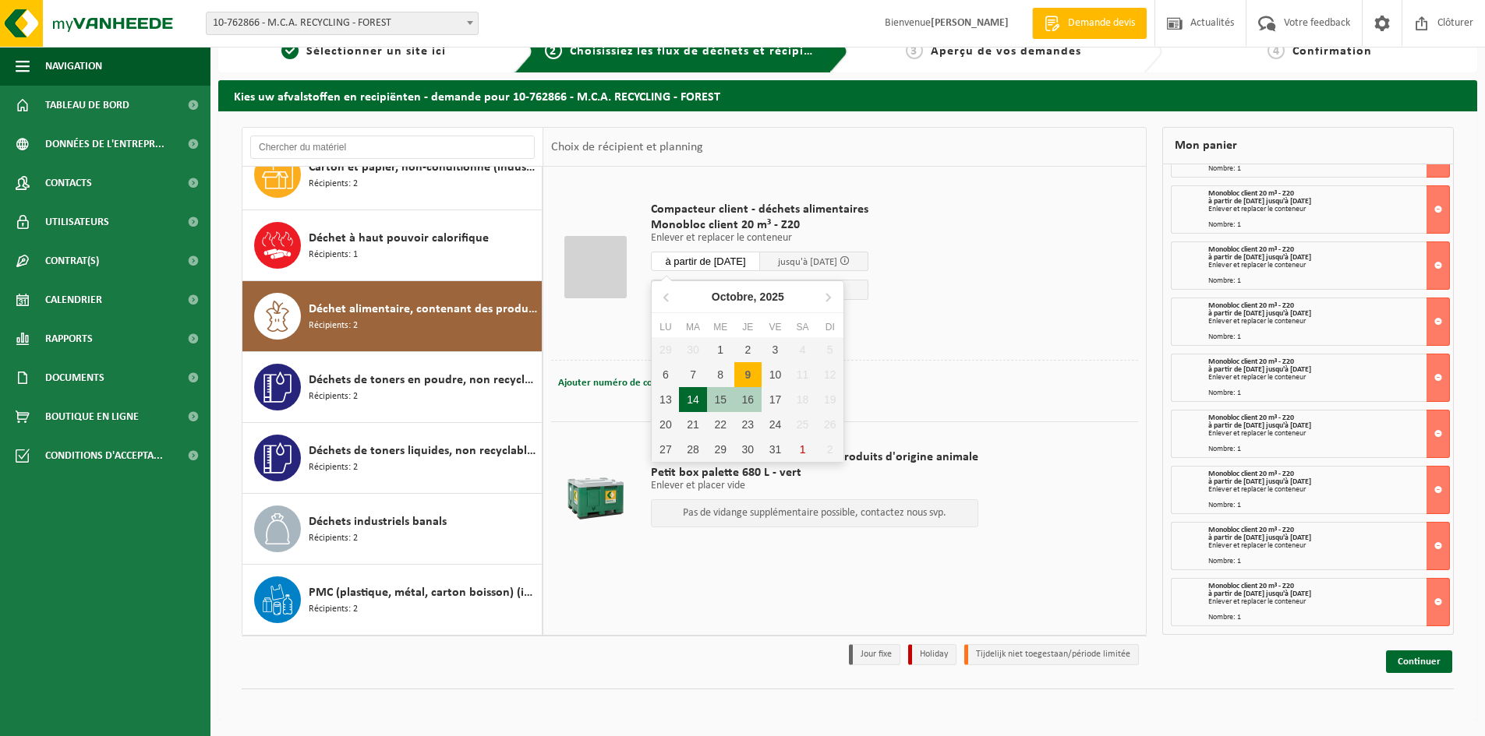
click at [703, 404] on div "14" at bounding box center [692, 399] width 27 height 25
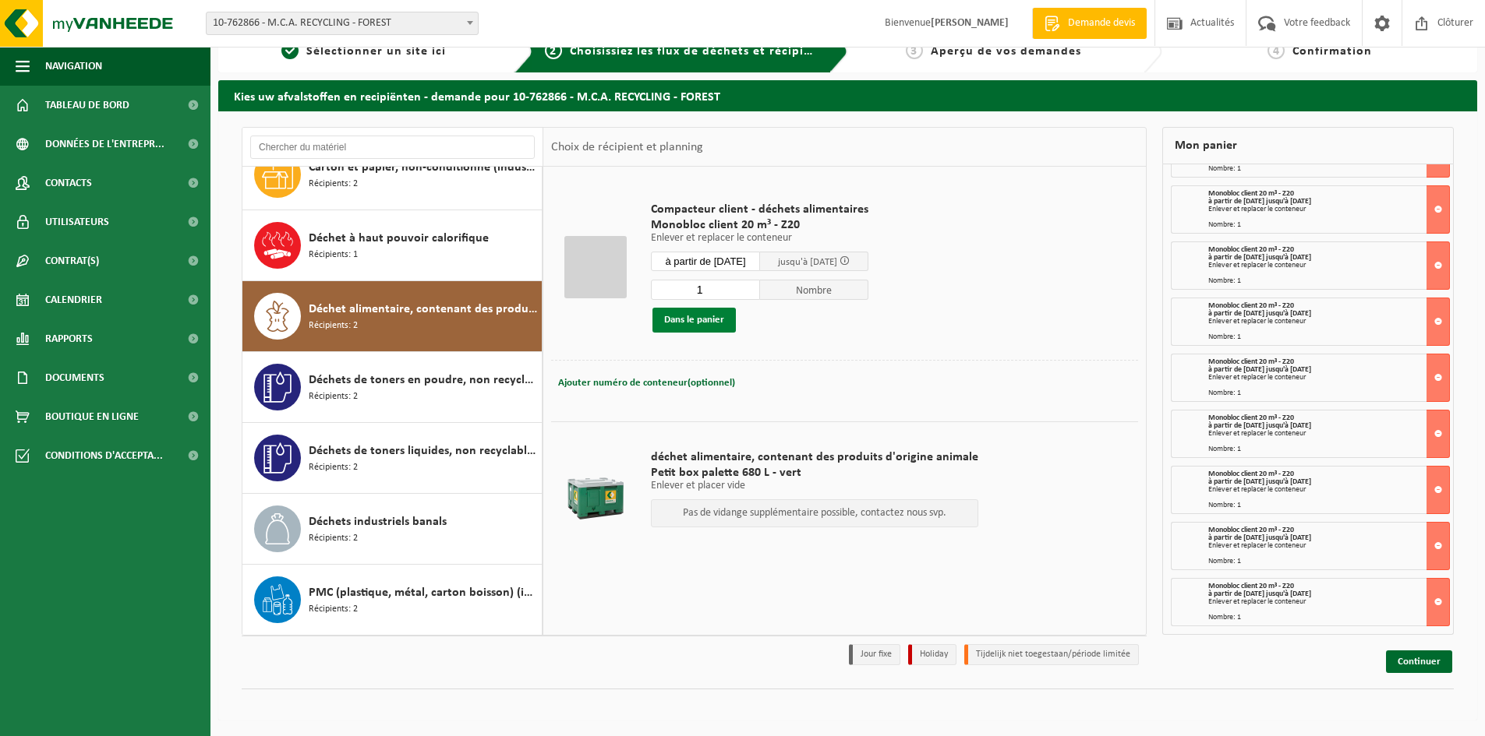
click at [693, 326] on button "Dans le panier" at bounding box center [693, 320] width 83 height 25
click at [725, 270] on input "à partir de 2025-10-14" at bounding box center [705, 261] width 109 height 19
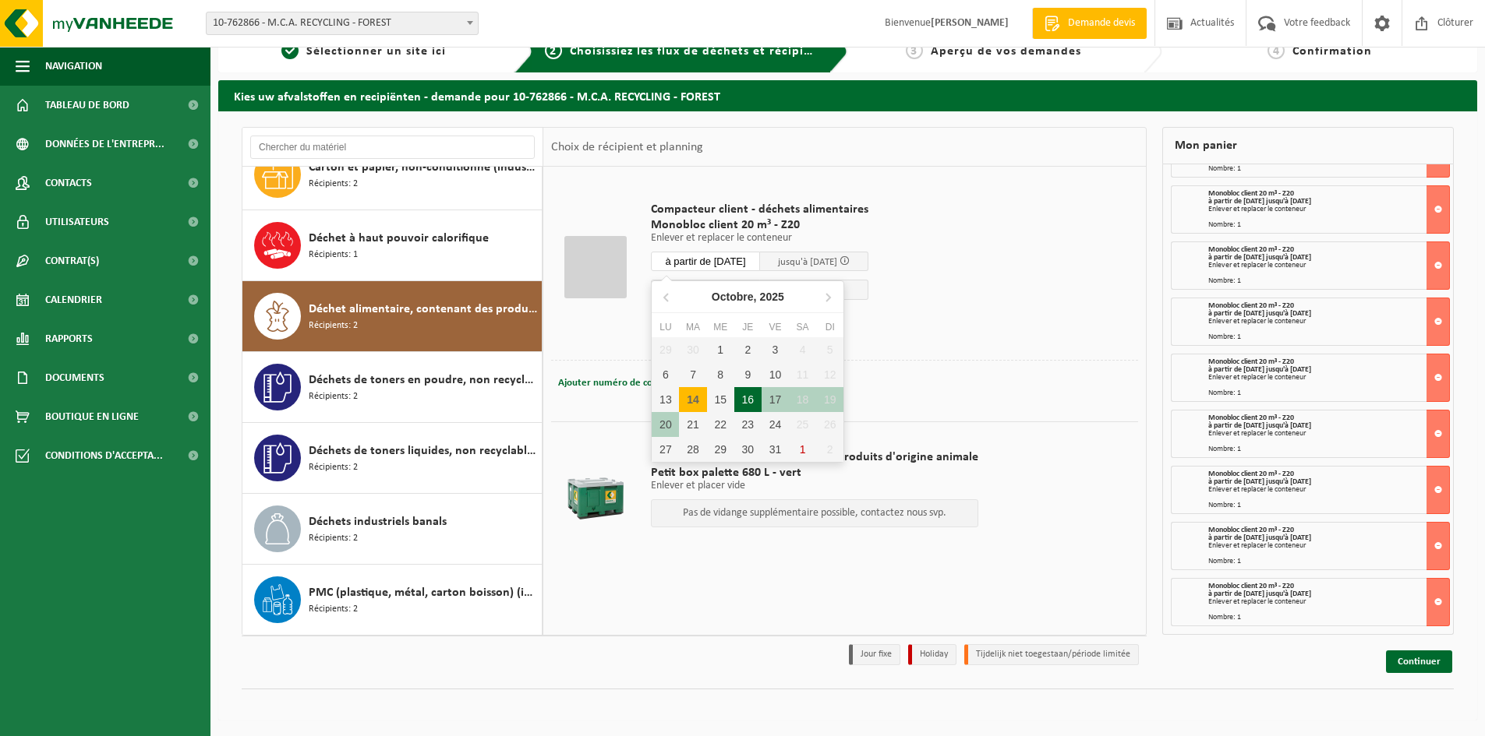
click at [745, 397] on div "16" at bounding box center [747, 399] width 27 height 25
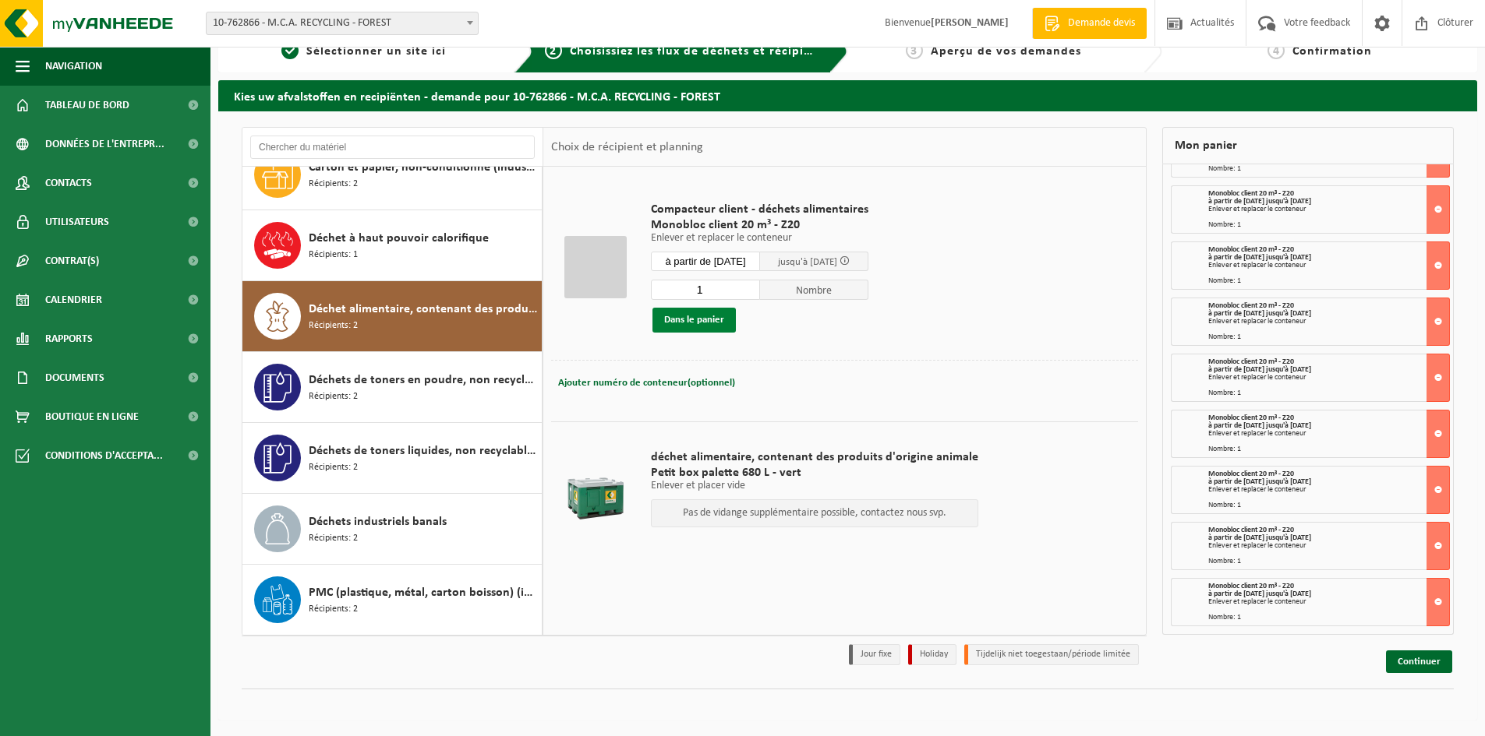
click at [704, 321] on button "Dans le panier" at bounding box center [693, 320] width 83 height 25
click at [704, 255] on input "à partir de 2025-10-16" at bounding box center [705, 261] width 109 height 19
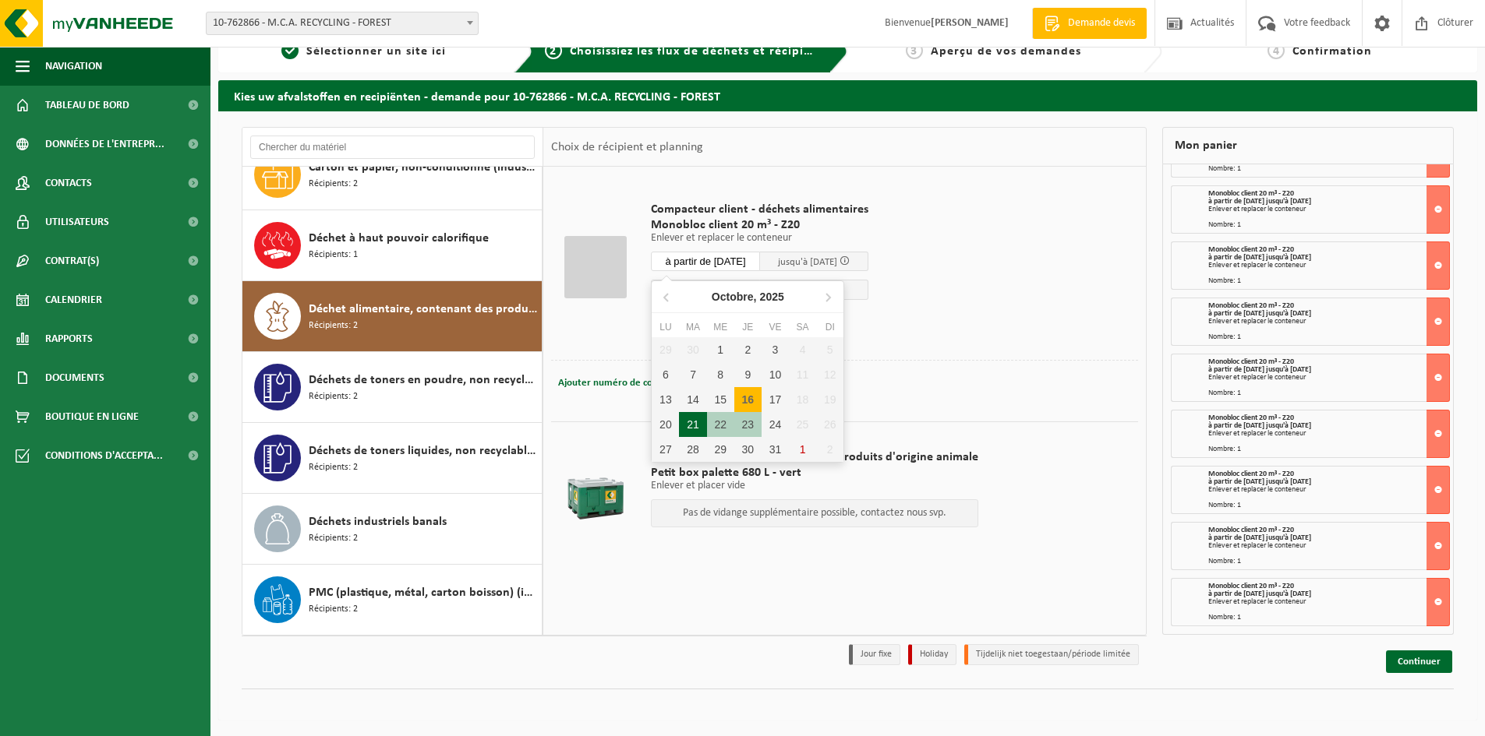
click at [695, 417] on div "21" at bounding box center [692, 424] width 27 height 25
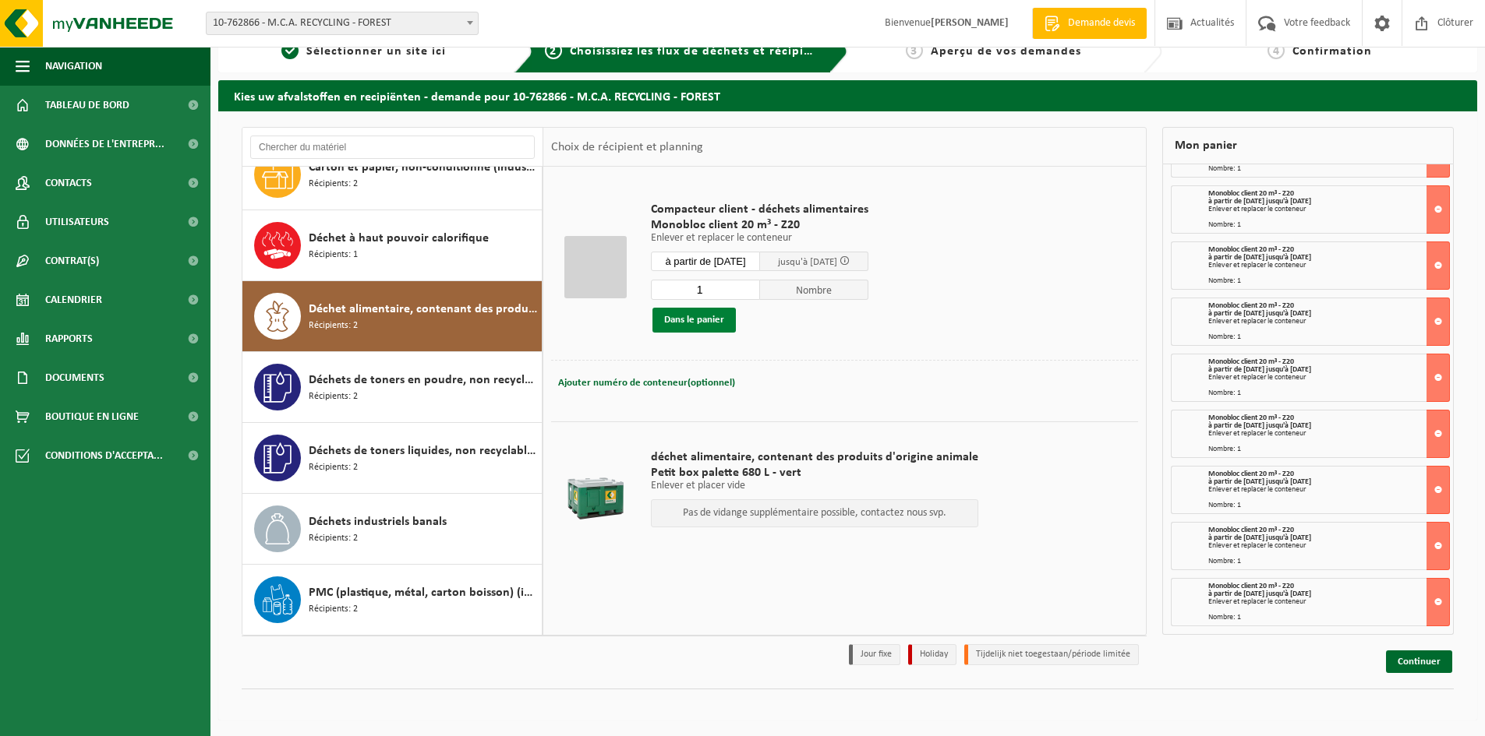
click at [694, 320] on button "Dans le panier" at bounding box center [693, 320] width 83 height 25
click at [724, 269] on input "à partir de 2025-10-21" at bounding box center [705, 261] width 109 height 19
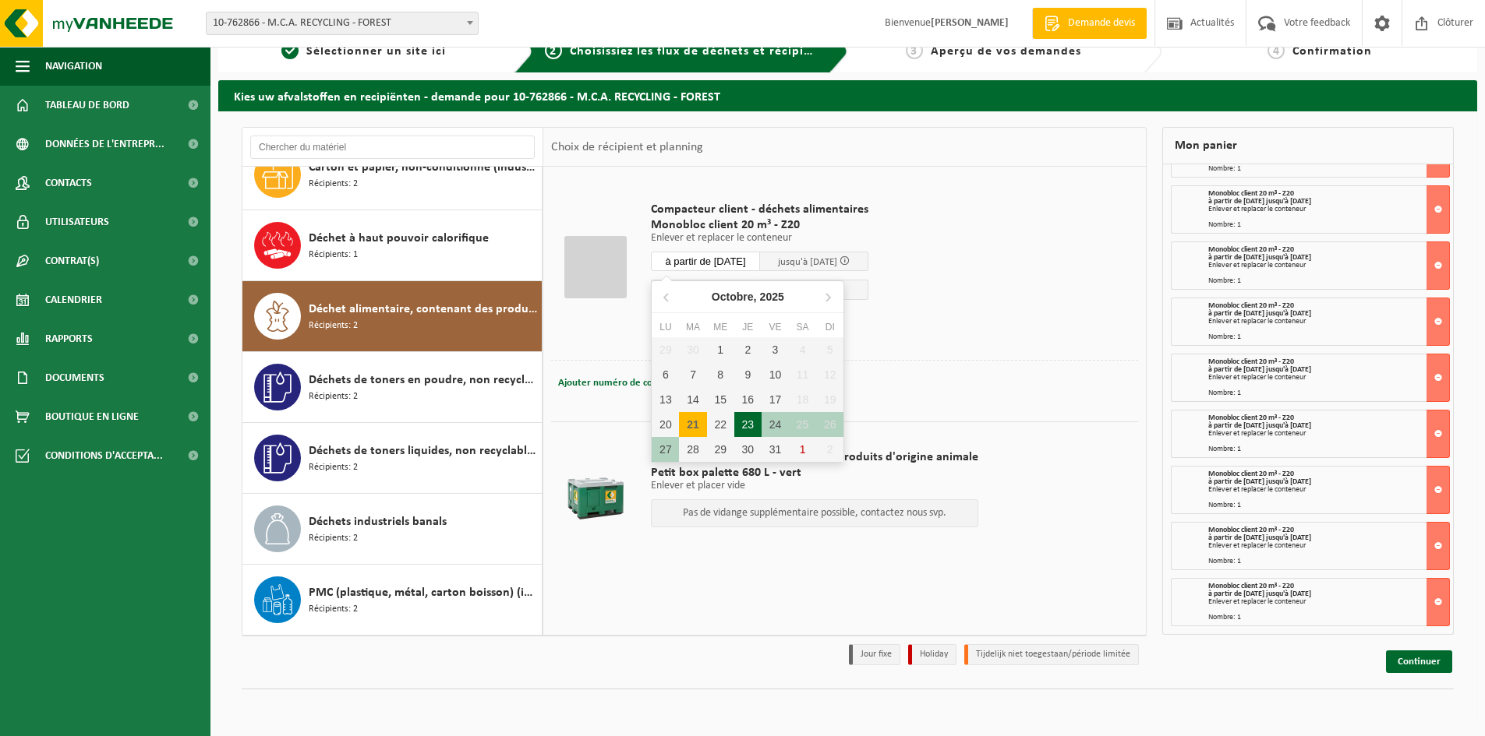
click at [749, 422] on div "23" at bounding box center [747, 424] width 27 height 25
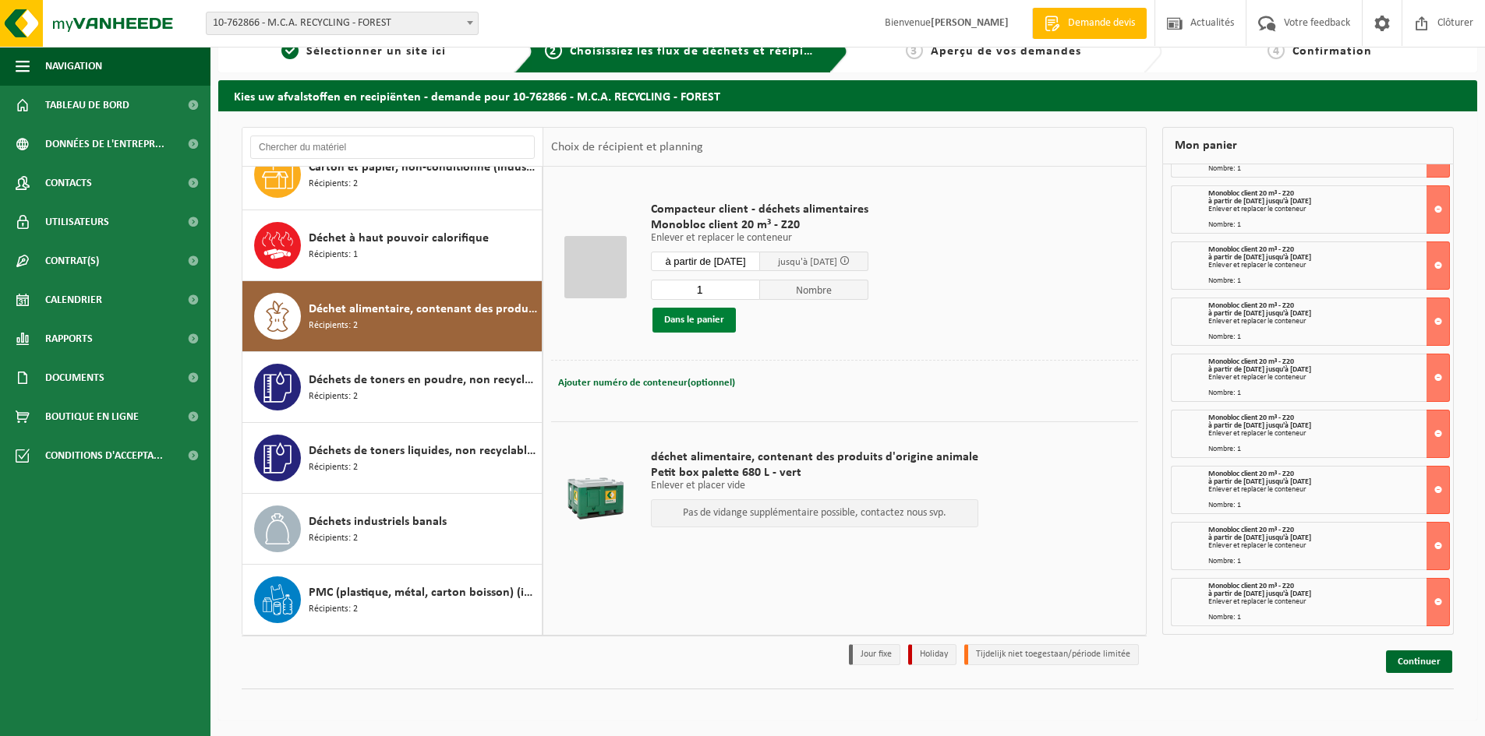
click at [699, 309] on button "Dans le panier" at bounding box center [693, 320] width 83 height 25
click at [708, 263] on input "à partir de 2025-10-23" at bounding box center [705, 261] width 109 height 19
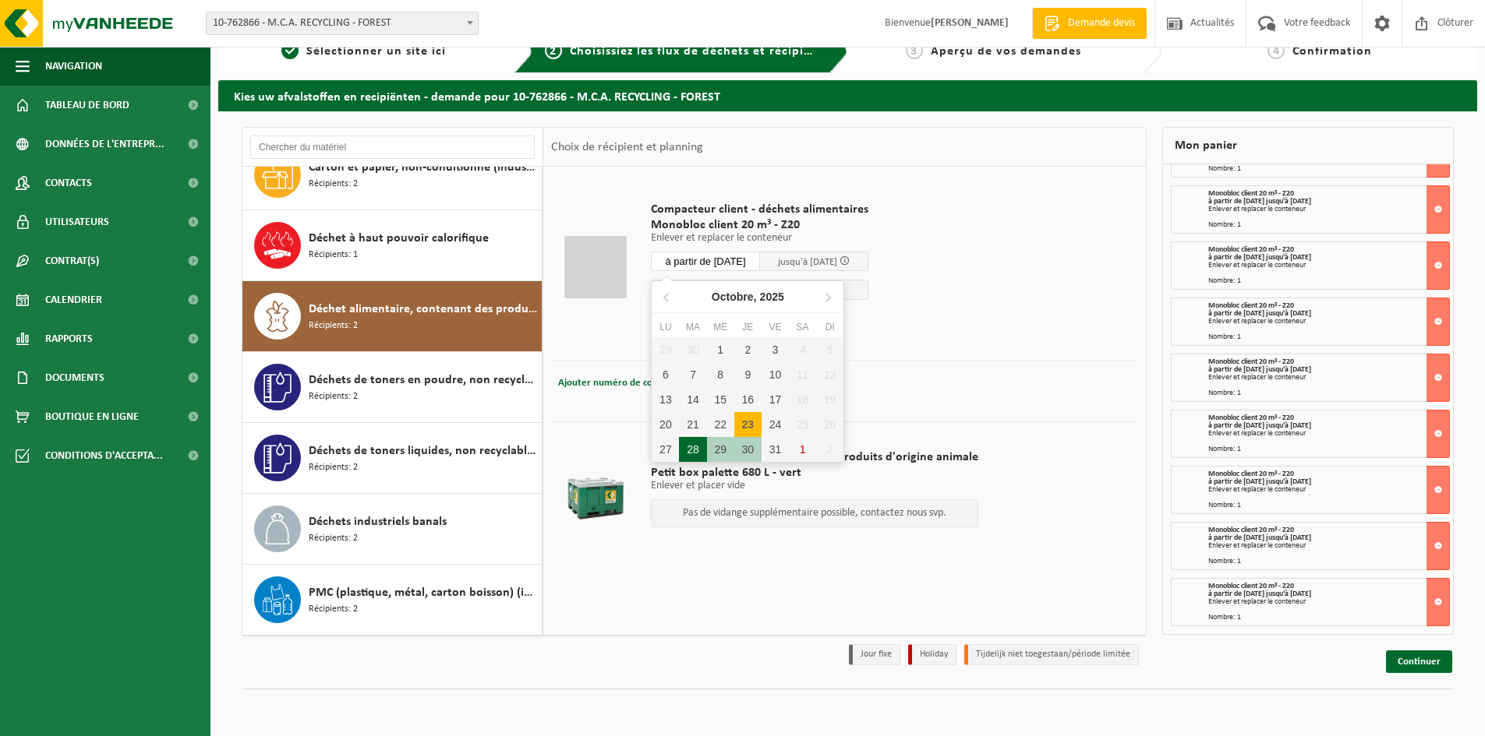
click at [699, 447] on div "28" at bounding box center [692, 449] width 27 height 25
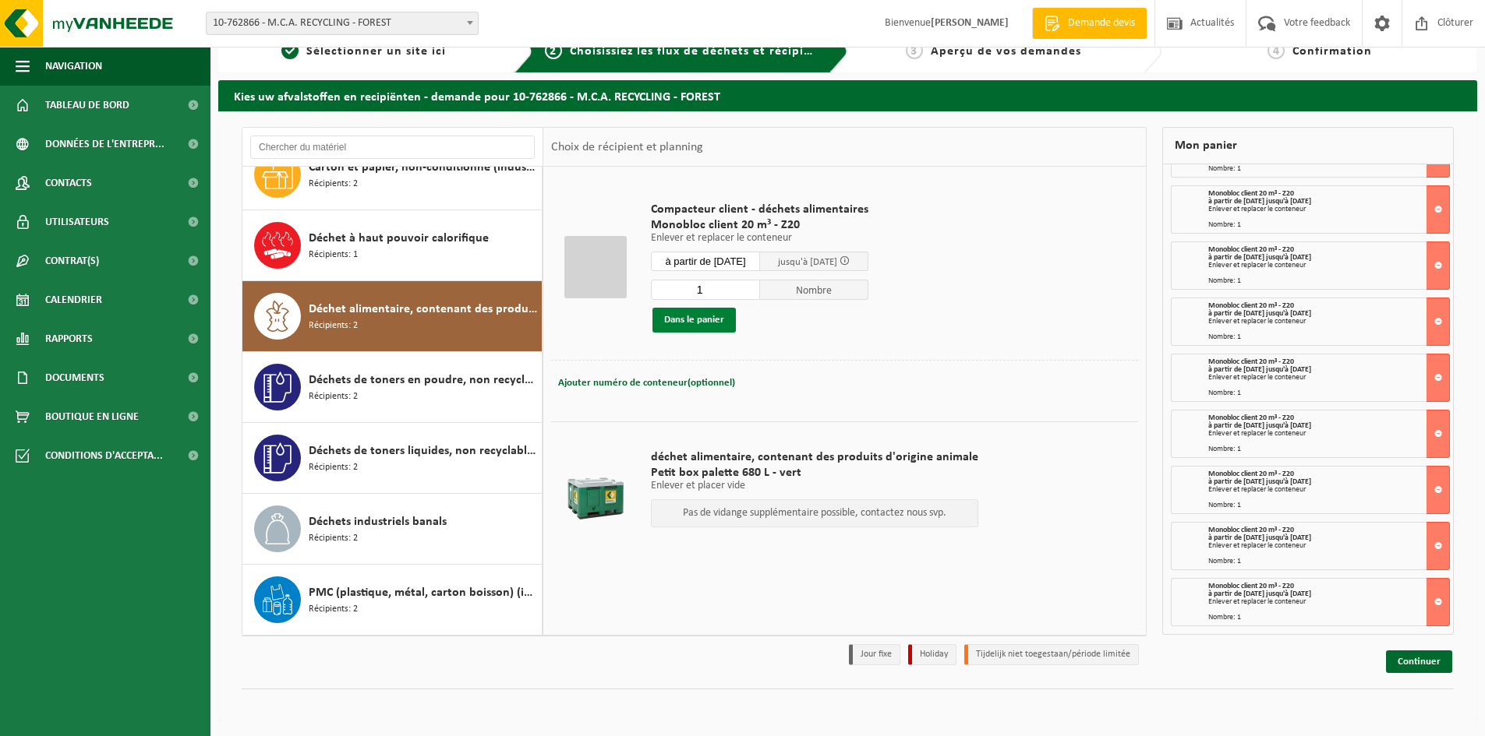
click at [708, 320] on button "Dans le panier" at bounding box center [693, 320] width 83 height 25
click at [727, 258] on input "à partir de 2025-10-28" at bounding box center [705, 261] width 109 height 19
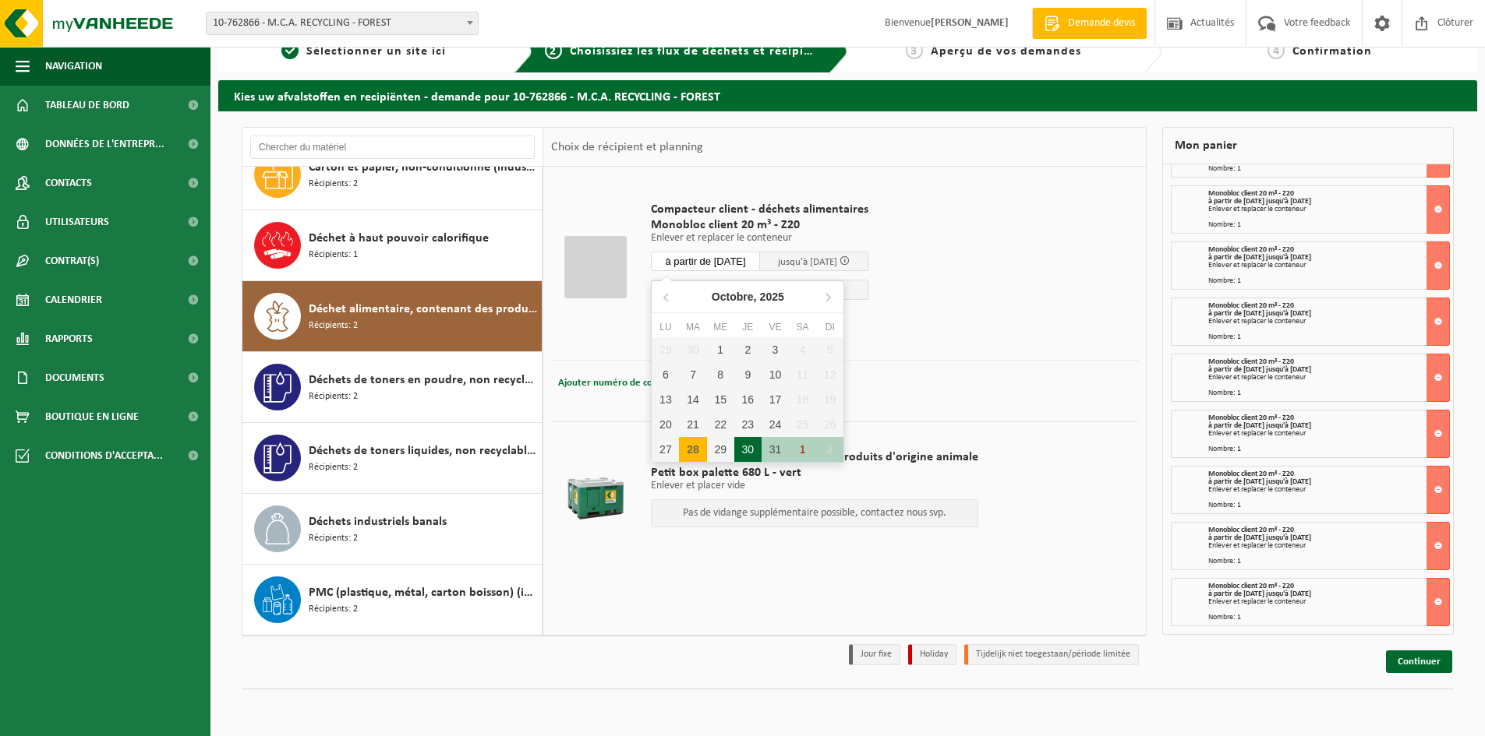
click at [742, 453] on div "30" at bounding box center [747, 449] width 27 height 25
type input "à partir de 2025-10-30"
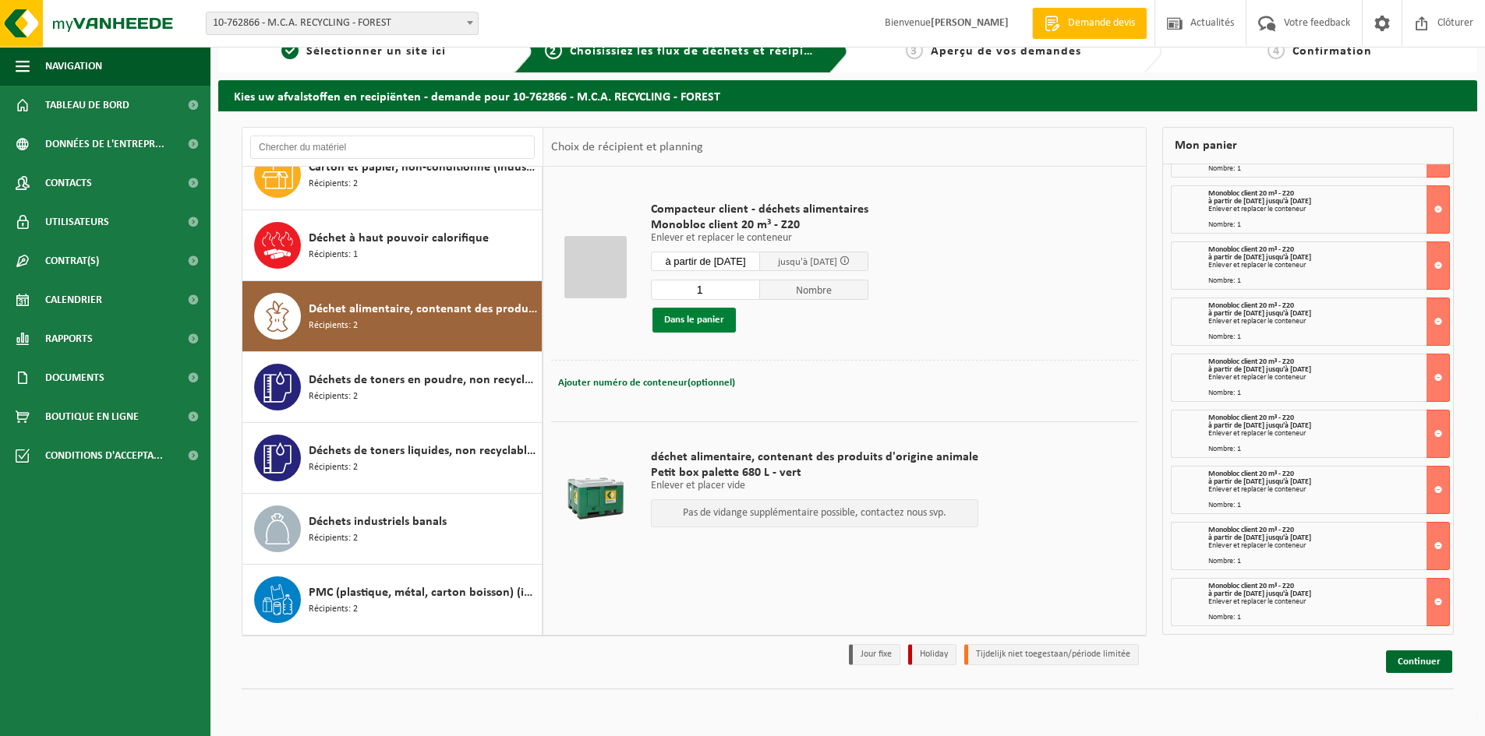
click at [705, 319] on button "Dans le panier" at bounding box center [693, 320] width 83 height 25
click at [965, 351] on td "Compacteur client - déchets alimentaires Monobloc client 20 m³ - Z20 Enlever et…" at bounding box center [888, 267] width 499 height 185
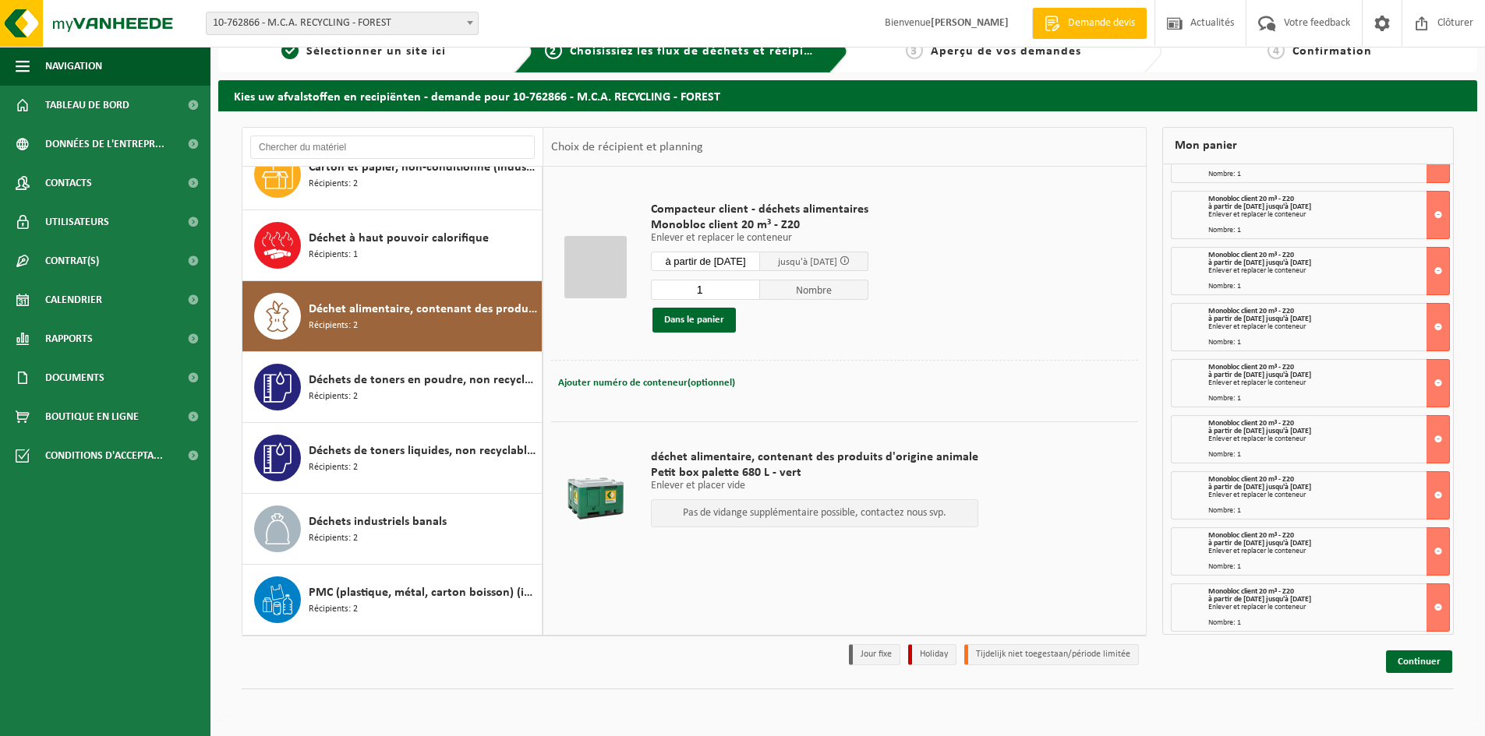
scroll to position [581, 0]
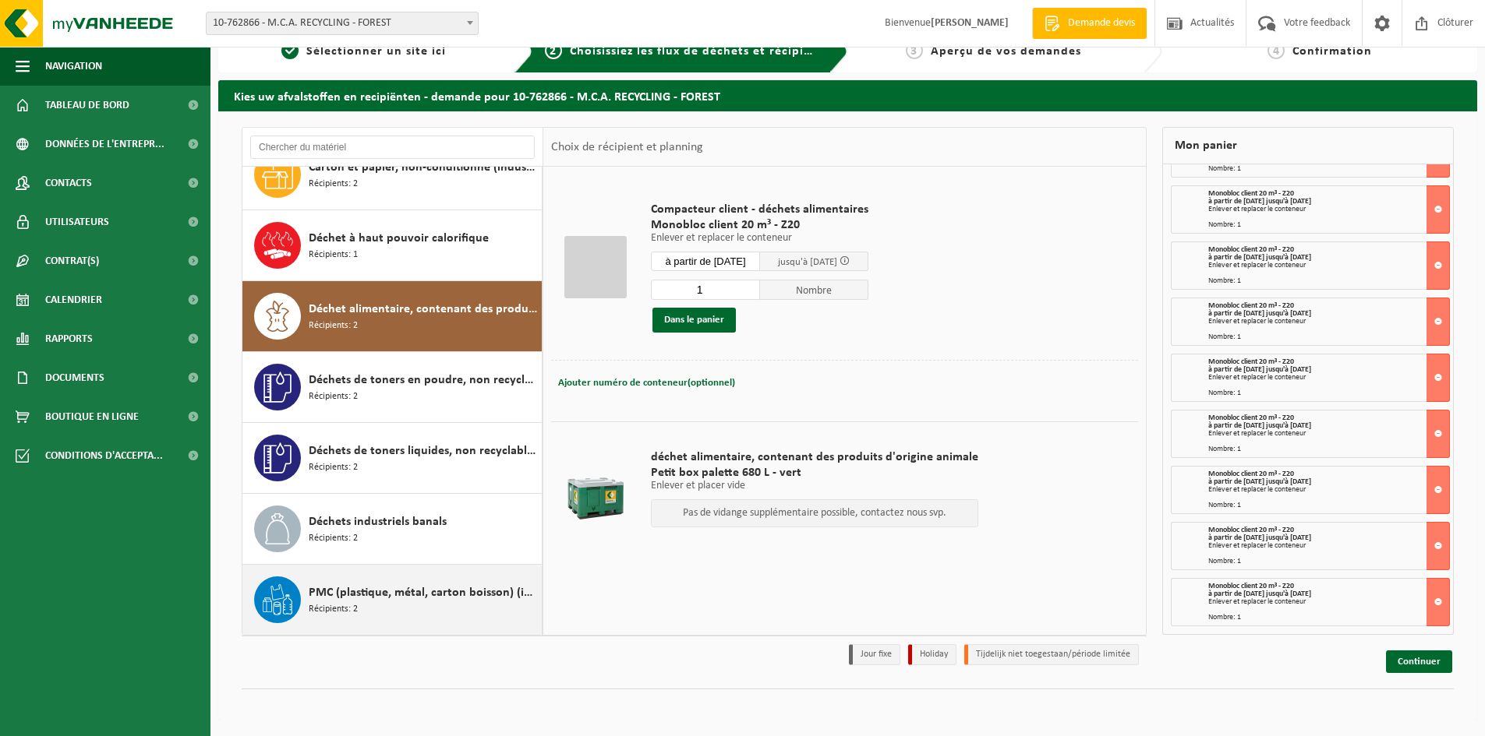
click at [374, 587] on span "PMC (plastique, métal, carton boisson) (industriel)" at bounding box center [423, 593] width 229 height 19
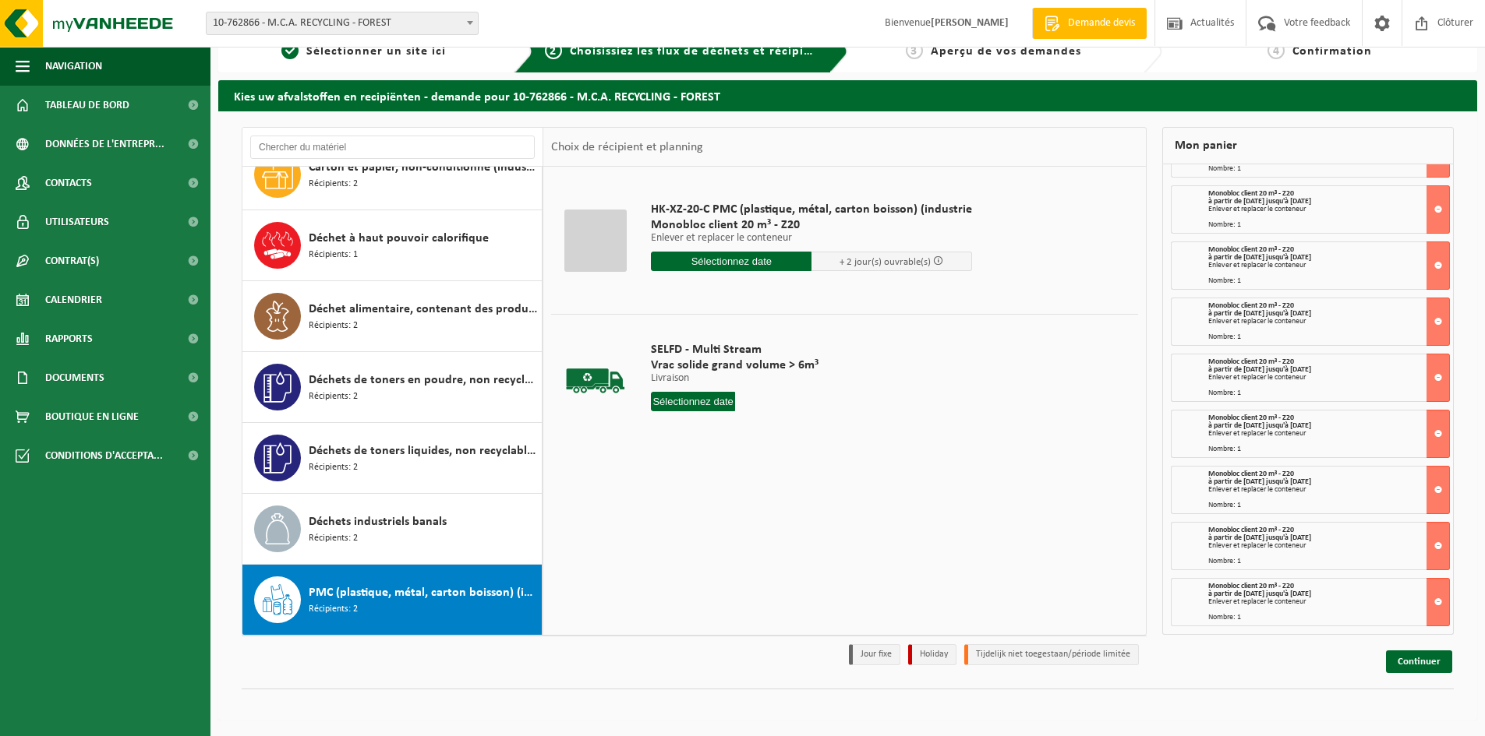
click at [729, 268] on input "text" at bounding box center [731, 261] width 161 height 19
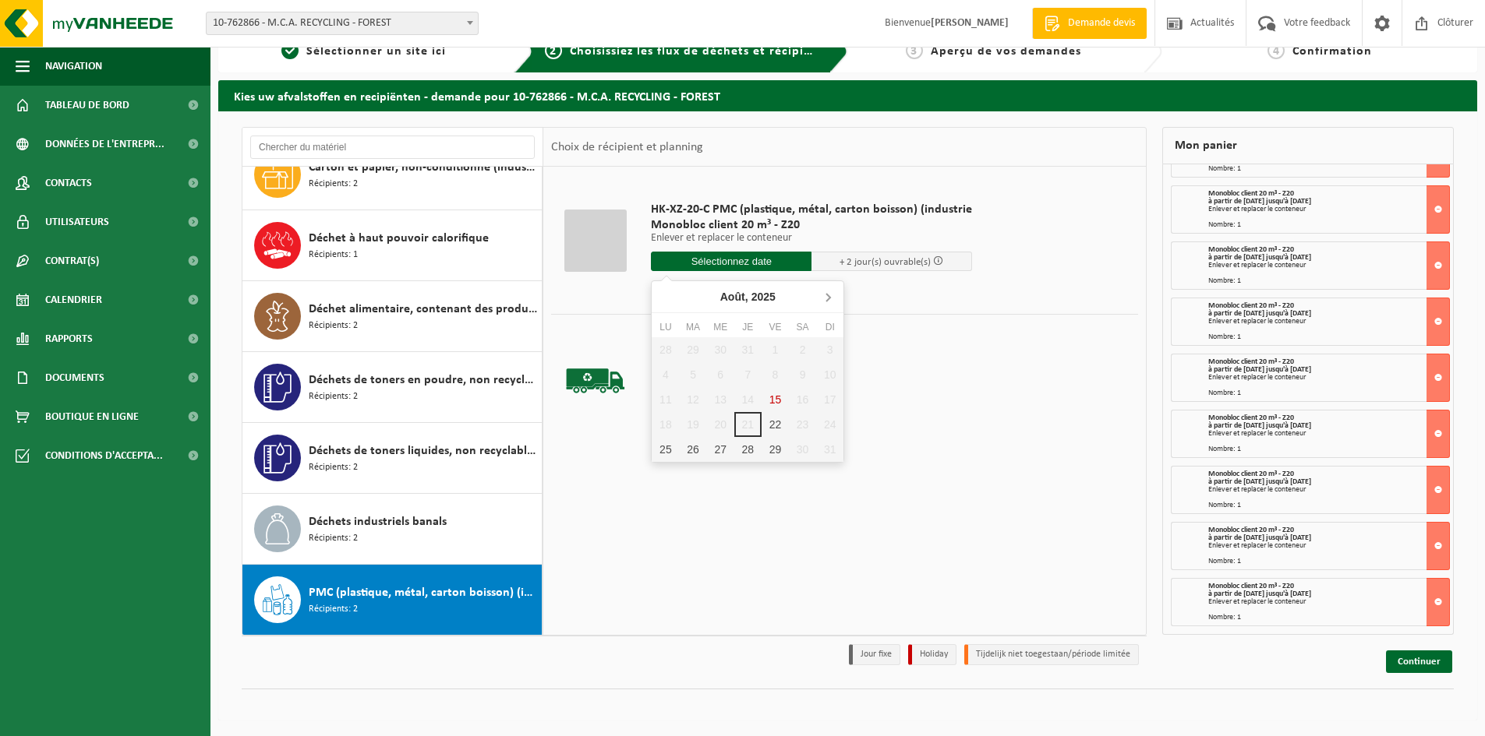
click at [824, 300] on icon at bounding box center [827, 296] width 25 height 25
click at [698, 347] on div "2" at bounding box center [692, 349] width 27 height 25
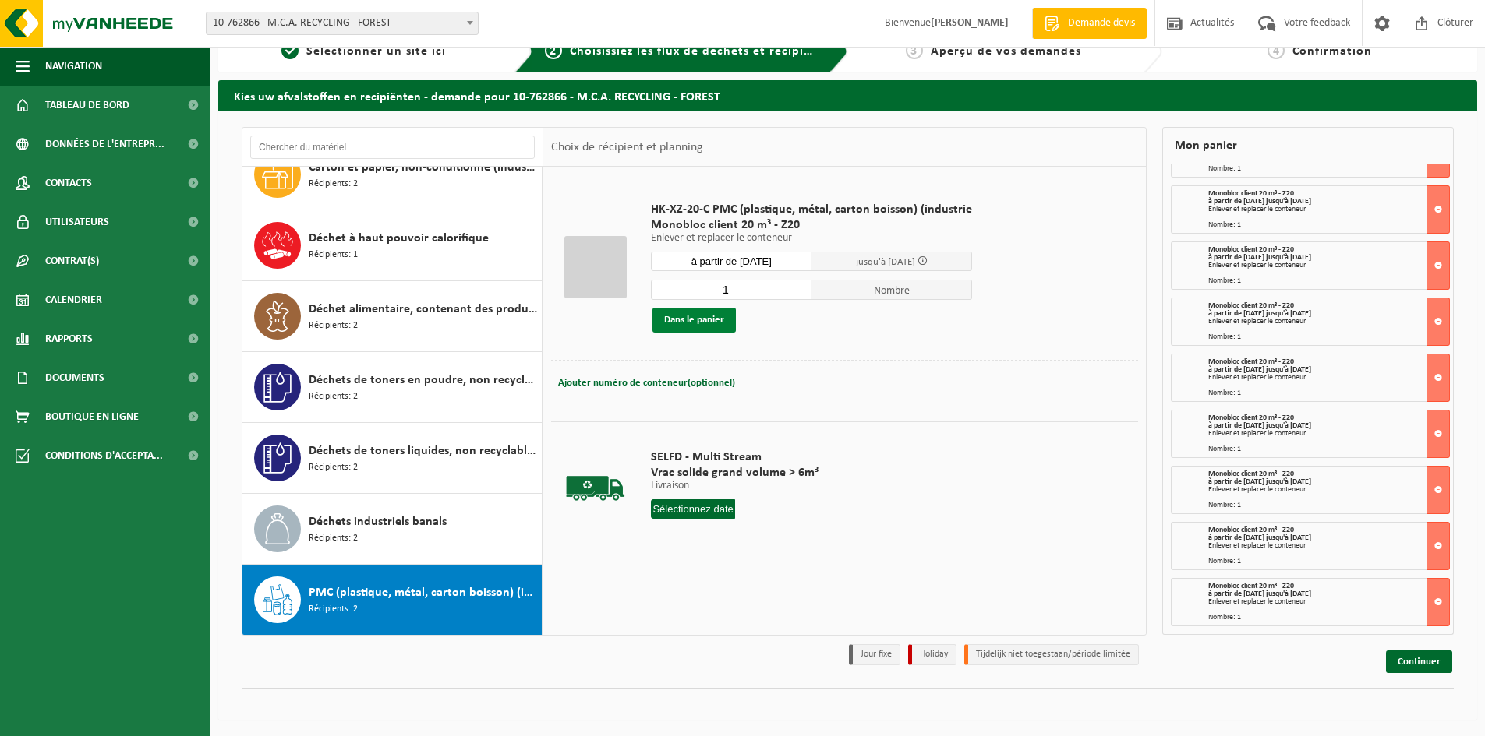
click at [712, 327] on button "Dans le panier" at bounding box center [693, 320] width 83 height 25
click at [726, 261] on input "à partir de 2025-09-02" at bounding box center [731, 261] width 161 height 19
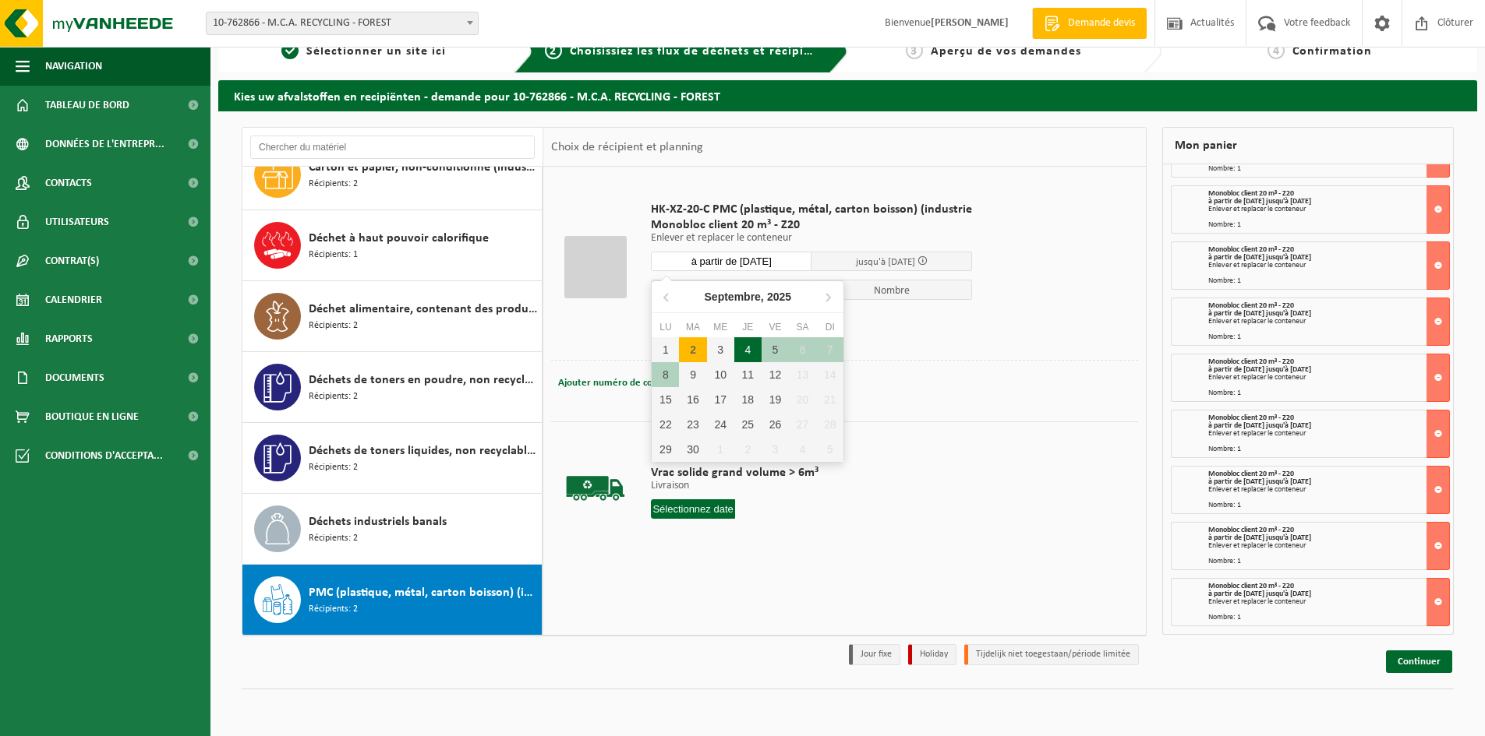
click at [747, 350] on div "4" at bounding box center [747, 349] width 27 height 25
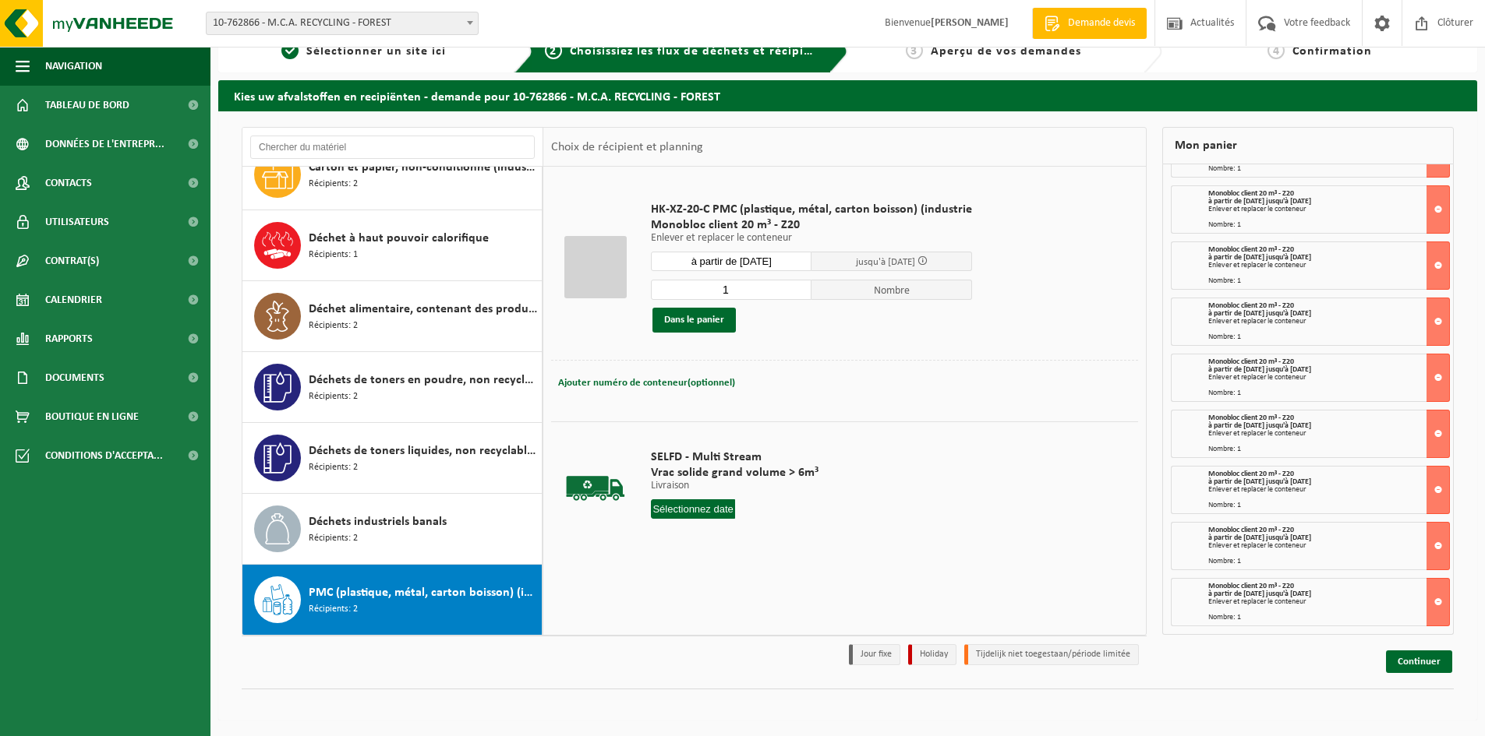
click at [679, 307] on div "1 Nombre Dans le panier" at bounding box center [811, 306] width 321 height 54
click at [698, 323] on button "Dans le panier" at bounding box center [693, 320] width 83 height 25
click at [718, 261] on input "à partir de 2025-09-04" at bounding box center [731, 261] width 161 height 19
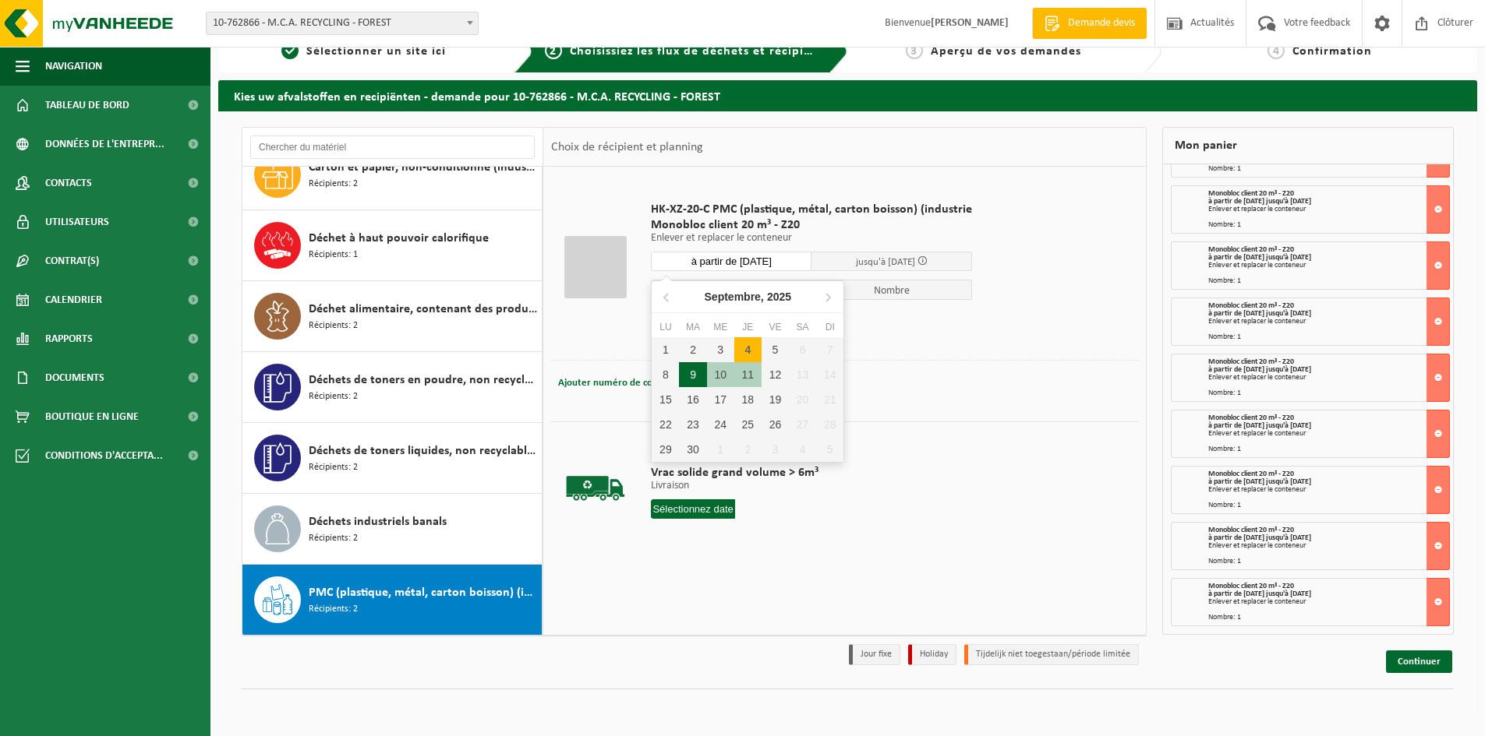
click at [690, 364] on div "9" at bounding box center [692, 374] width 27 height 25
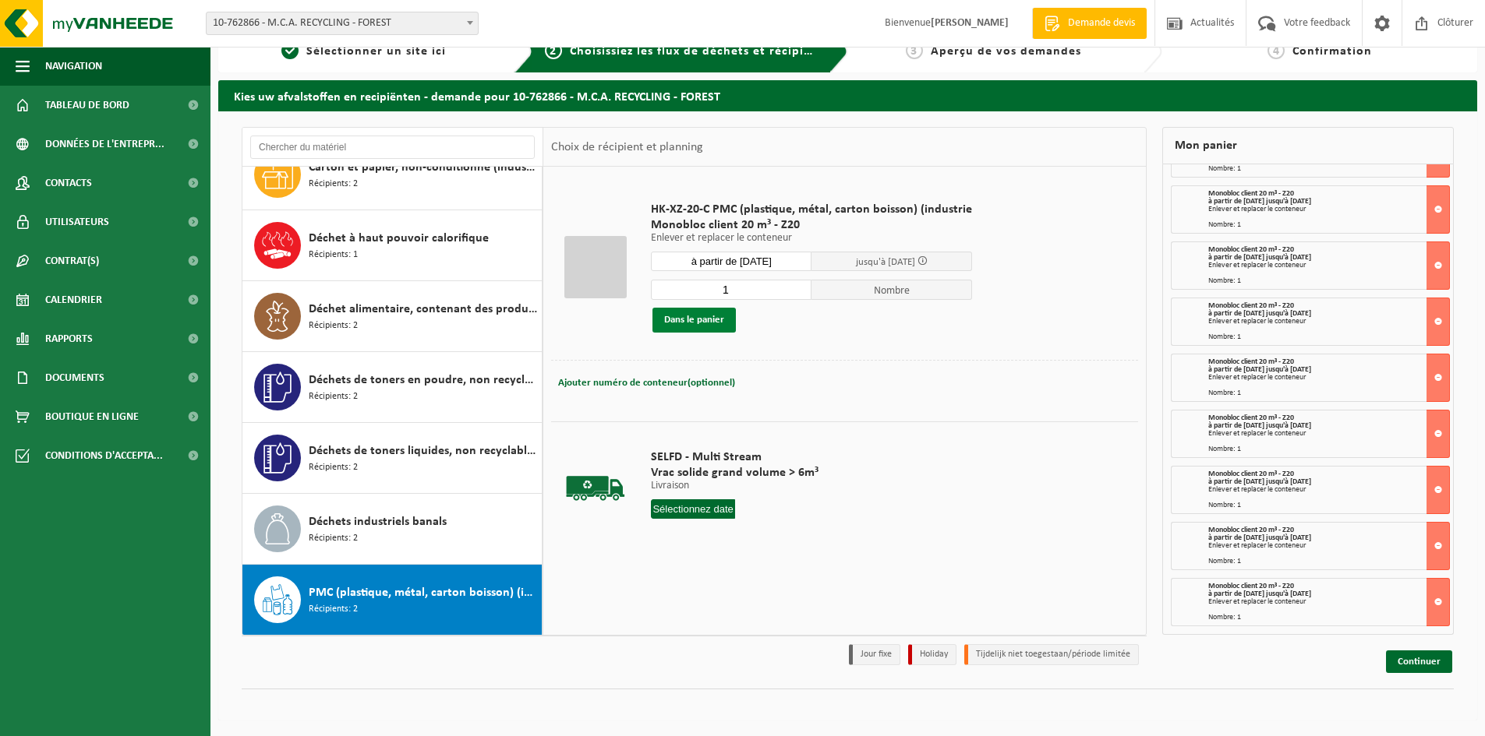
click at [690, 320] on button "Dans le panier" at bounding box center [693, 320] width 83 height 25
click at [721, 262] on input "à partir de 2025-09-09" at bounding box center [731, 261] width 161 height 19
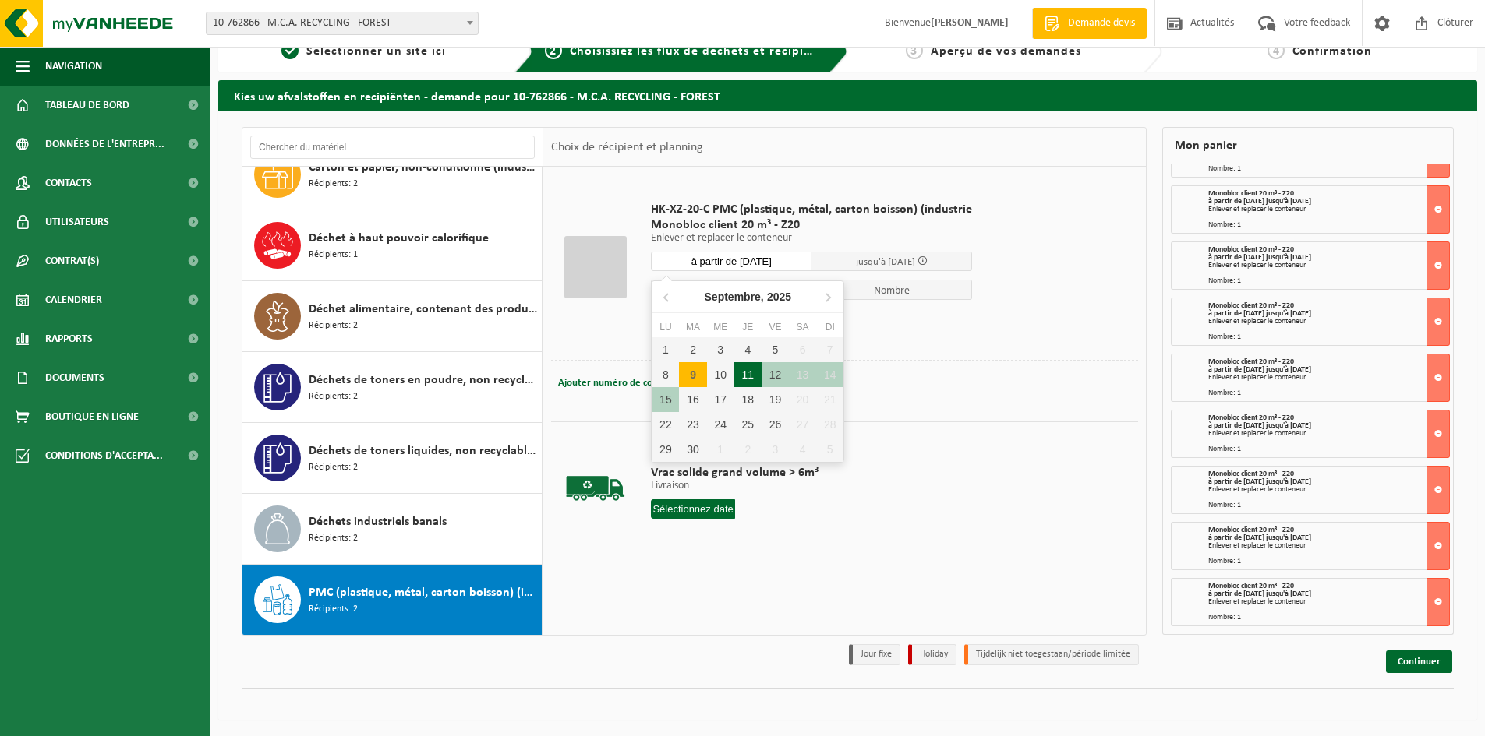
click at [743, 376] on div "11" at bounding box center [747, 374] width 27 height 25
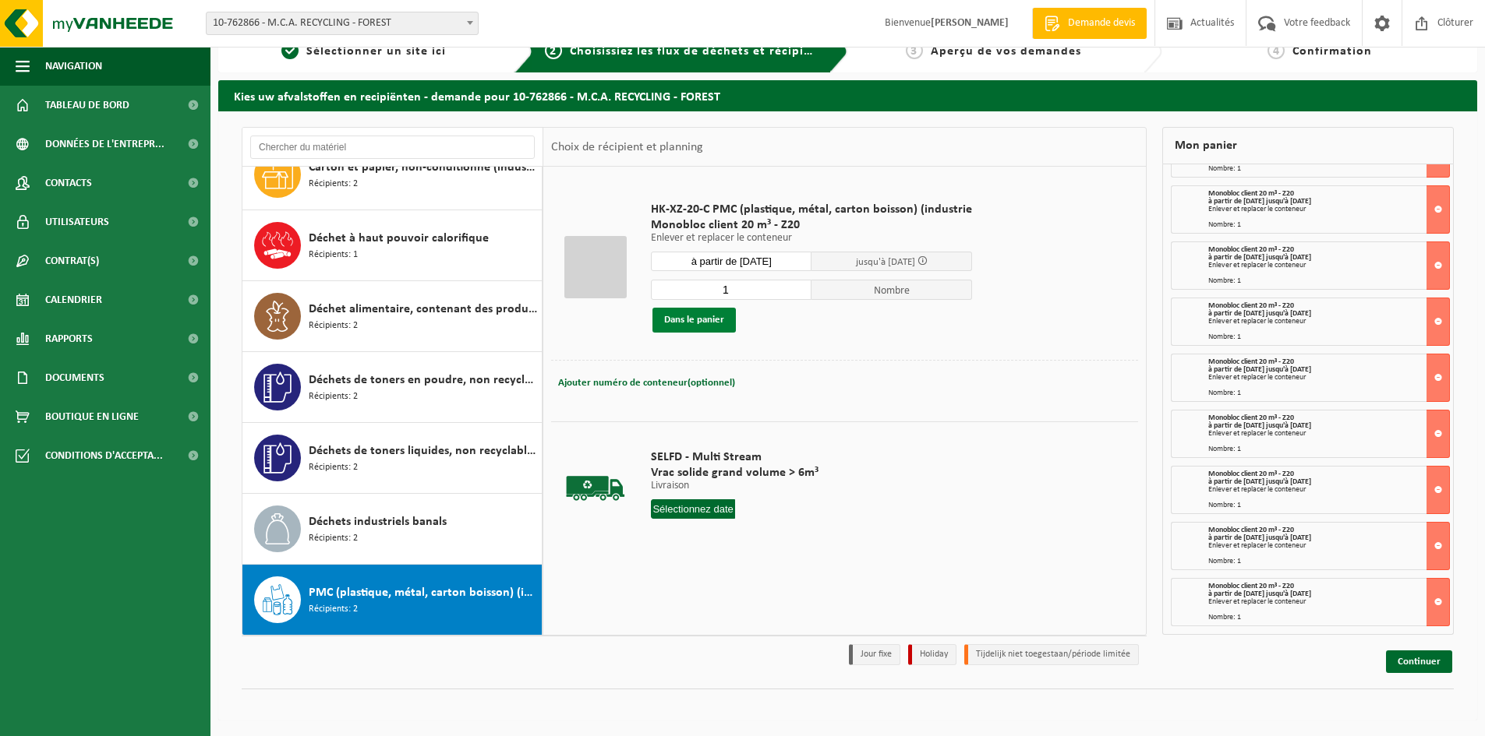
click at [719, 327] on button "Dans le panier" at bounding box center [693, 320] width 83 height 25
click at [715, 260] on input "à partir de 2025-09-11" at bounding box center [731, 261] width 161 height 19
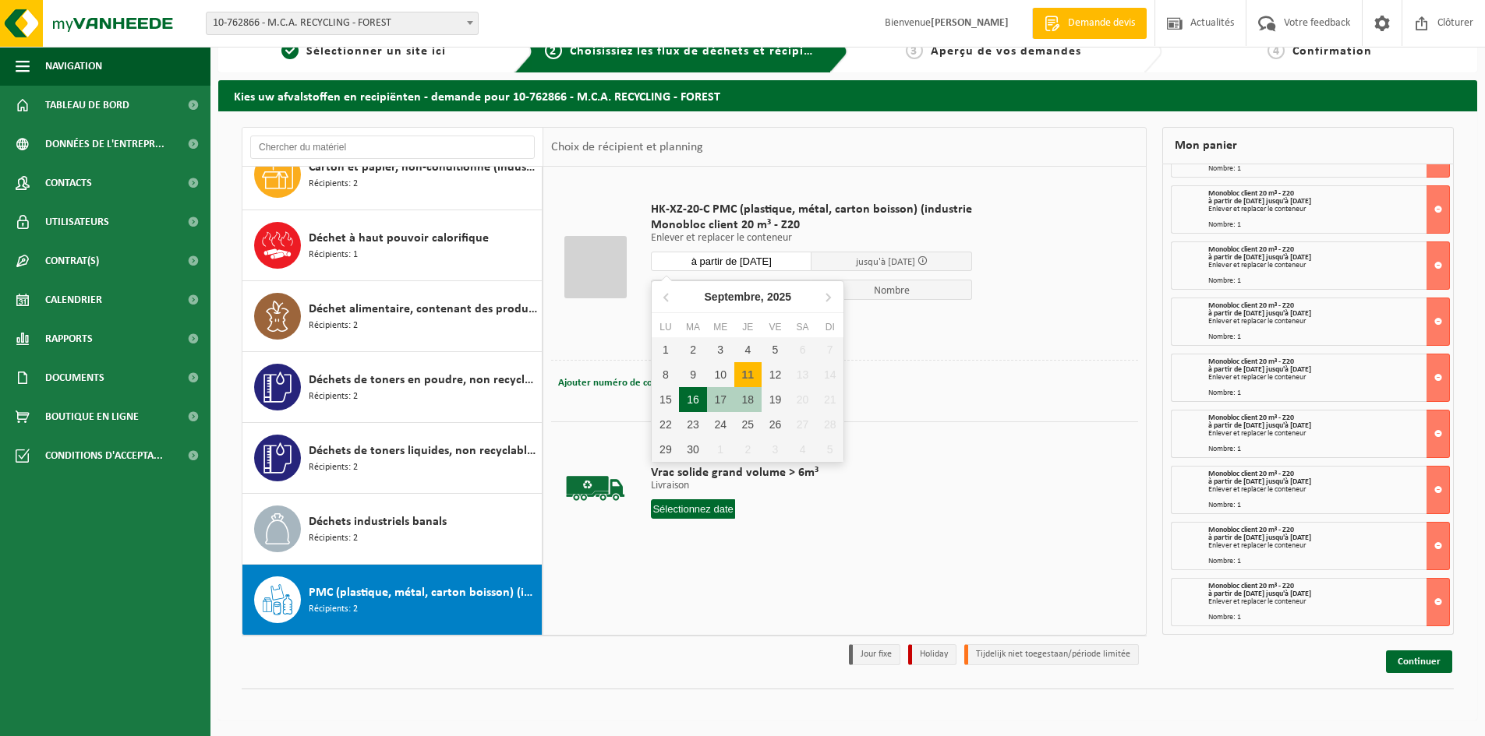
click at [701, 404] on div "16" at bounding box center [692, 399] width 27 height 25
type input "à partir de 2025-09-16"
click at [742, 260] on input "à partir de 2025-09-16" at bounding box center [731, 261] width 161 height 19
click at [690, 402] on div "16" at bounding box center [692, 399] width 27 height 25
click at [691, 407] on div "16" at bounding box center [692, 399] width 27 height 25
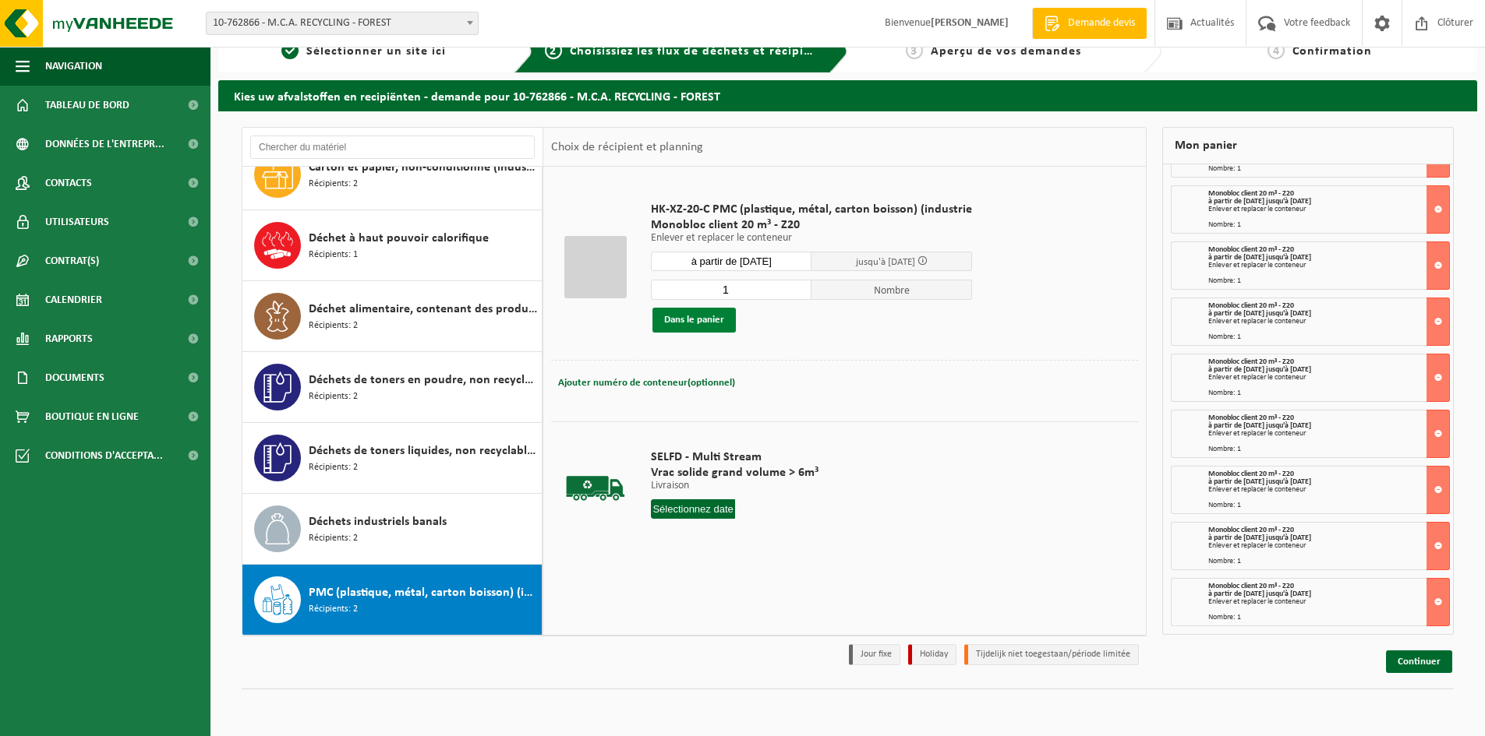
click at [704, 323] on button "Dans le panier" at bounding box center [693, 320] width 83 height 25
click at [735, 260] on input "à partir de 2025-09-16" at bounding box center [731, 261] width 161 height 19
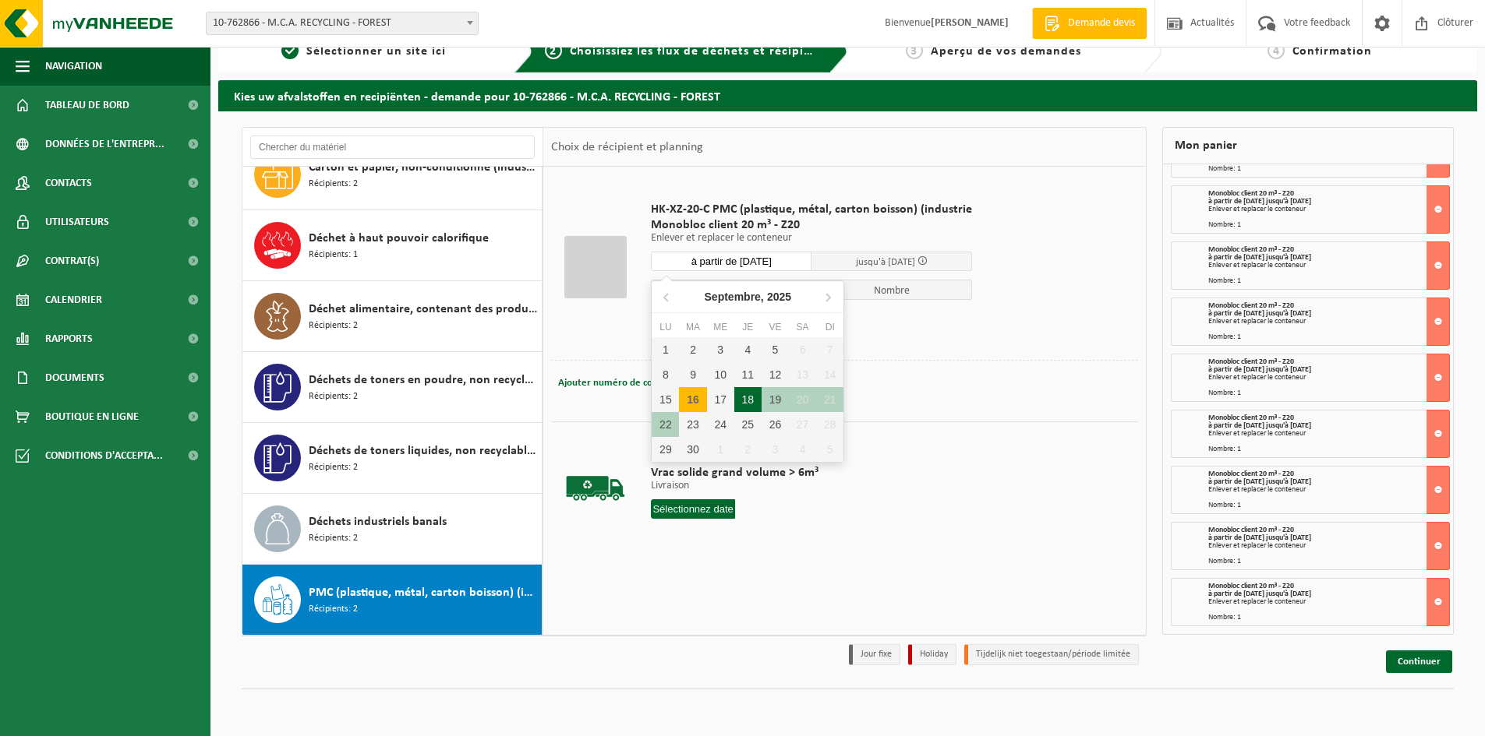
click at [744, 397] on div "18" at bounding box center [747, 399] width 27 height 25
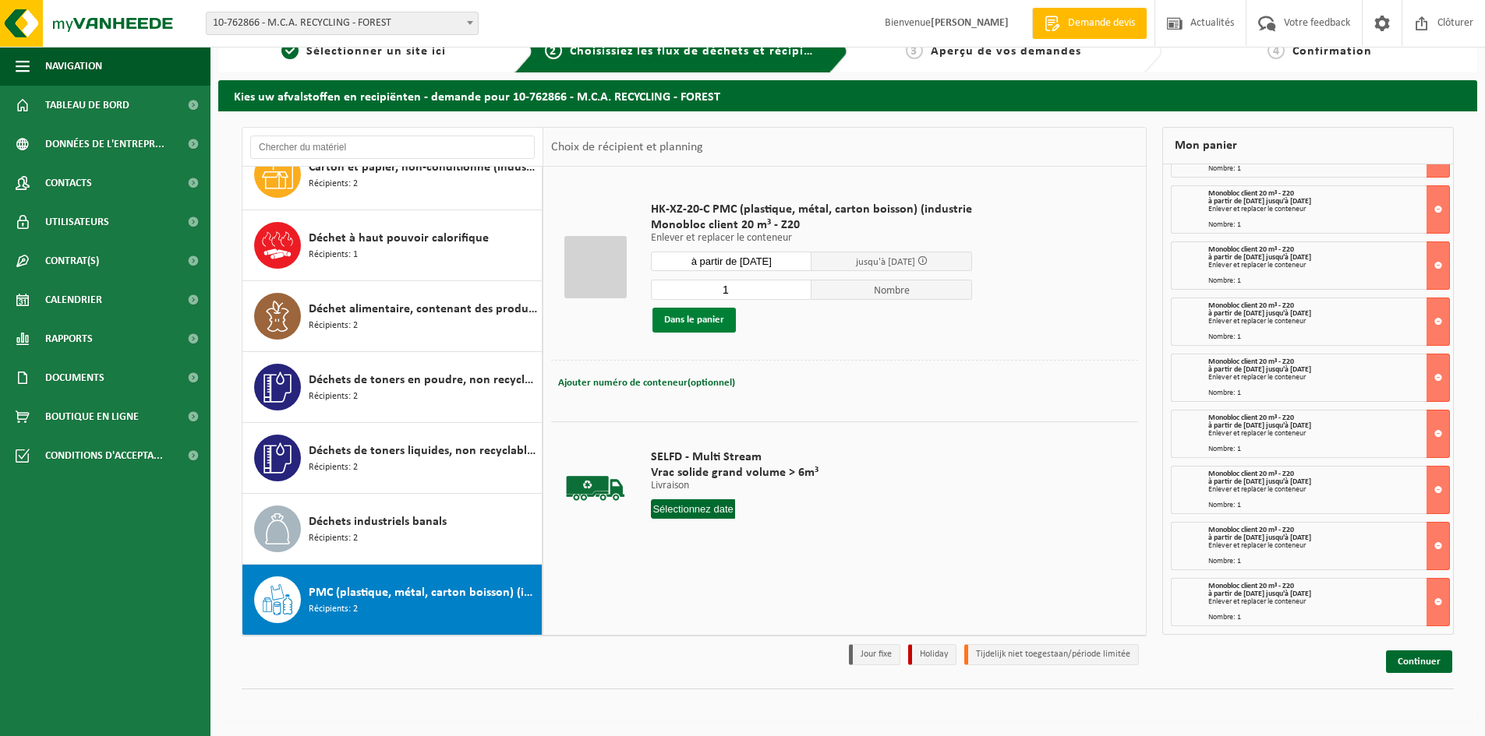
click at [703, 323] on button "Dans le panier" at bounding box center [693, 320] width 83 height 25
click at [708, 259] on input "à partir de 2025-09-18" at bounding box center [731, 261] width 161 height 19
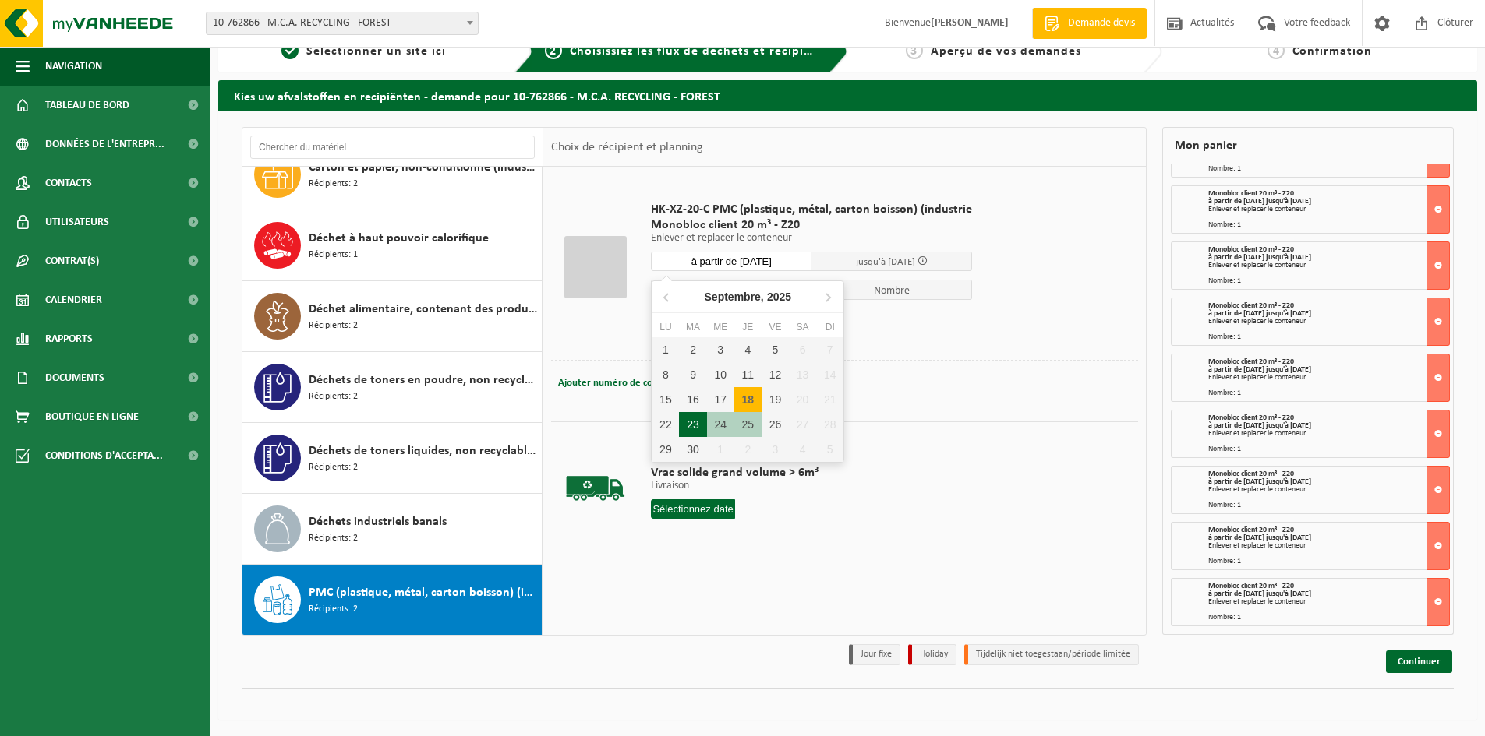
click at [694, 426] on div "23" at bounding box center [692, 424] width 27 height 25
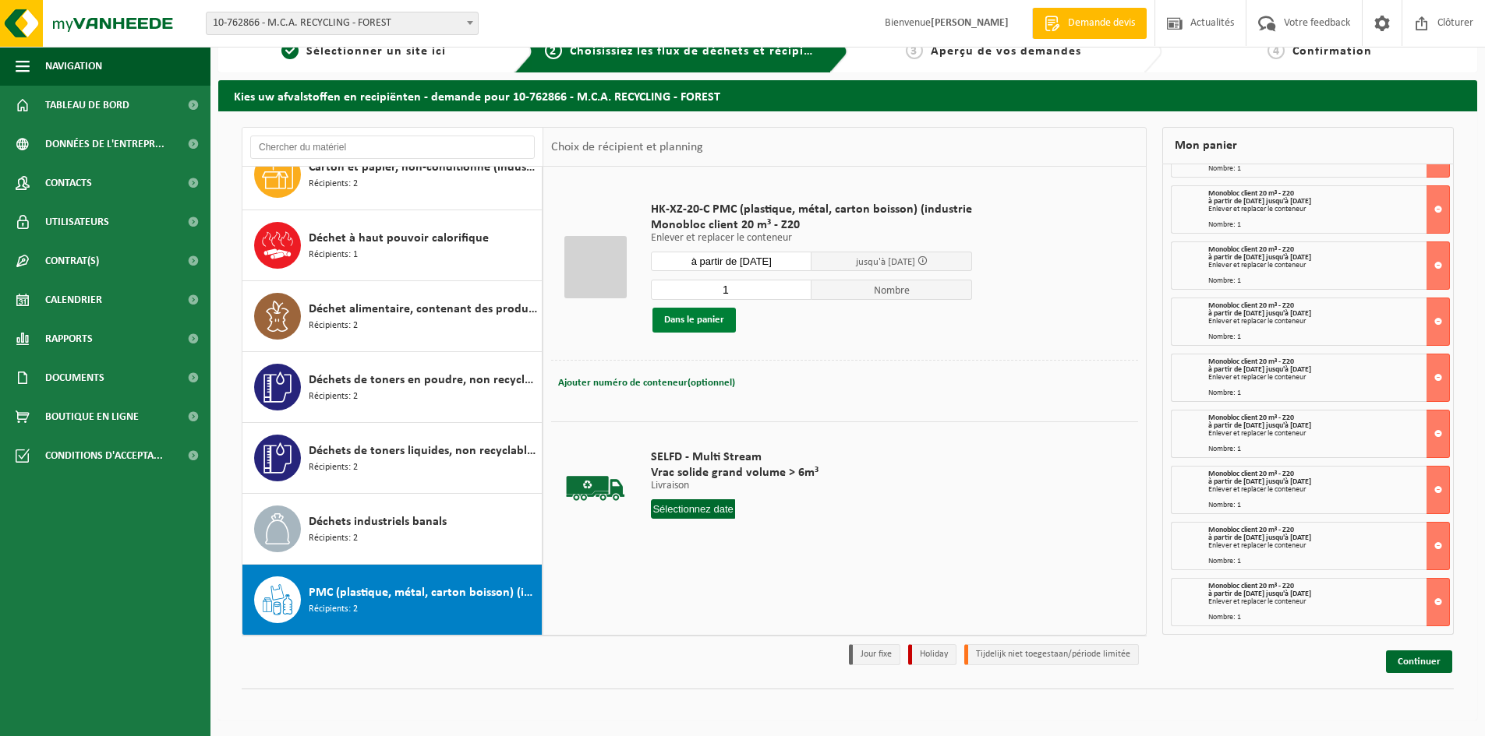
click at [705, 320] on button "Dans le panier" at bounding box center [693, 320] width 83 height 25
click at [733, 260] on input "à partir de 2025-09-23" at bounding box center [731, 261] width 161 height 19
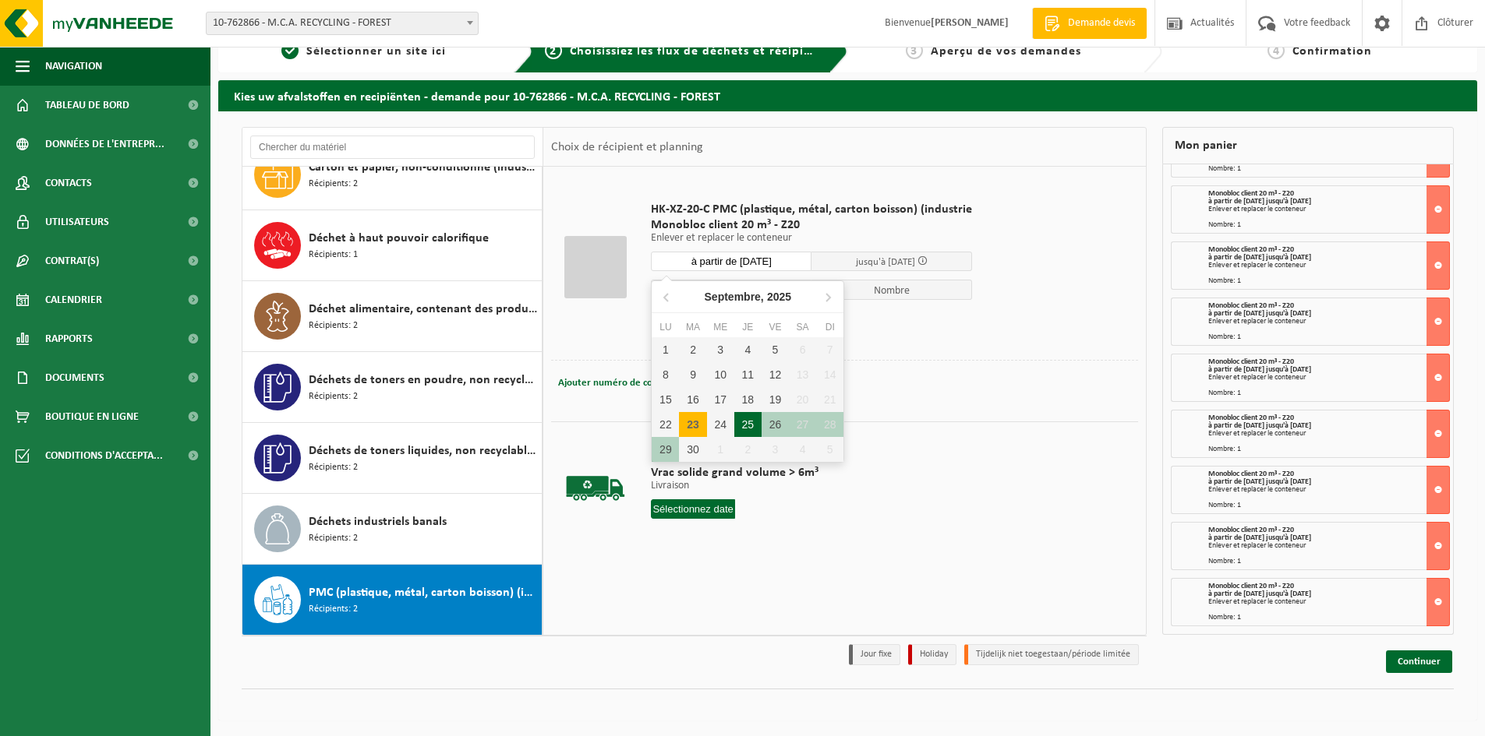
click at [750, 429] on div "25" at bounding box center [747, 424] width 27 height 25
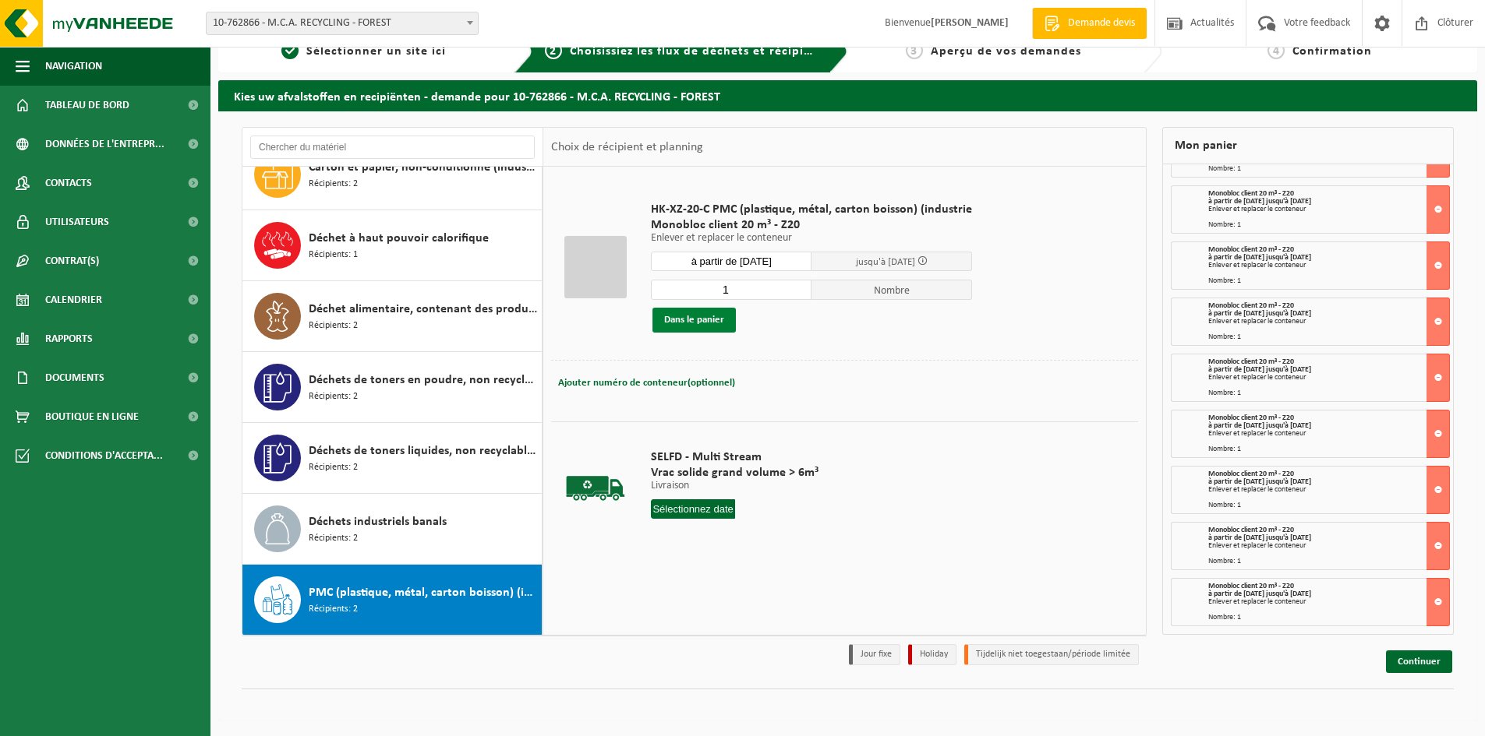
click at [707, 327] on button "Dans le panier" at bounding box center [693, 320] width 83 height 25
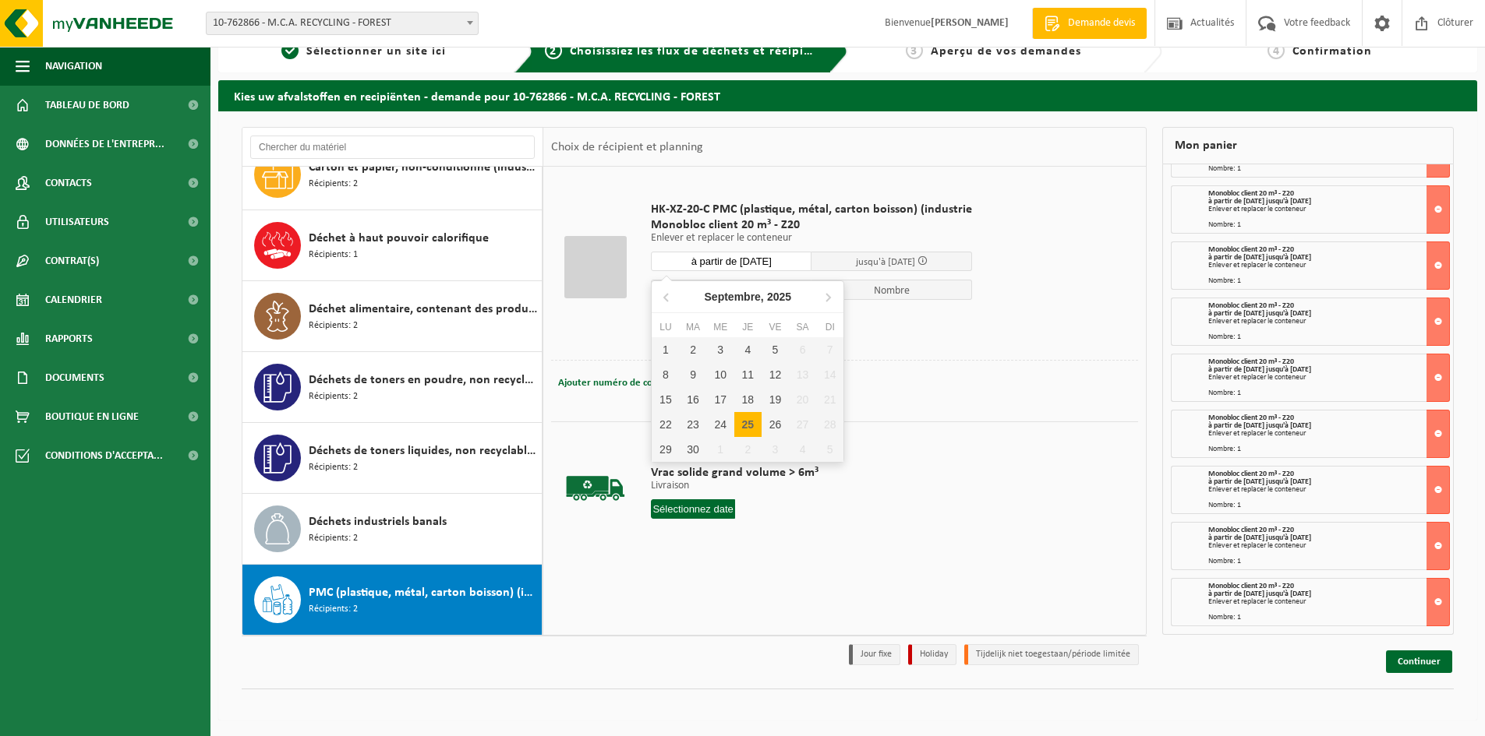
click at [775, 261] on input "à partir de 2025-09-25" at bounding box center [731, 261] width 161 height 19
click at [686, 451] on div "30" at bounding box center [692, 449] width 27 height 25
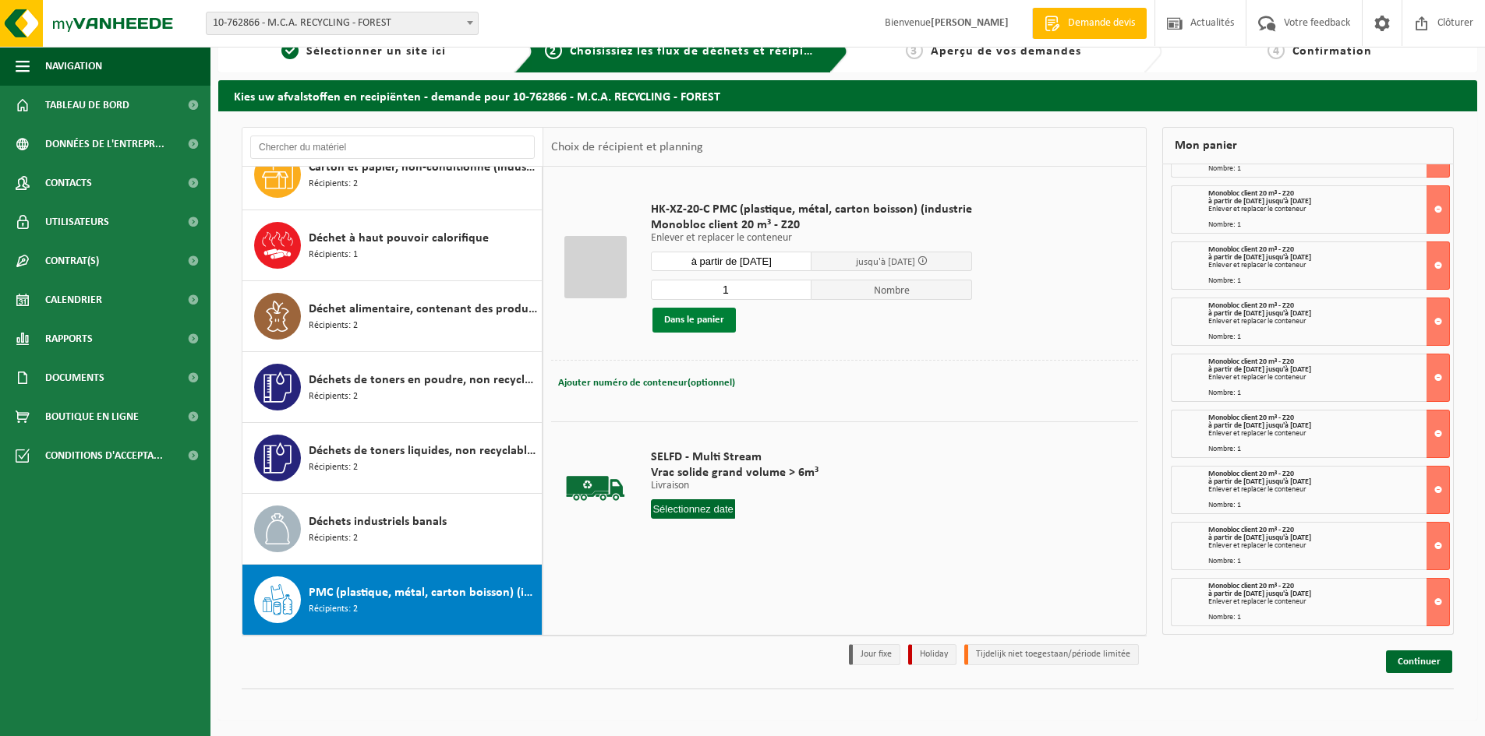
click at [688, 323] on button "Dans le panier" at bounding box center [693, 320] width 83 height 25
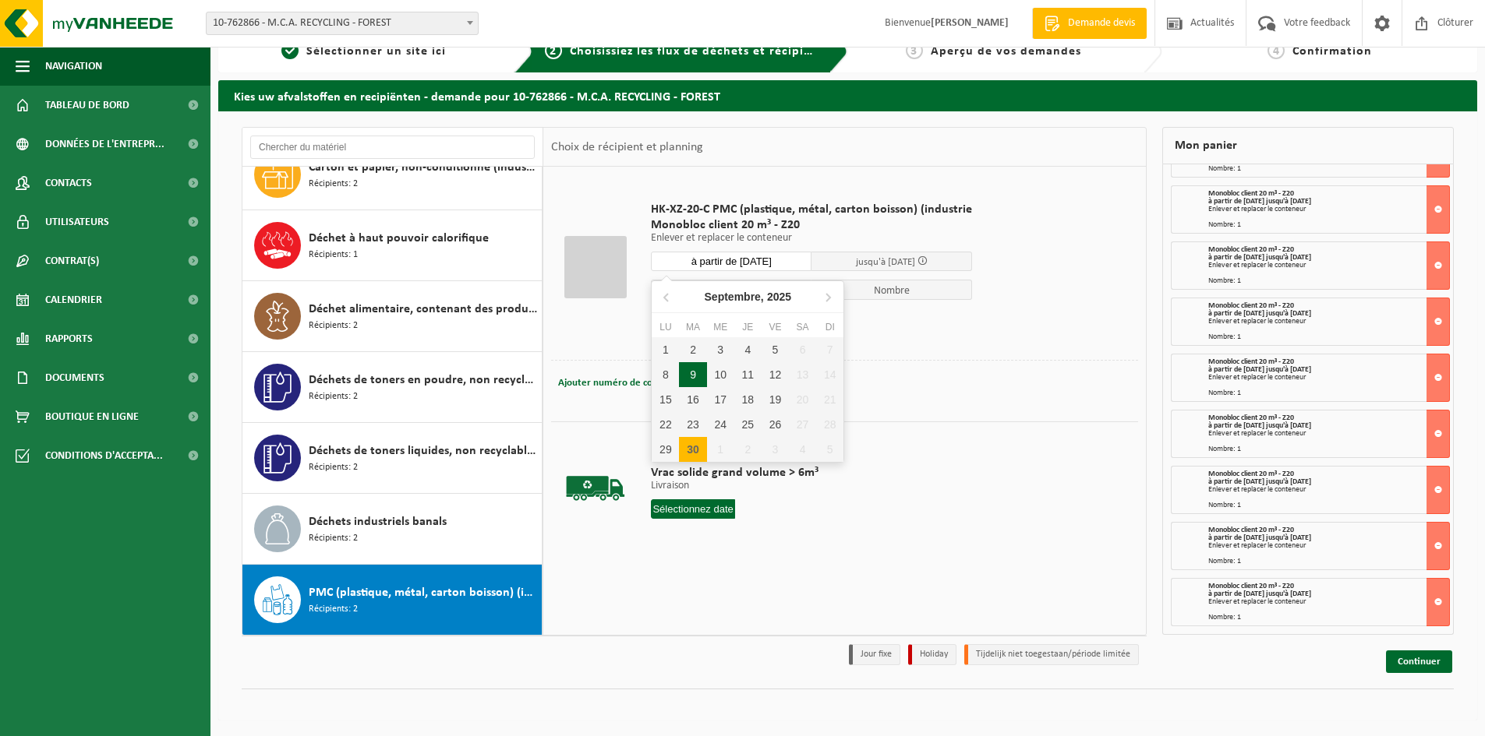
click at [716, 259] on input "à partir de 2025-09-30" at bounding box center [731, 261] width 161 height 19
click at [752, 446] on div "2" at bounding box center [747, 449] width 27 height 25
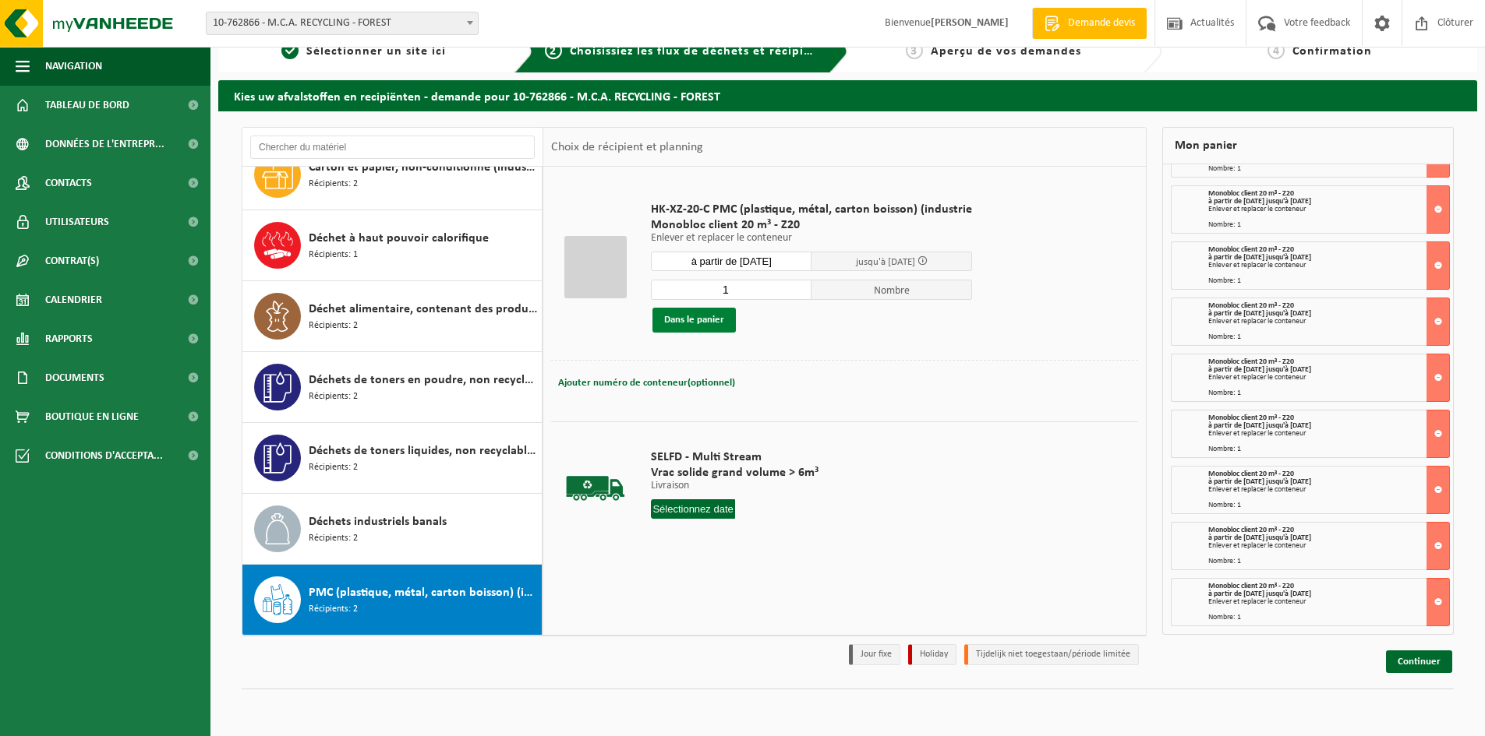
click at [717, 313] on button "Dans le panier" at bounding box center [693, 320] width 83 height 25
click at [733, 262] on input "à partir de 2025-10-02" at bounding box center [731, 261] width 161 height 19
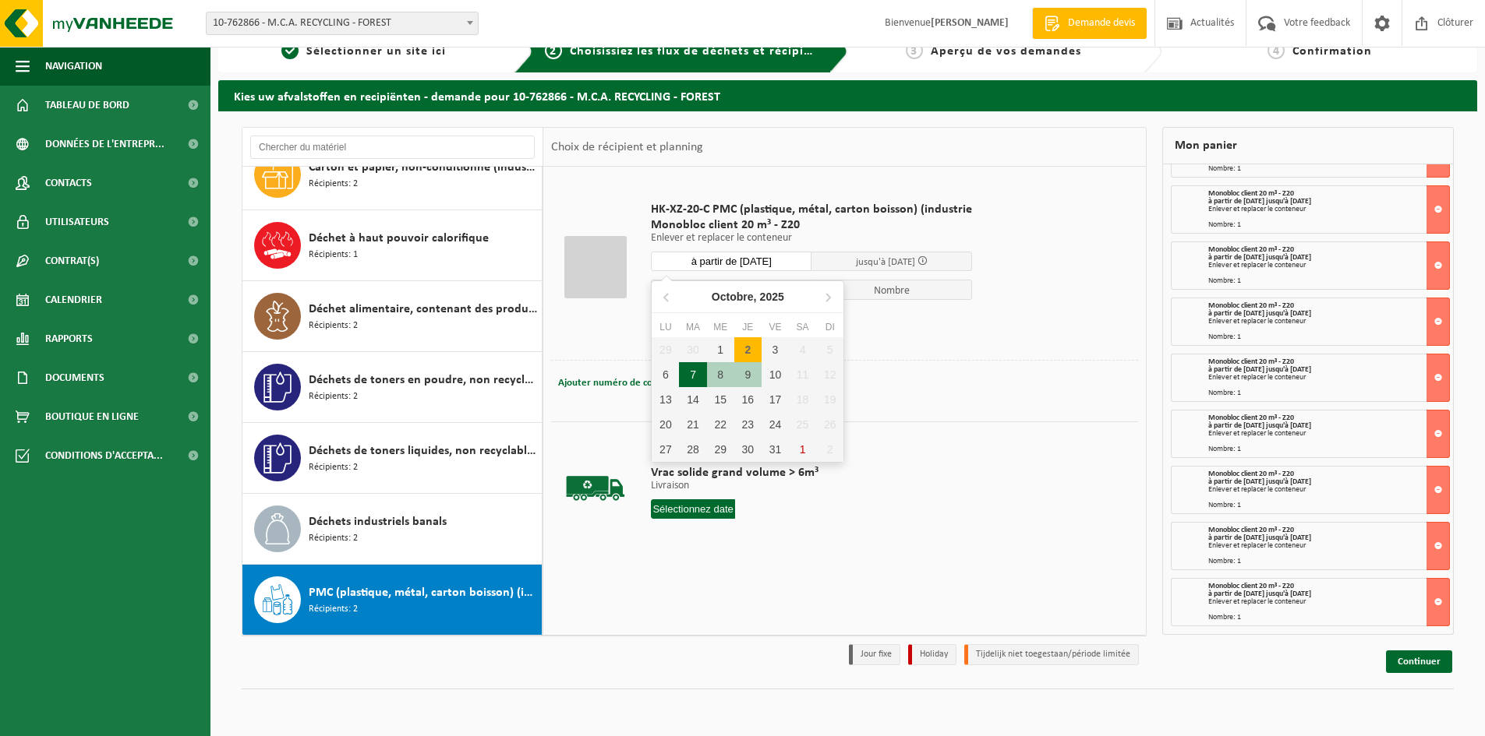
click at [686, 373] on div "7" at bounding box center [692, 374] width 27 height 25
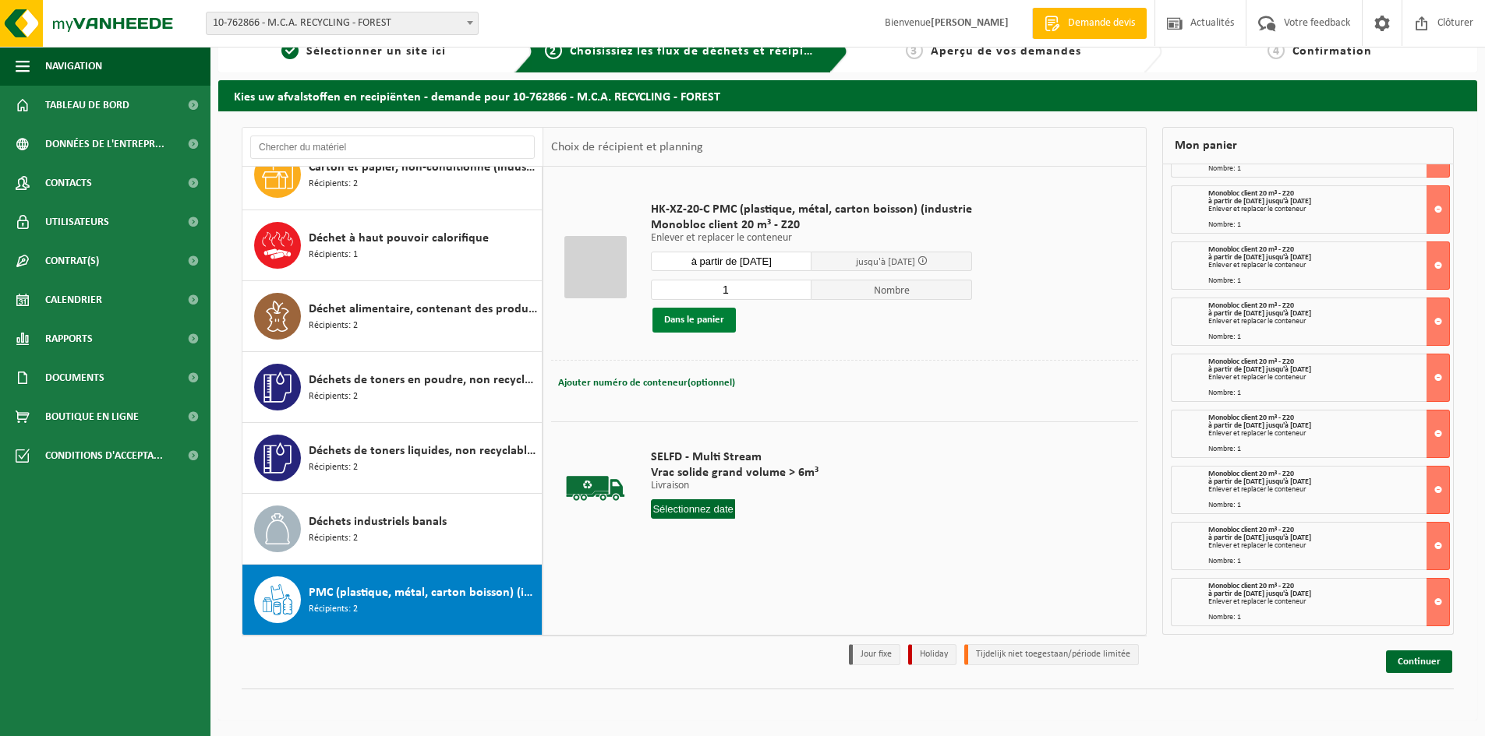
click at [693, 326] on button "Dans le panier" at bounding box center [693, 320] width 83 height 25
click at [738, 258] on input "à partir de 2025-10-07" at bounding box center [731, 261] width 161 height 19
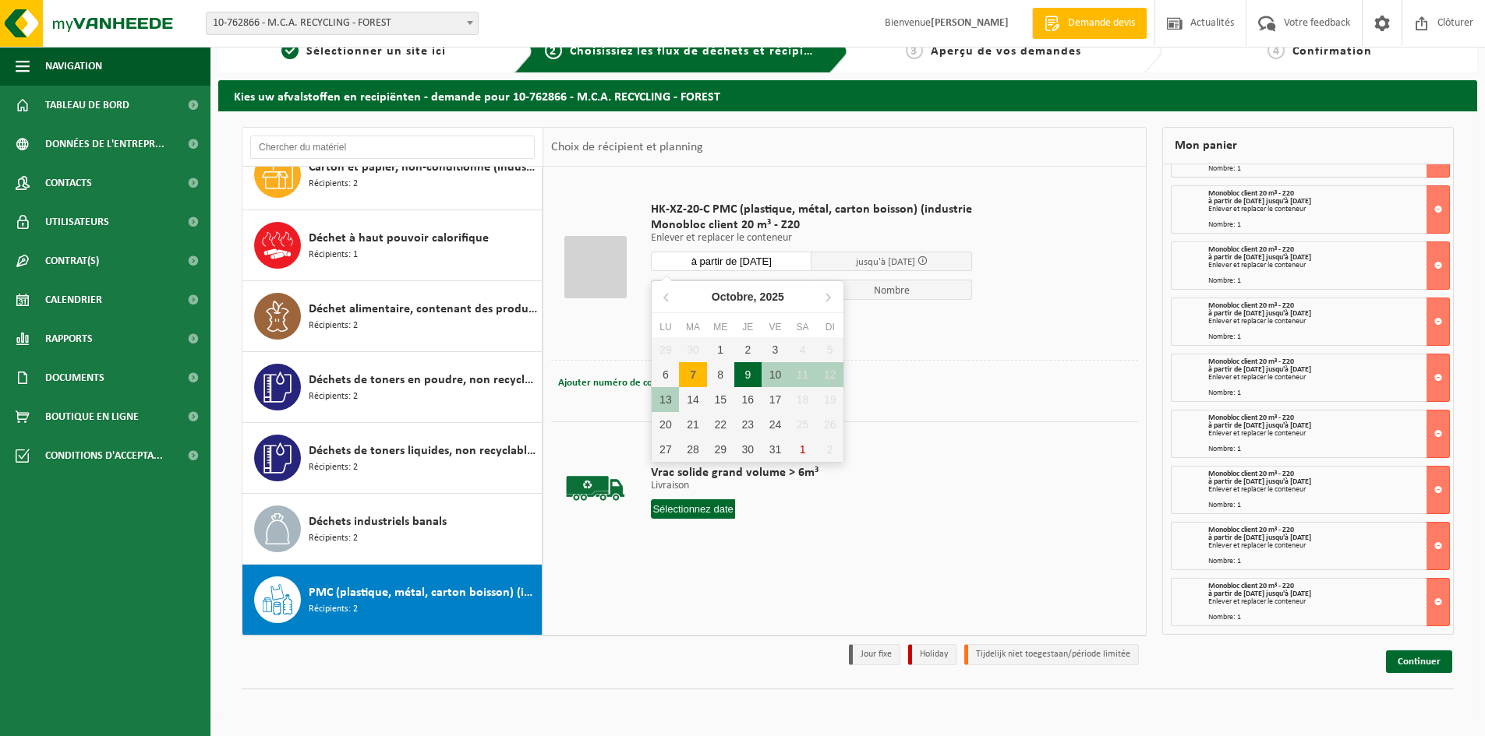
click at [741, 378] on div "9" at bounding box center [747, 374] width 27 height 25
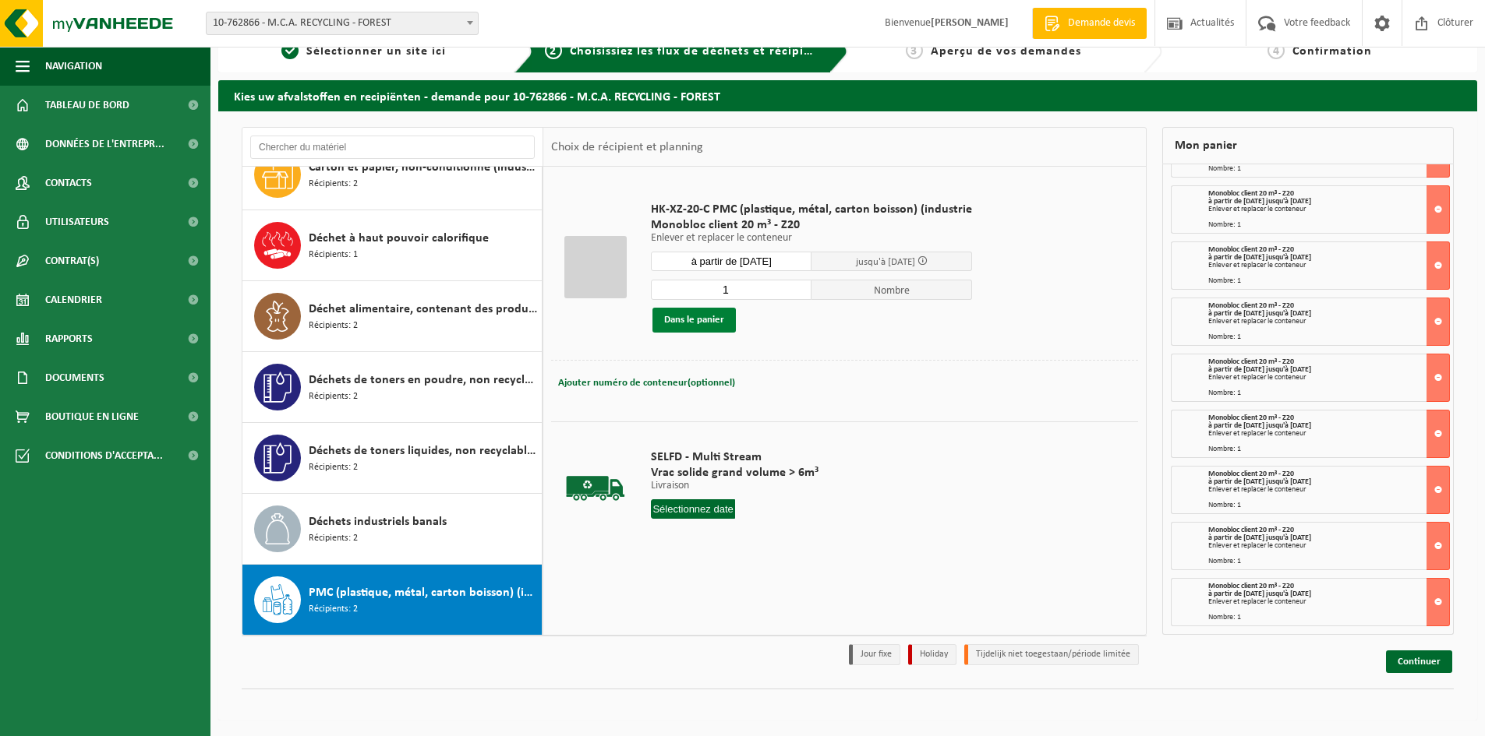
click at [707, 324] on button "Dans le panier" at bounding box center [693, 320] width 83 height 25
click at [728, 262] on input "à partir de 2025-10-09" at bounding box center [731, 261] width 161 height 19
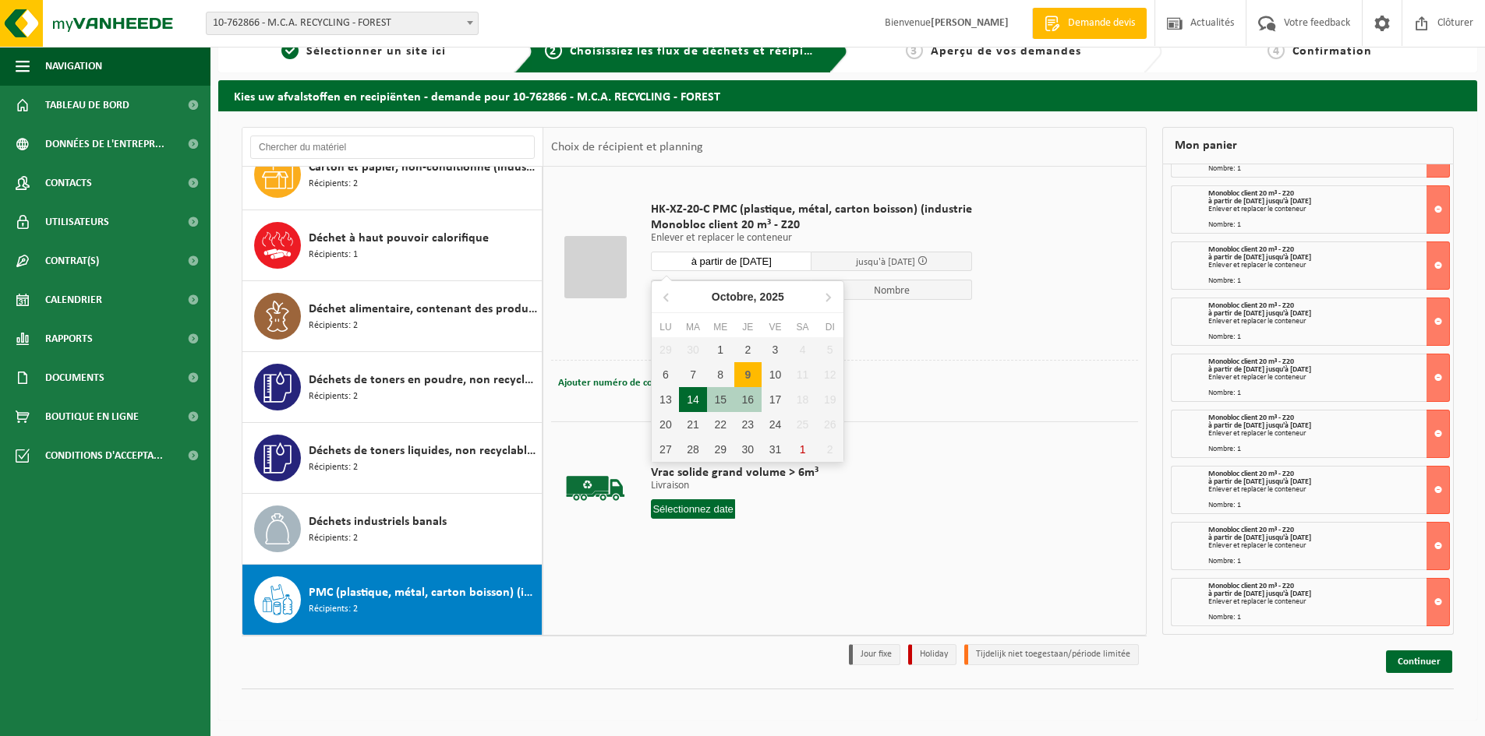
click at [698, 397] on div "14" at bounding box center [692, 399] width 27 height 25
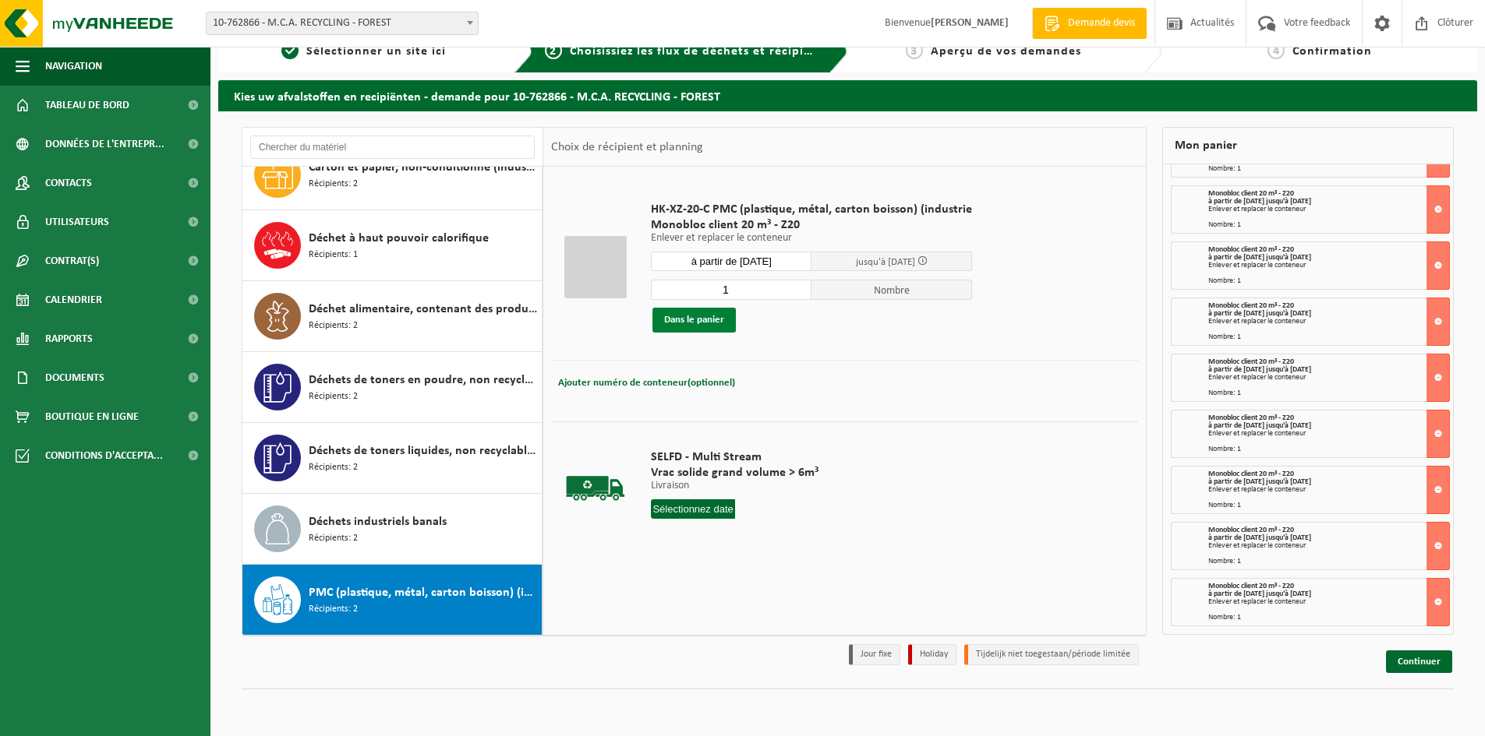
click at [697, 325] on button "Dans le panier" at bounding box center [693, 320] width 83 height 25
click at [733, 257] on input "à partir de 2025-10-14" at bounding box center [731, 261] width 161 height 19
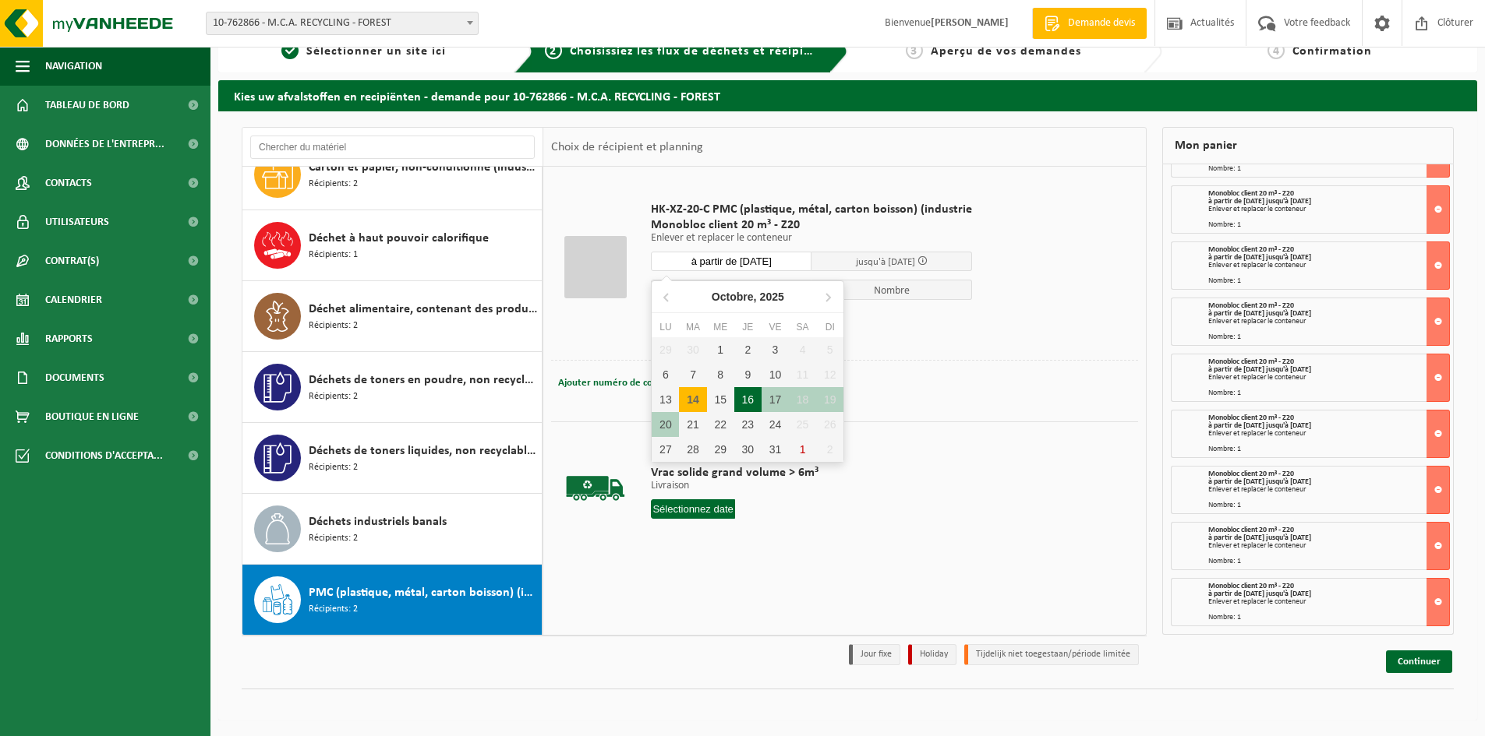
click at [737, 394] on div "16" at bounding box center [747, 399] width 27 height 25
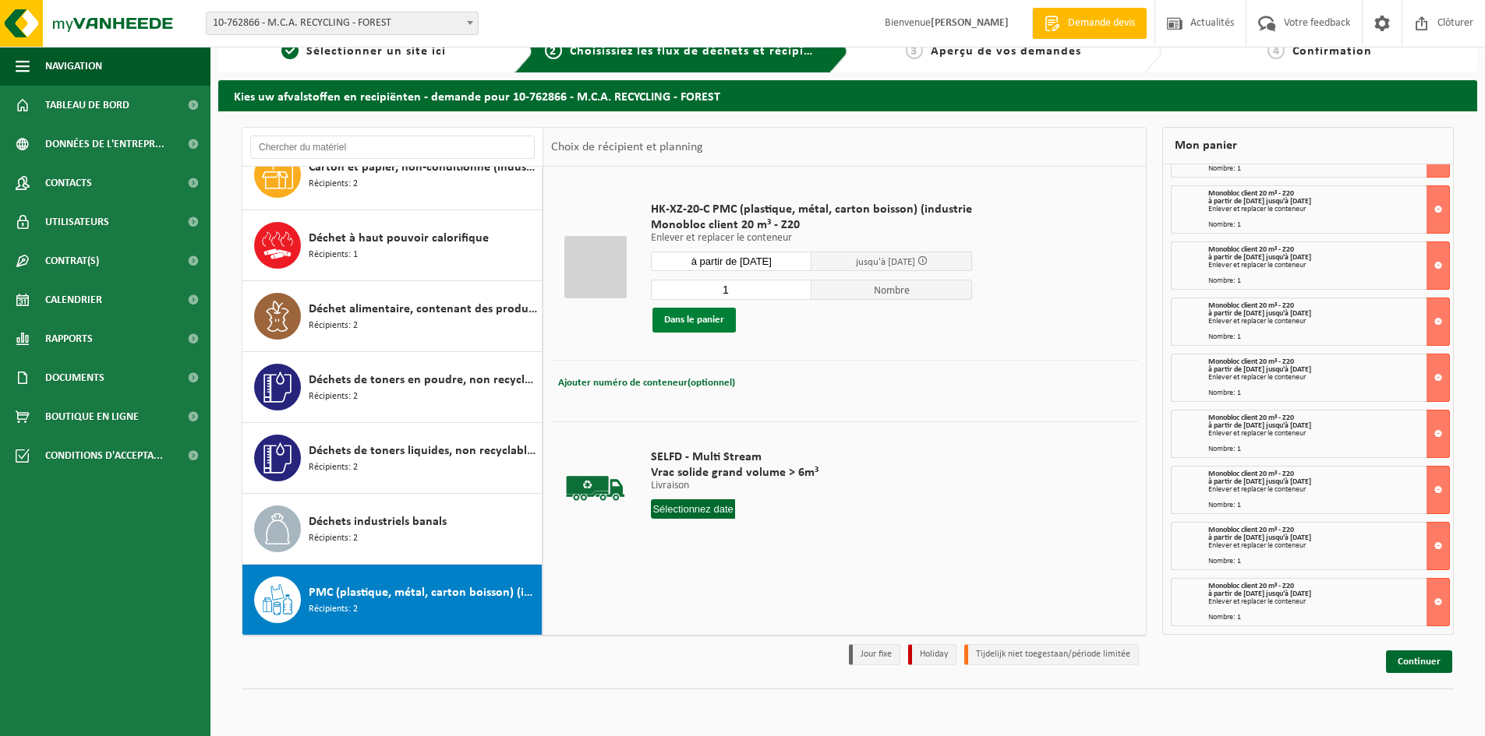
click at [704, 314] on button "Dans le panier" at bounding box center [693, 320] width 83 height 25
click at [709, 264] on input "à partir de 2025-10-16" at bounding box center [731, 261] width 161 height 19
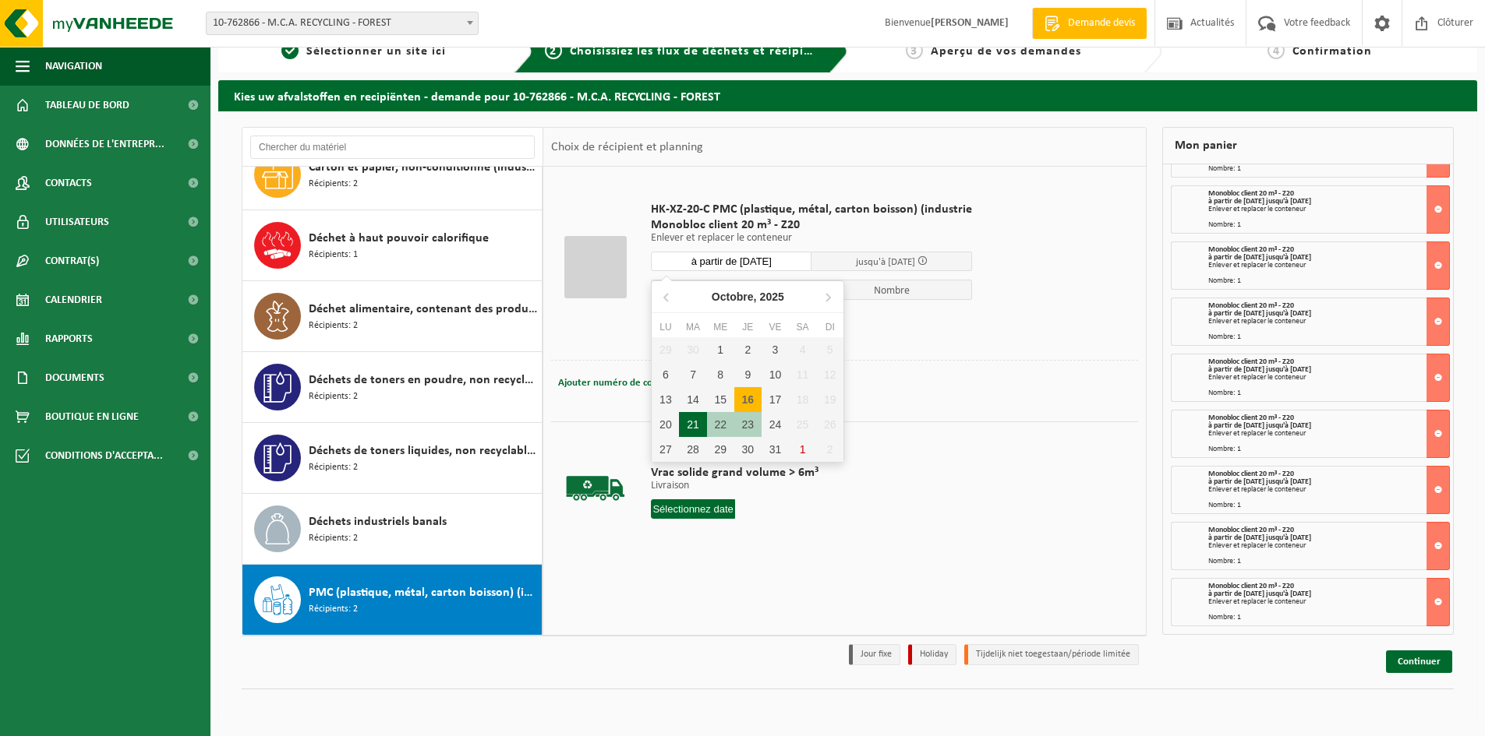
click at [688, 429] on div "21" at bounding box center [692, 424] width 27 height 25
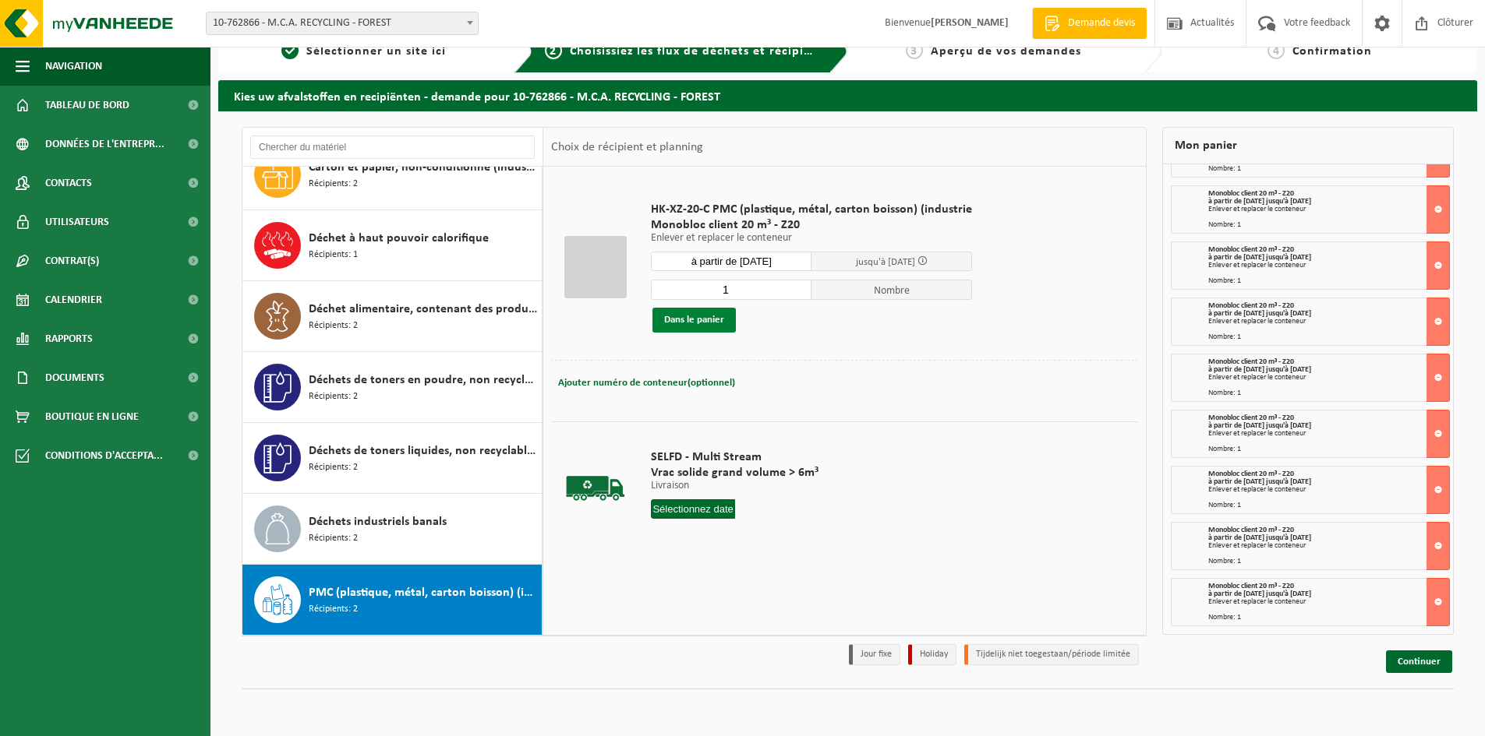
click at [695, 317] on button "Dans le panier" at bounding box center [693, 320] width 83 height 25
click at [724, 261] on input "à partir de 2025-10-21" at bounding box center [731, 261] width 161 height 19
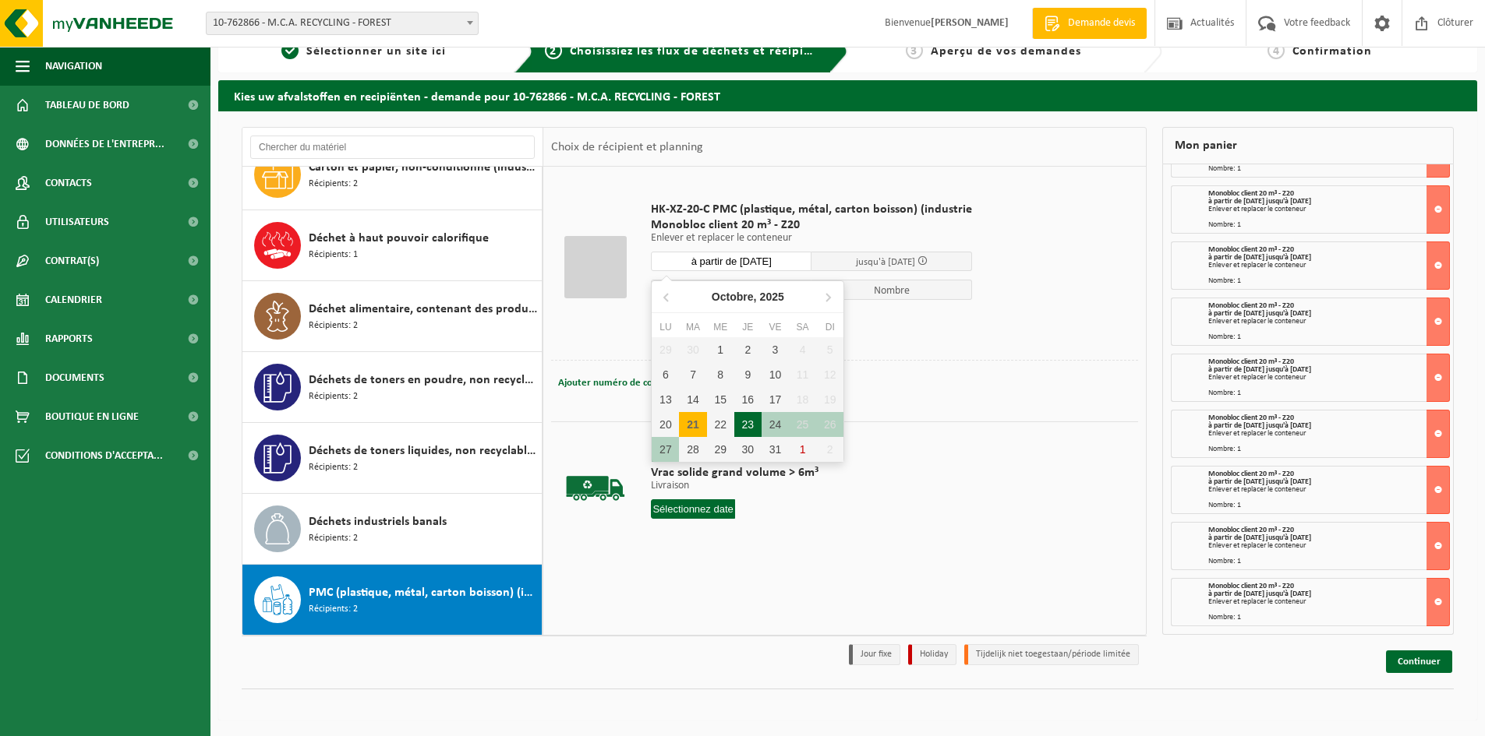
click at [746, 418] on div "23" at bounding box center [747, 424] width 27 height 25
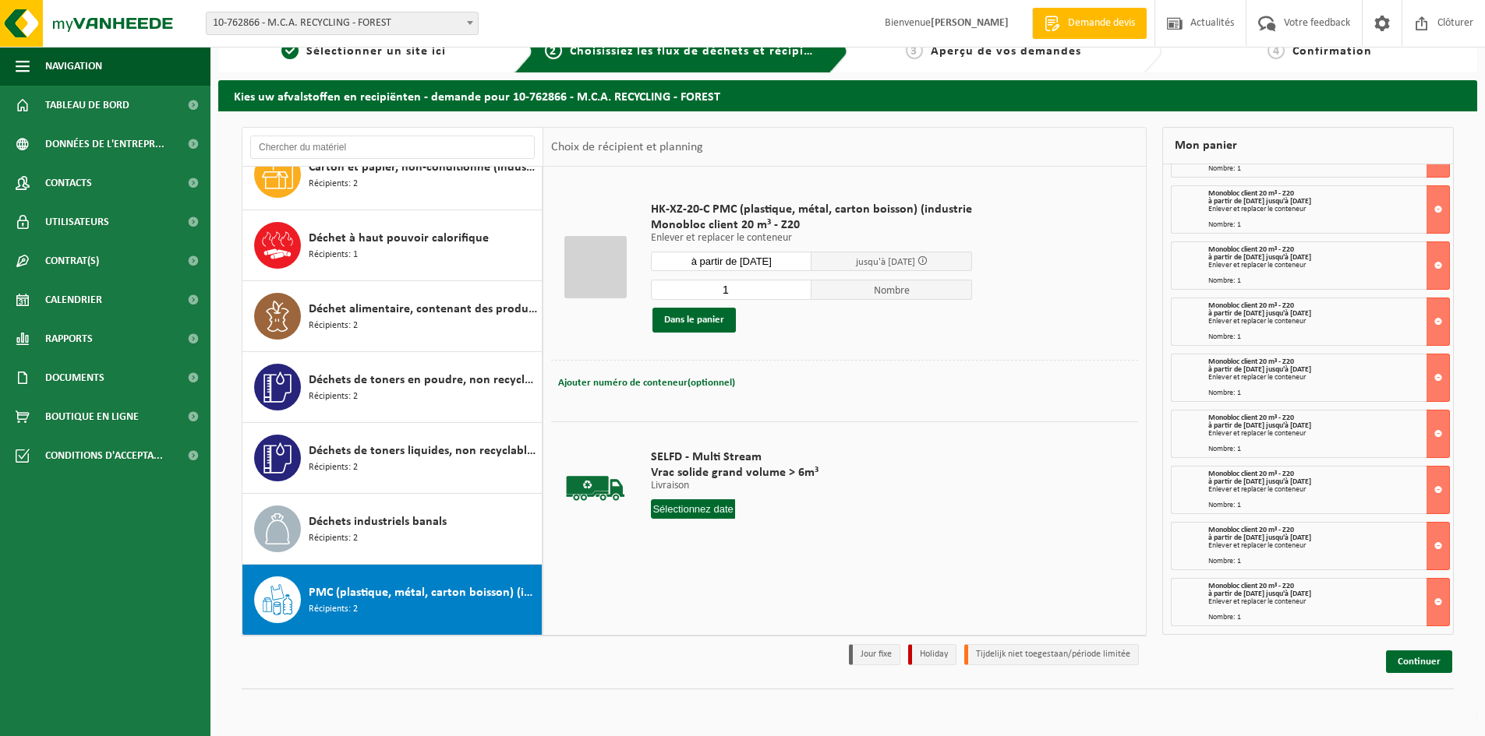
click at [716, 316] on button "Dans le panier" at bounding box center [693, 320] width 83 height 25
click at [719, 263] on input "à partir de 2025-10-23" at bounding box center [731, 261] width 161 height 19
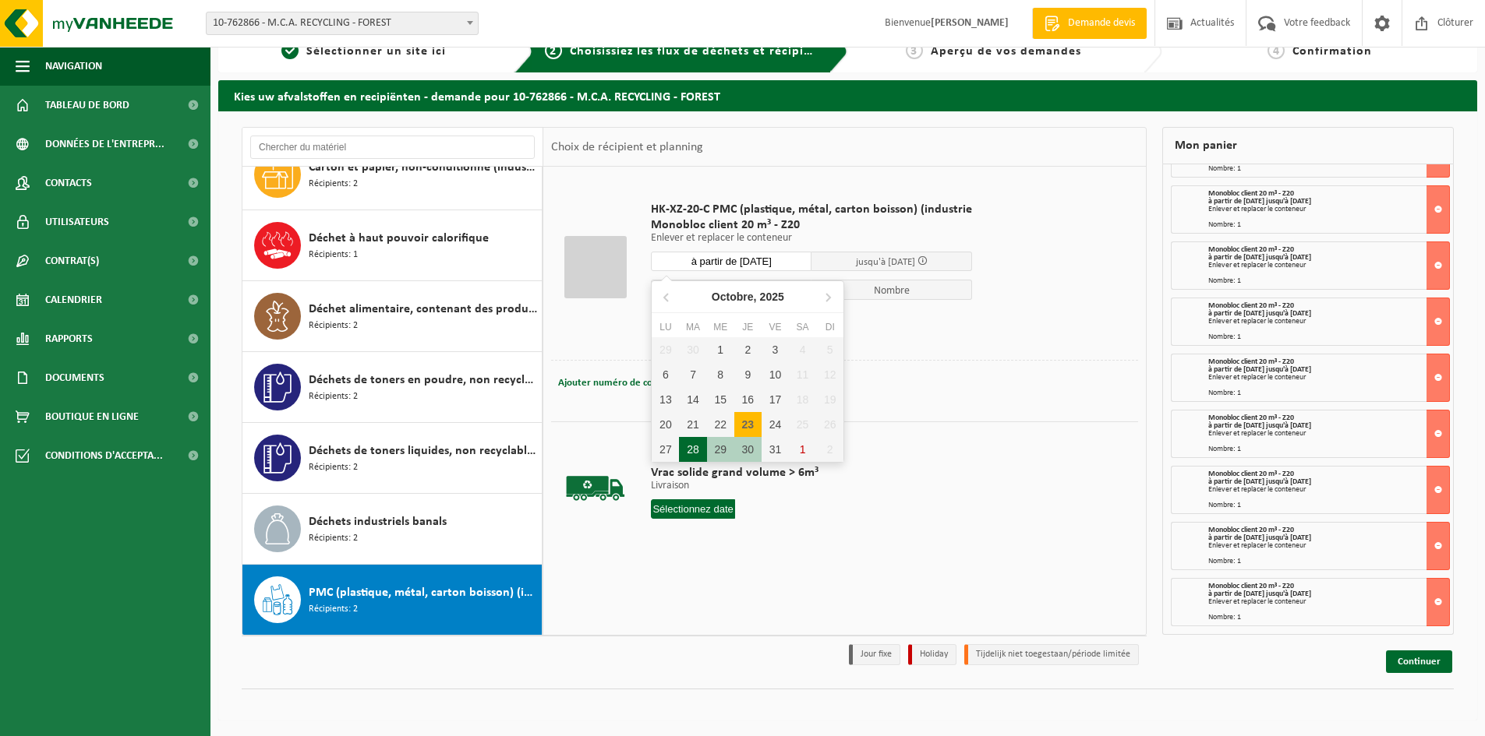
click at [690, 457] on div "28" at bounding box center [692, 449] width 27 height 25
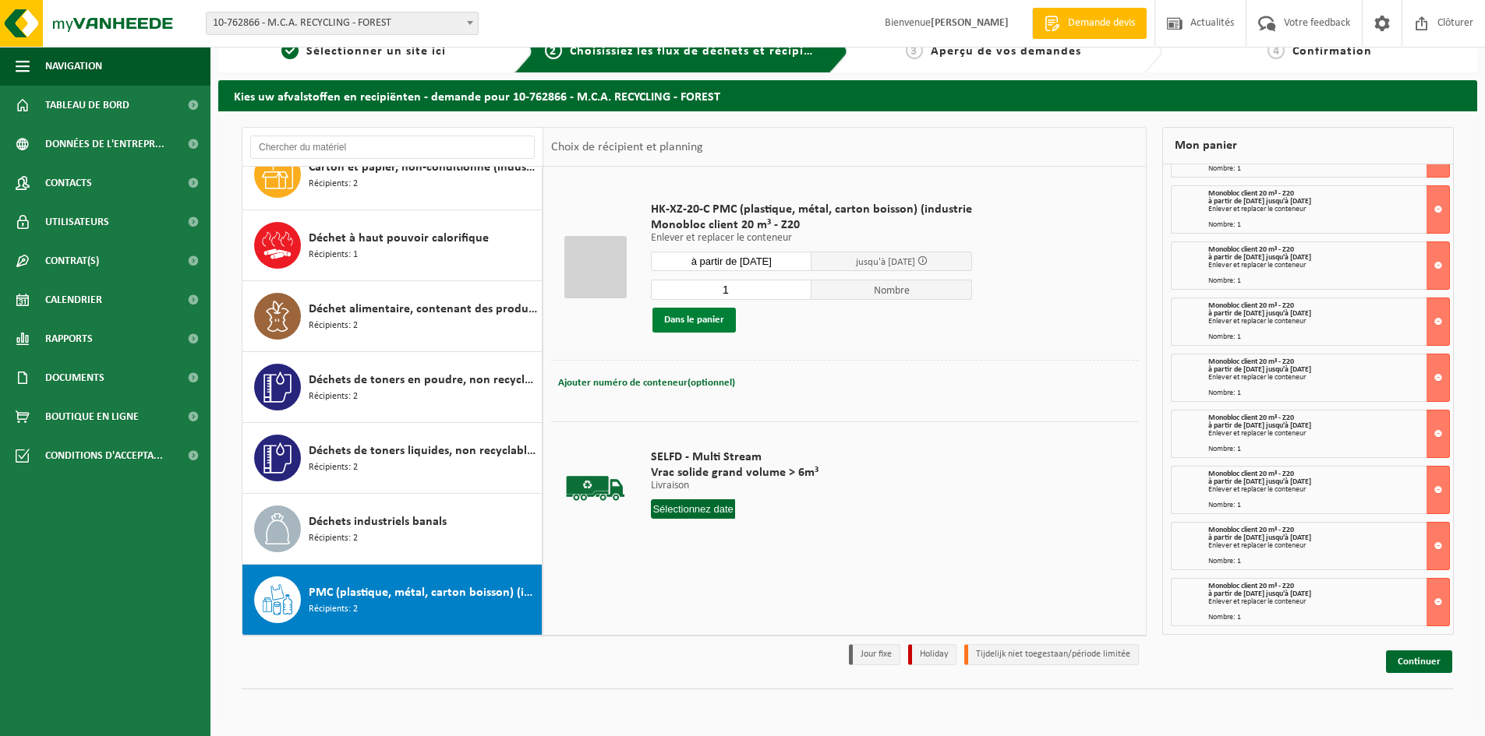
click at [713, 323] on button "Dans le panier" at bounding box center [693, 320] width 83 height 25
click at [730, 263] on input "à partir de 2025-10-28" at bounding box center [731, 261] width 161 height 19
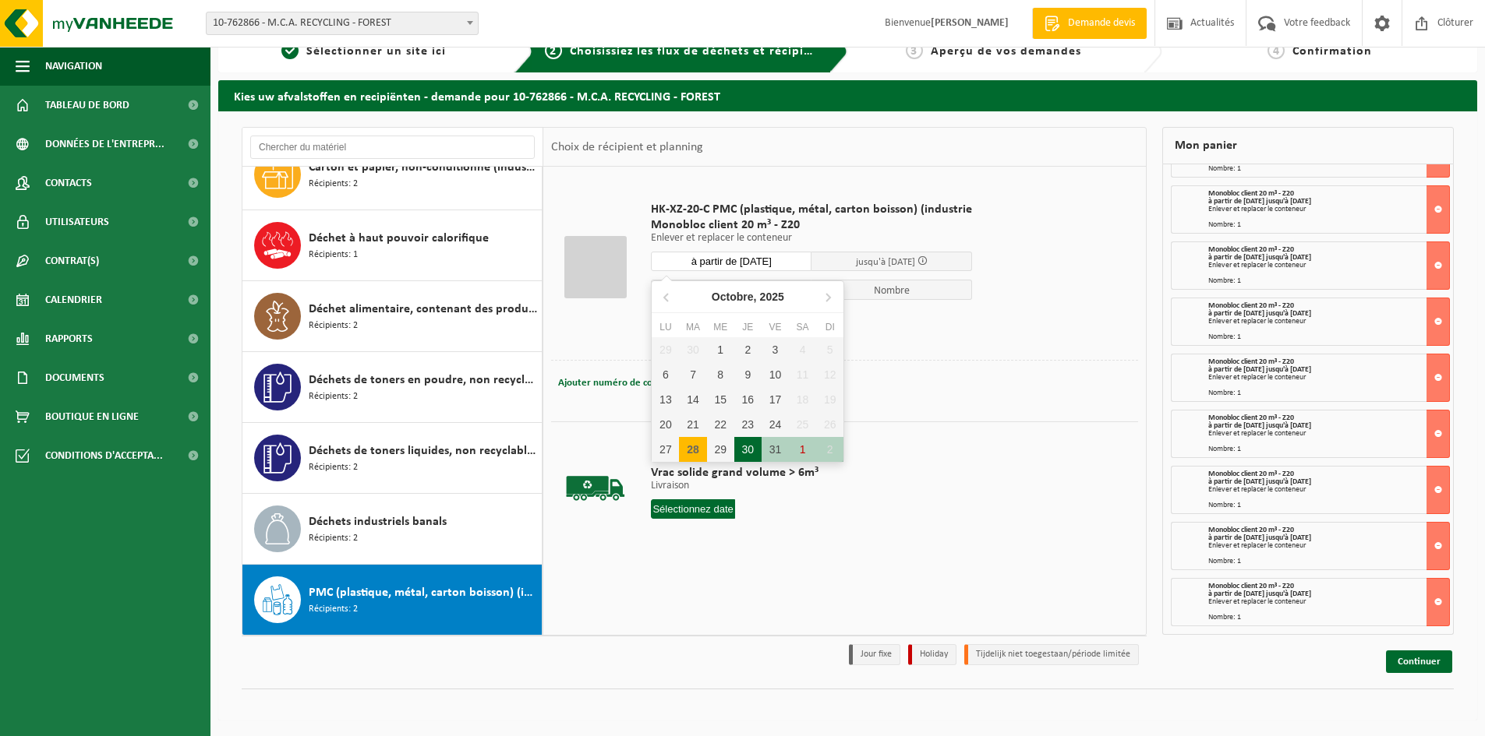
click at [743, 445] on div "30" at bounding box center [747, 449] width 27 height 25
type input "à partir de 2025-10-30"
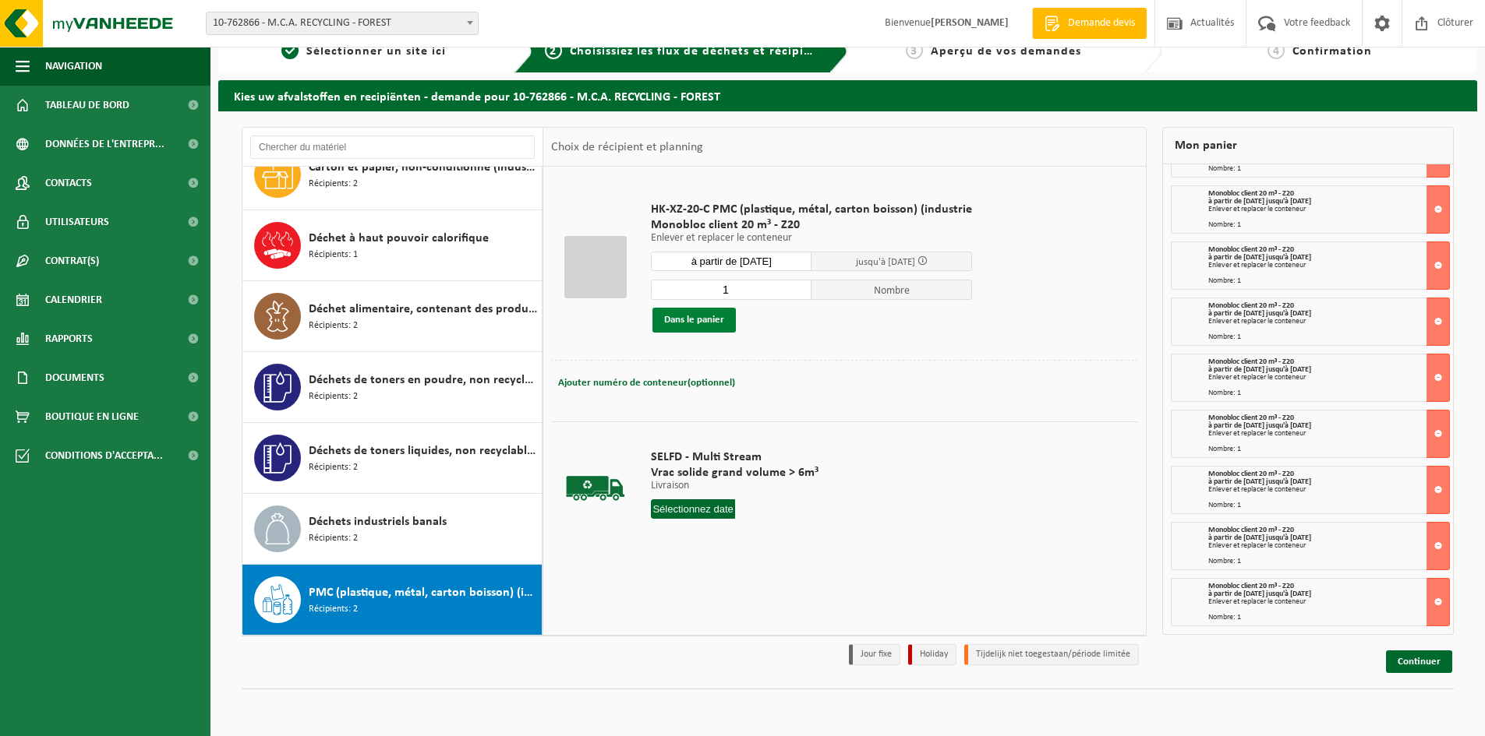
click at [707, 315] on button "Dans le panier" at bounding box center [693, 320] width 83 height 25
click at [916, 374] on div "Ajouter numéro de conteneur(optionnel) Annuler" at bounding box center [844, 384] width 579 height 22
click at [1418, 662] on link "Continuer" at bounding box center [1419, 662] width 66 height 23
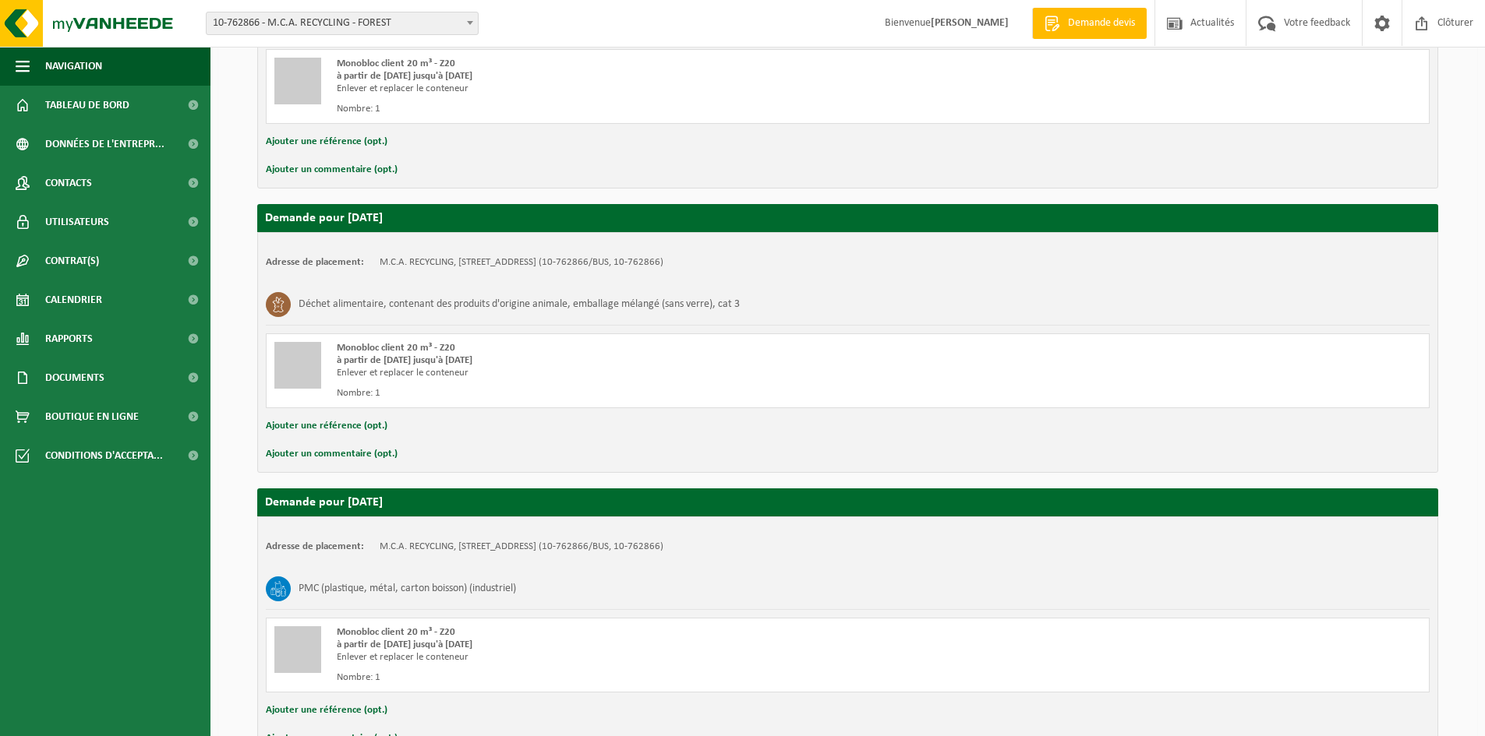
scroll to position [9888, 0]
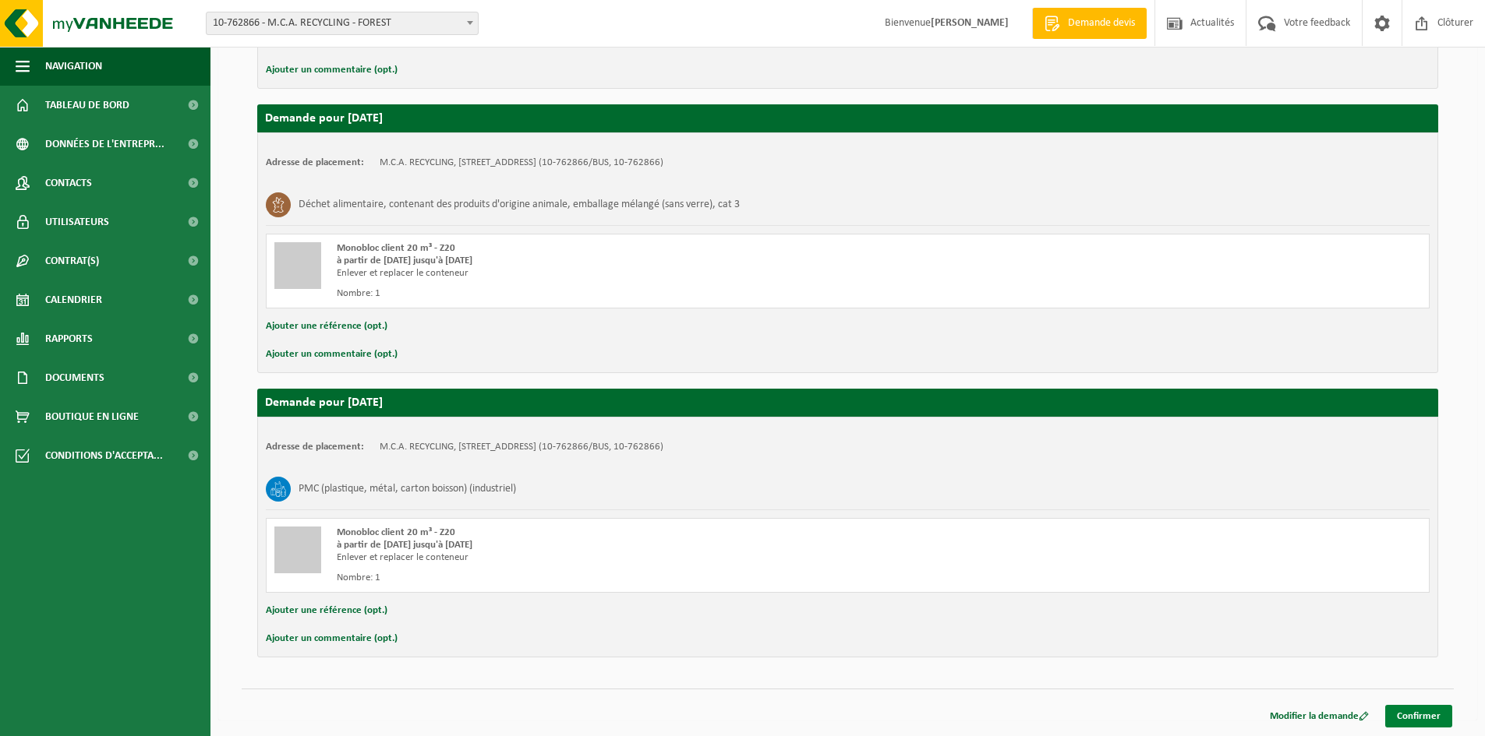
click at [1432, 709] on link "Confirmer" at bounding box center [1418, 716] width 67 height 23
click at [1441, 714] on link "Confirmer" at bounding box center [1418, 716] width 67 height 23
